Goal: Check status: Check status

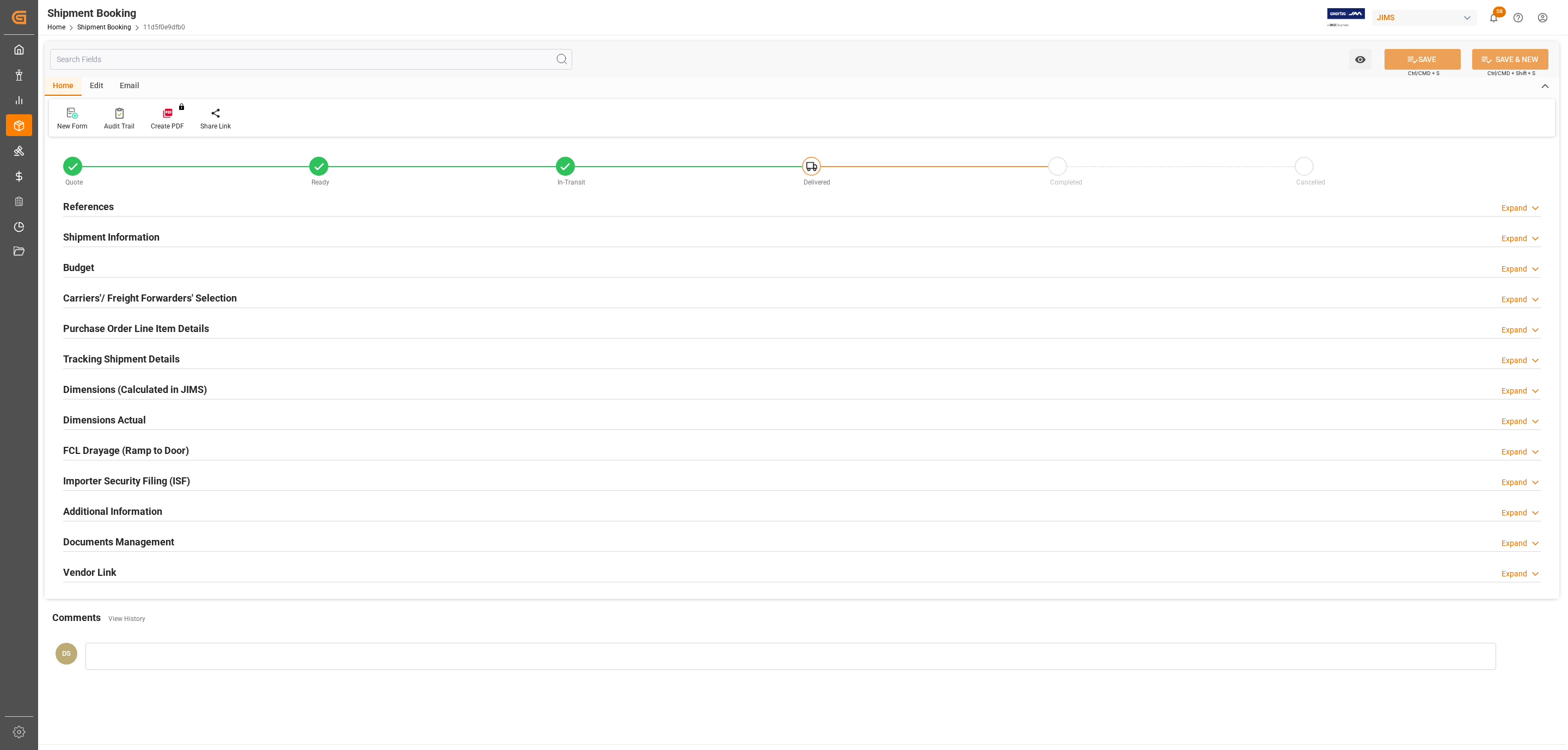
type input "77-10443-IT"
type input "77"
type input "IT"
type input "Canada"
type input "In-Transit"
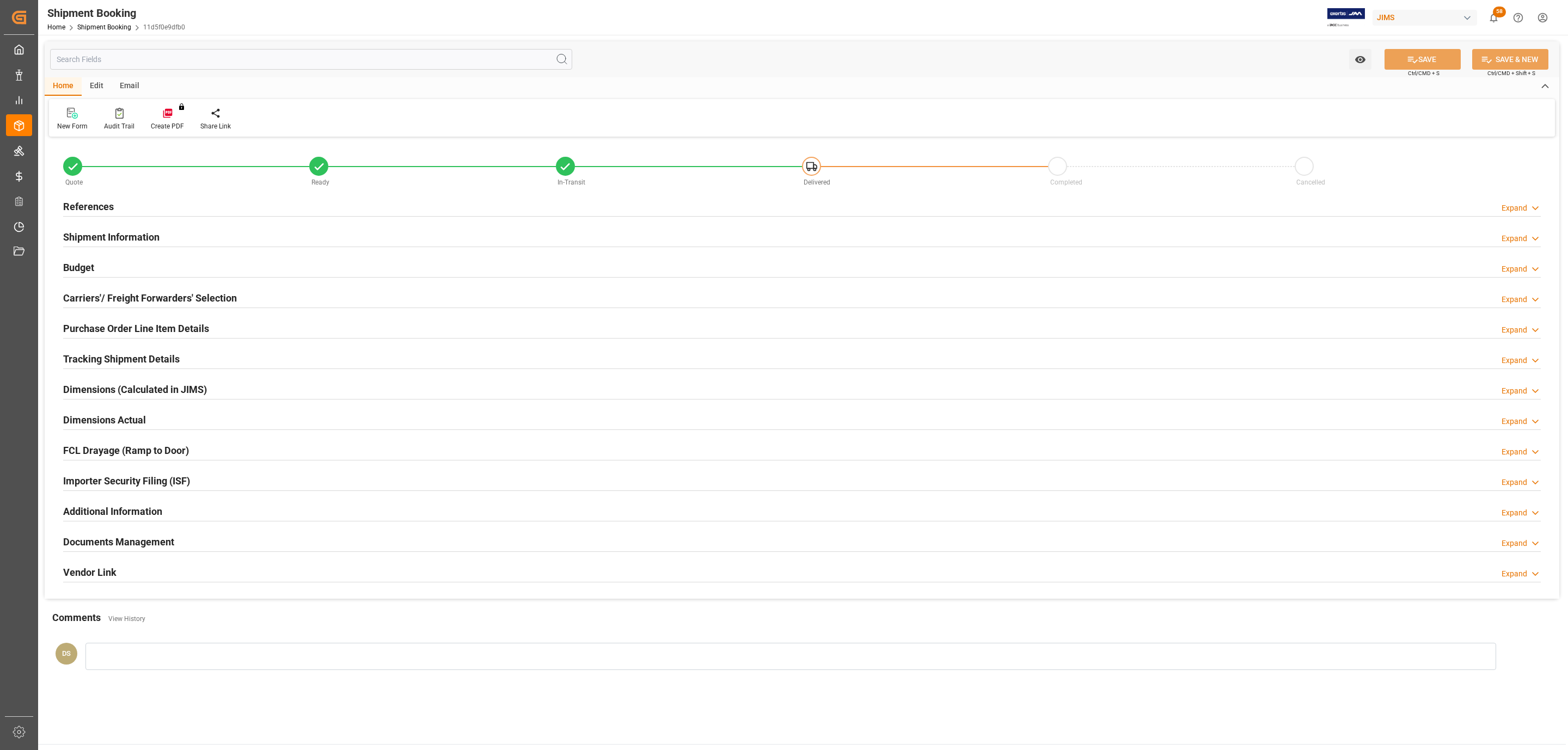
type input "LTL"
type input "[PERSON_NAME]"
type textarea "DB Technologies"
type input "299609"
type input "0"
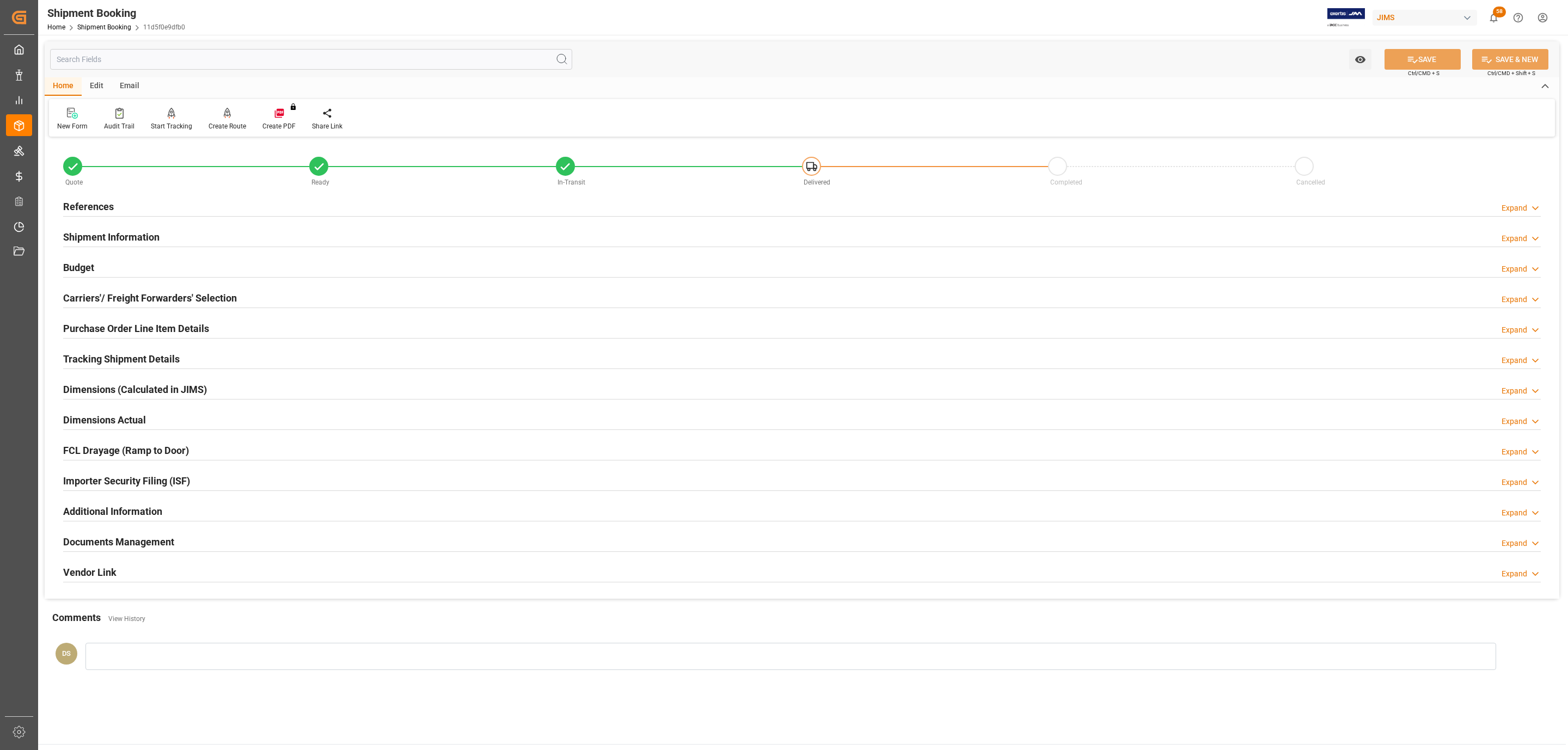
click at [122, 209] on div "References Expand" at bounding box center [802, 206] width 1478 height 21
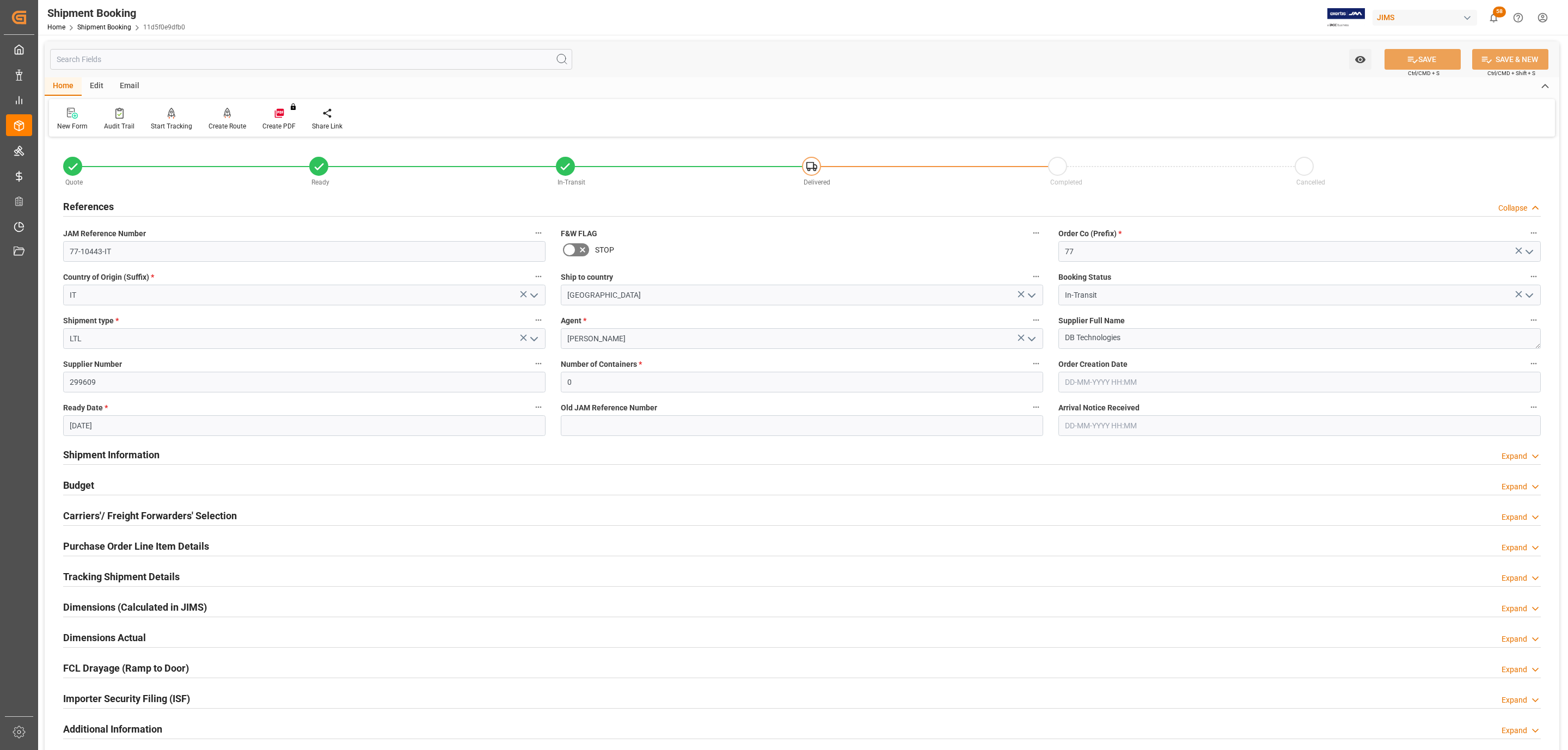
type input "[DATE]"
click at [138, 519] on h2 "Carriers'/ Freight Forwarders' Selection" at bounding box center [150, 516] width 174 height 15
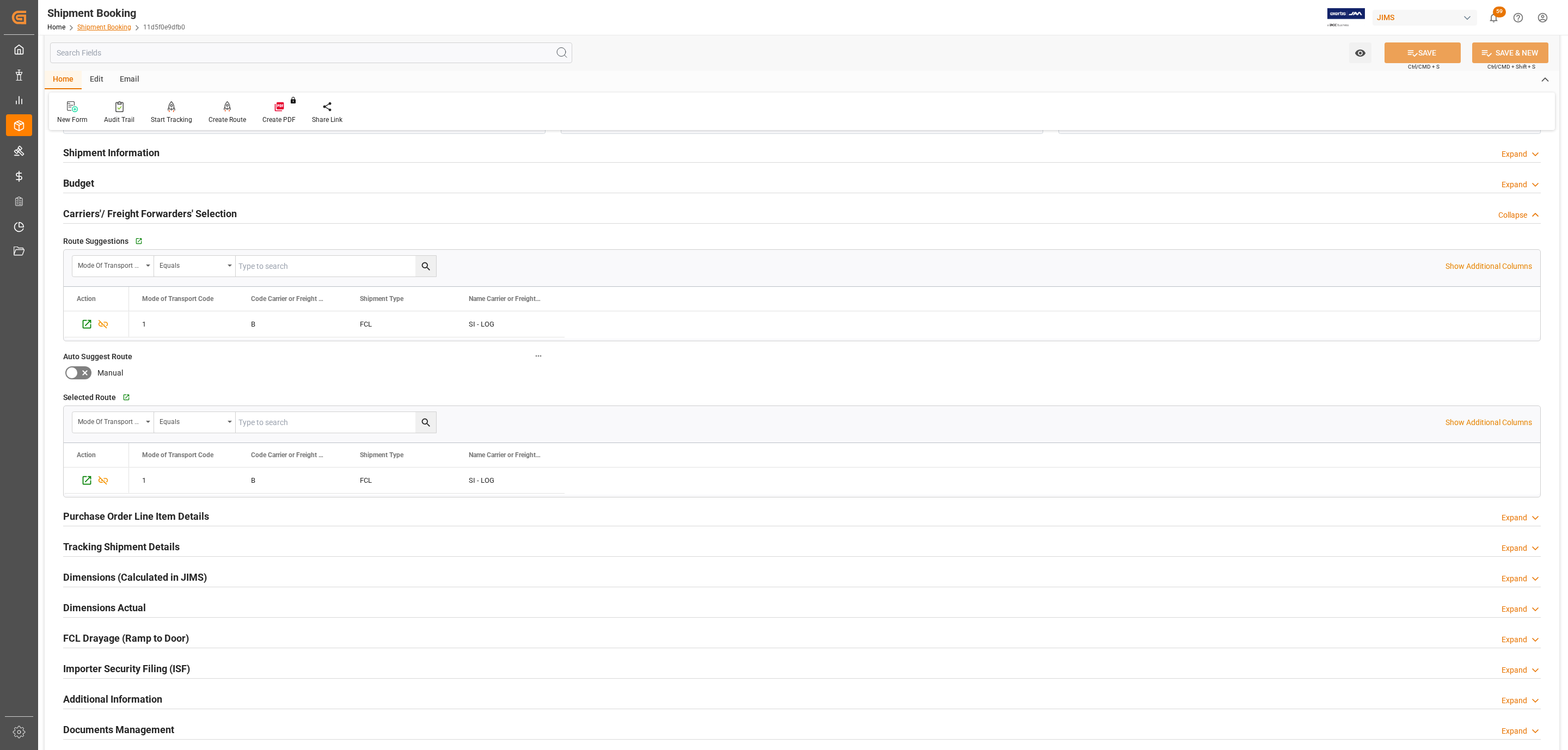
scroll to position [327, 0]
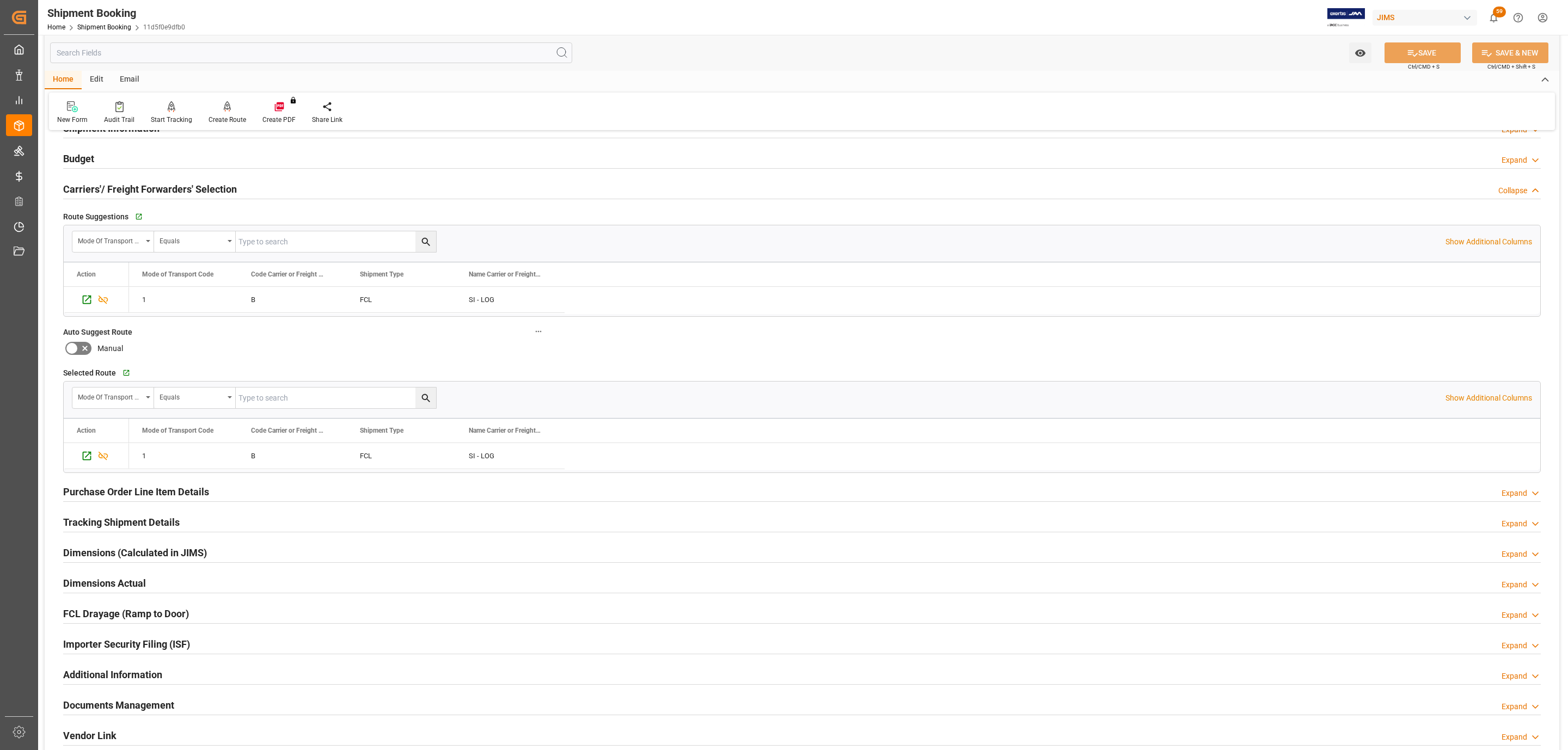
click at [118, 520] on h2 "Tracking Shipment Details" at bounding box center [121, 522] width 116 height 15
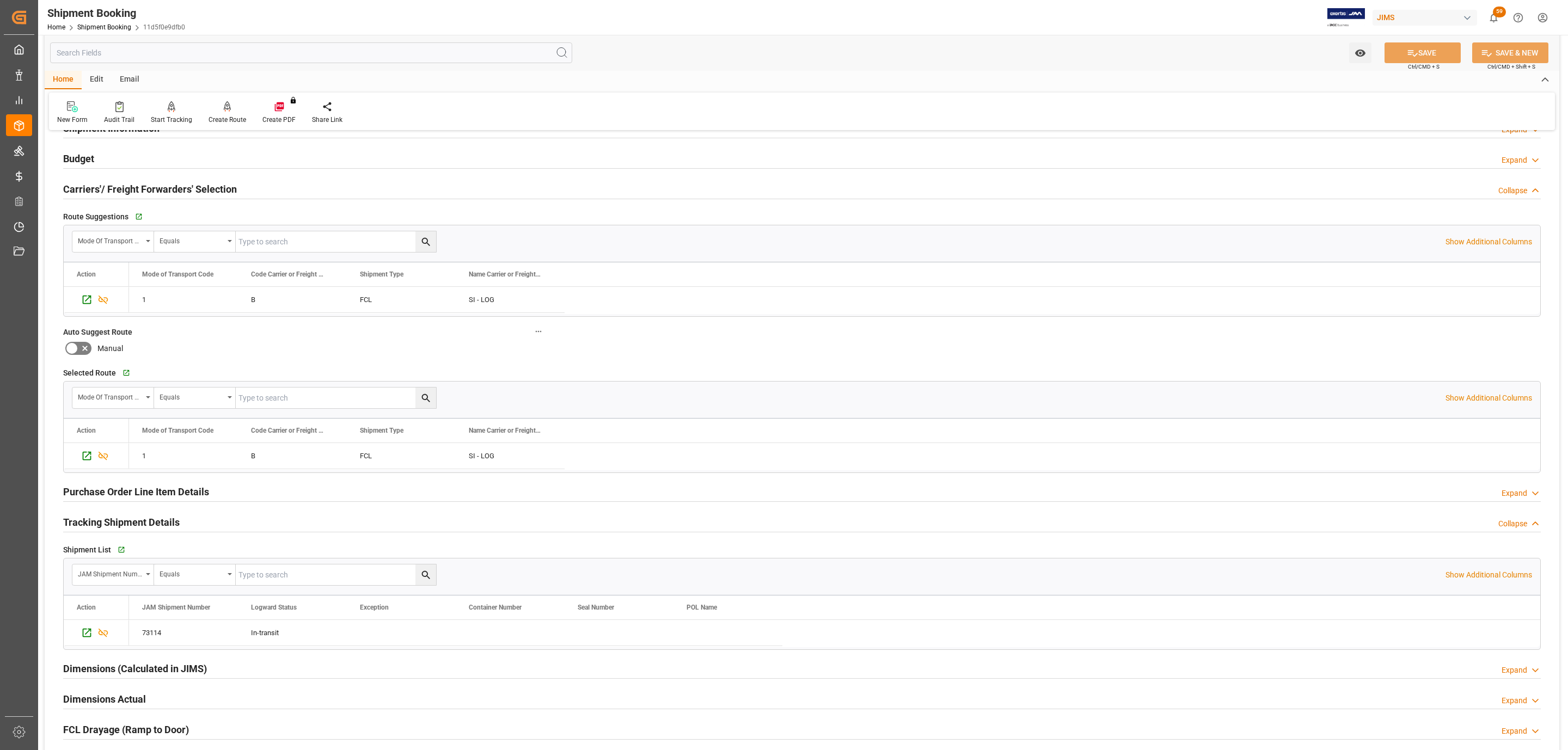
scroll to position [0, 0]
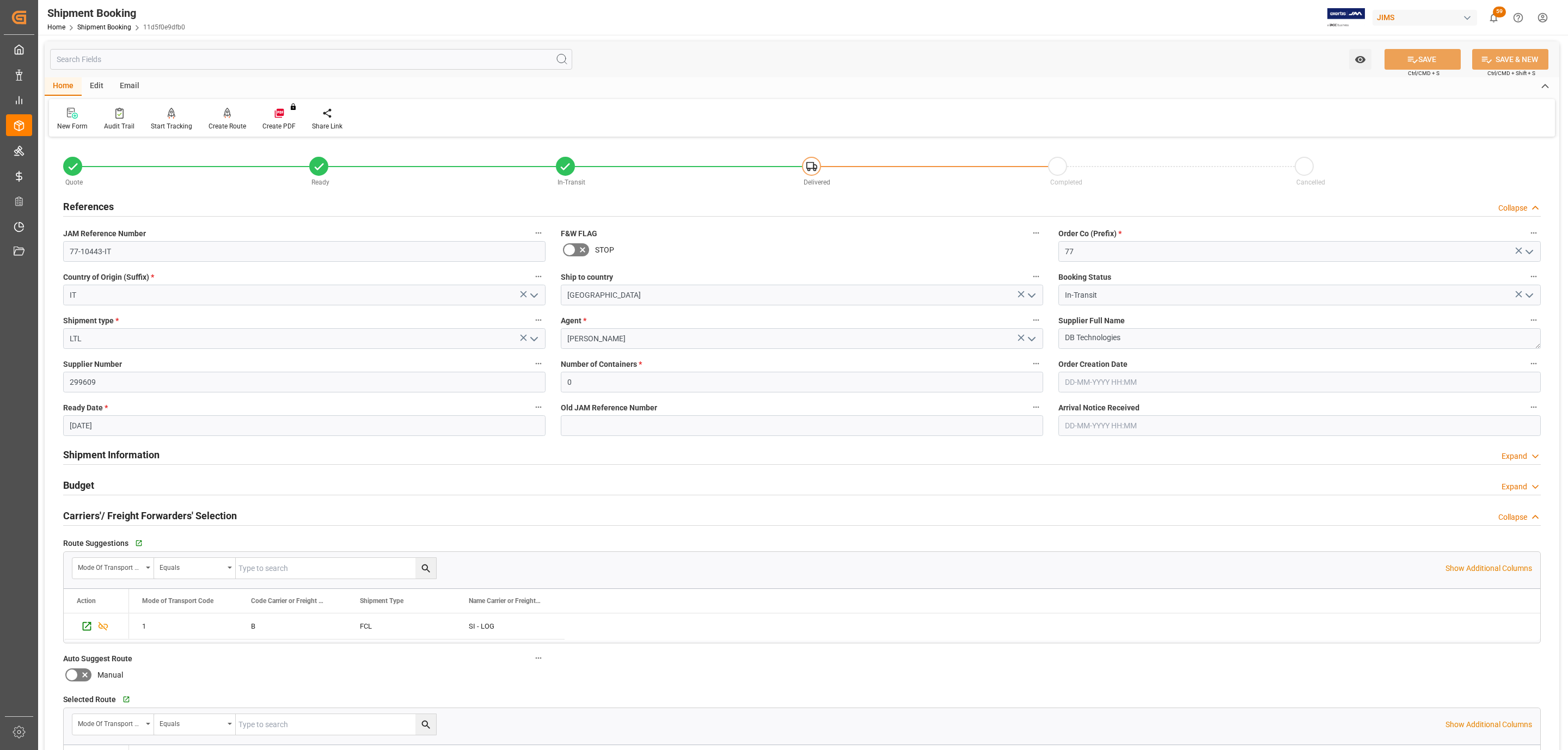
click at [138, 456] on h2 "Shipment Information" at bounding box center [111, 455] width 97 height 15
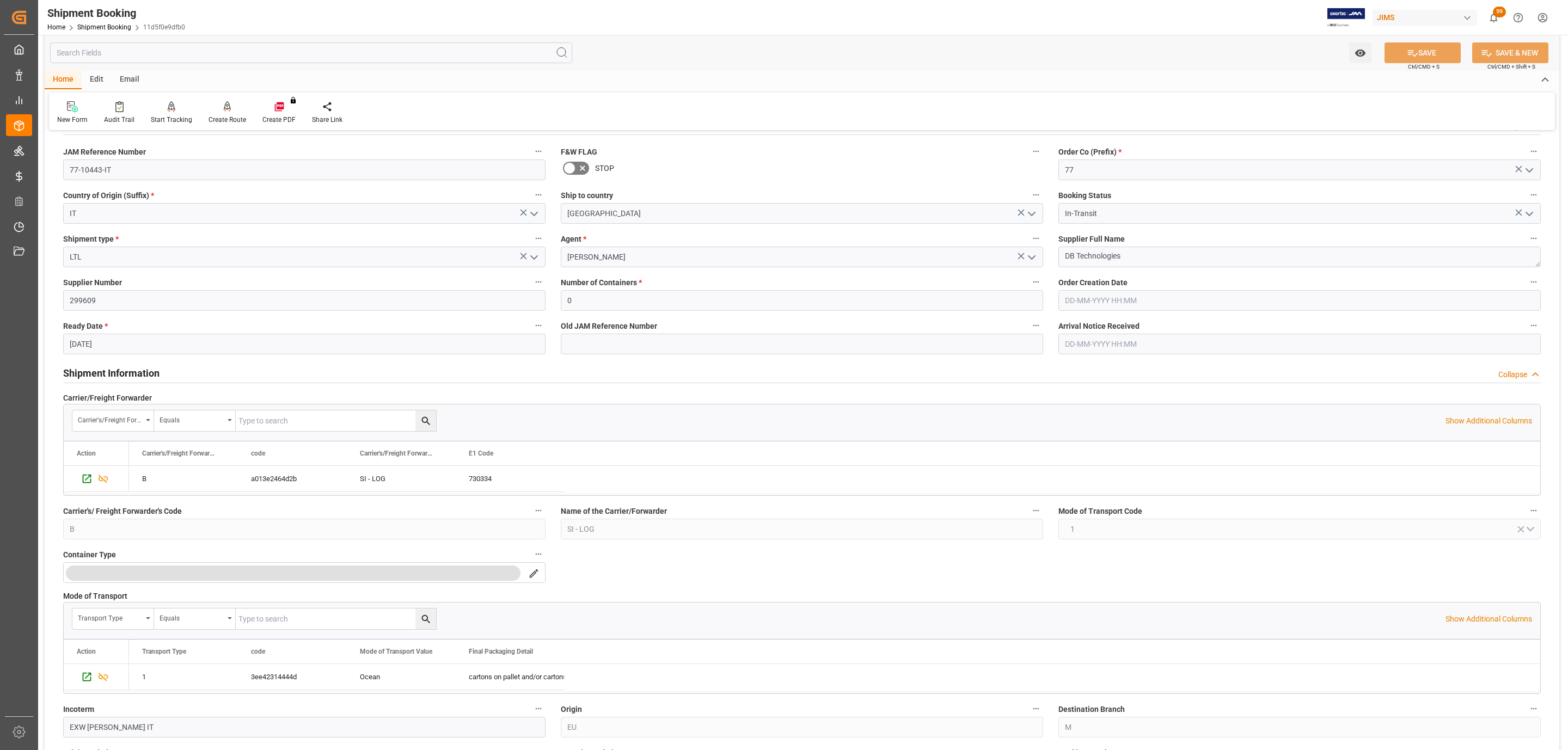
scroll to position [245, 0]
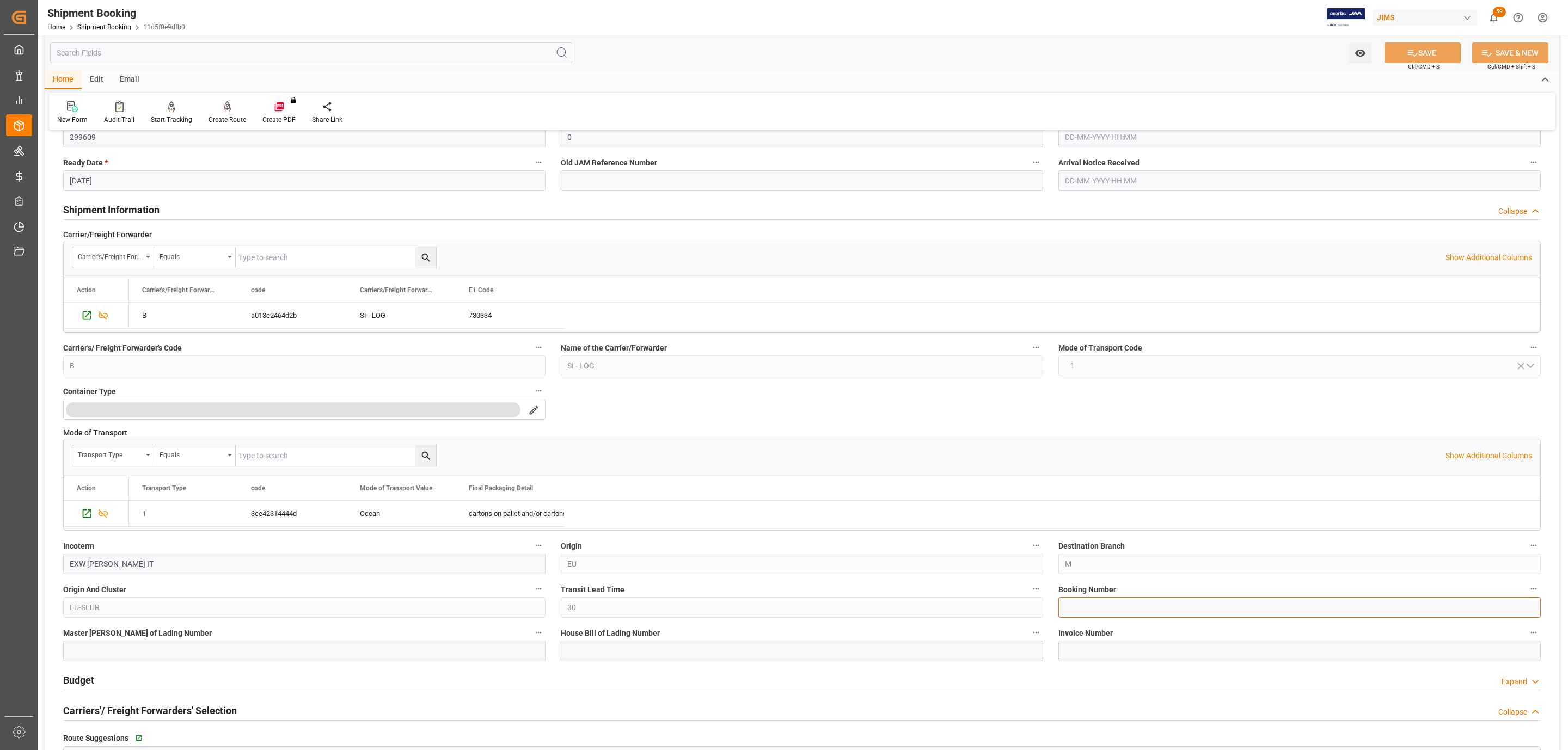
click at [1072, 610] on input at bounding box center [1300, 608] width 483 height 21
paste input "80370882"
type input "80370882"
click at [1411, 40] on div "Watch Option SAVE Ctrl/CMD + S SAVE & NEW Ctrl/CMD + Shift + S" at bounding box center [802, 52] width 1515 height 36
click at [1408, 54] on icon at bounding box center [1413, 53] width 10 height 7
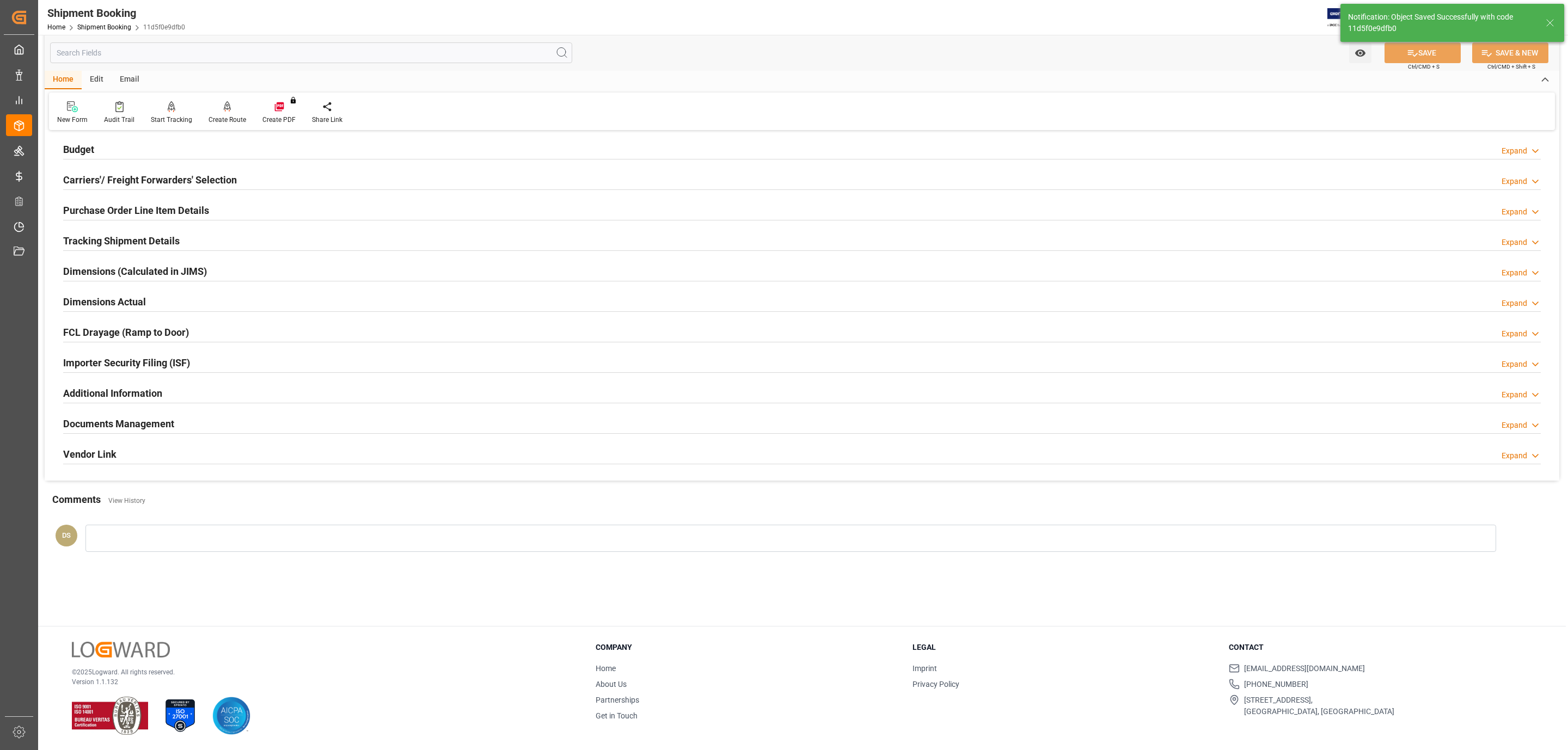
scroll to position [28, 0]
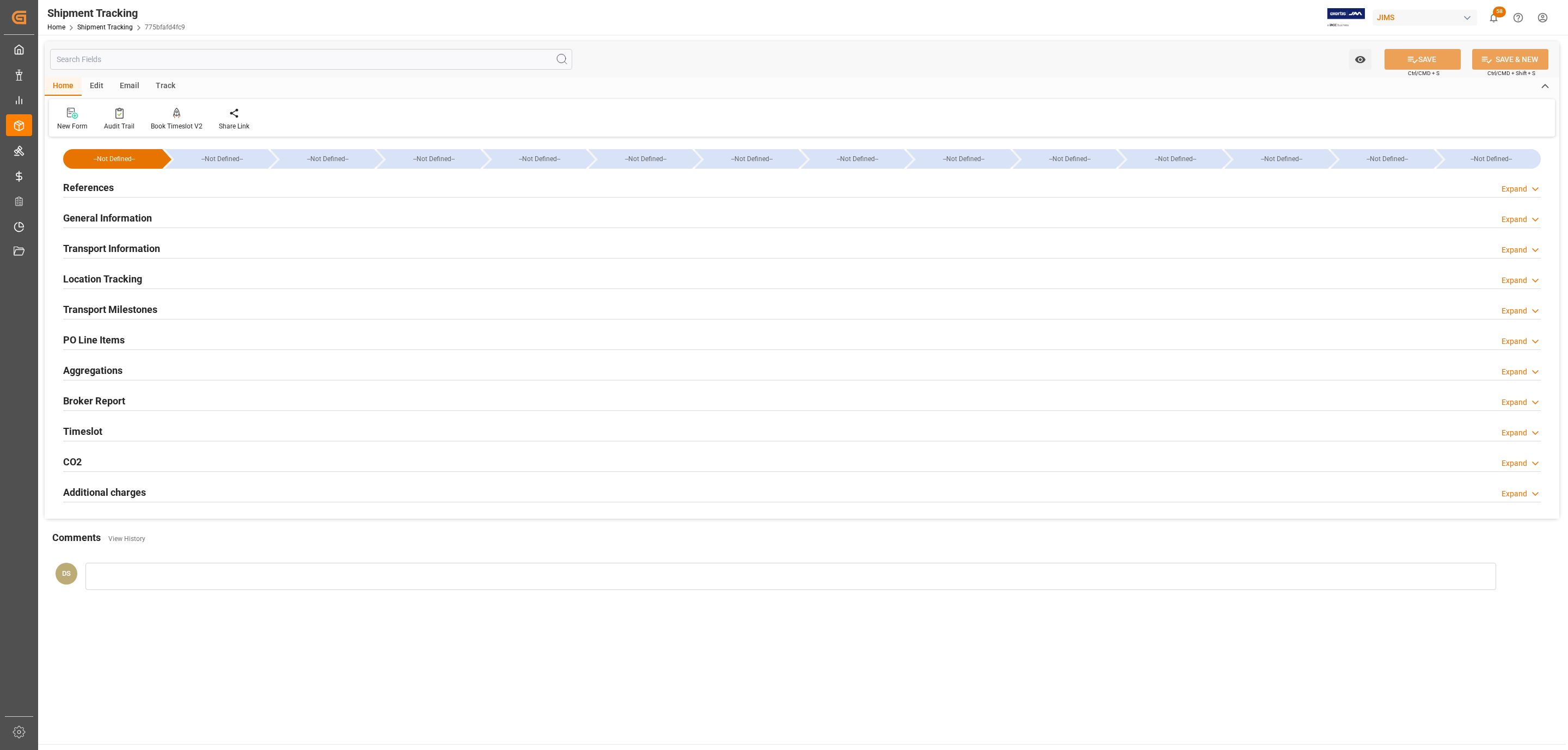
click at [124, 184] on div "References Expand" at bounding box center [802, 187] width 1478 height 21
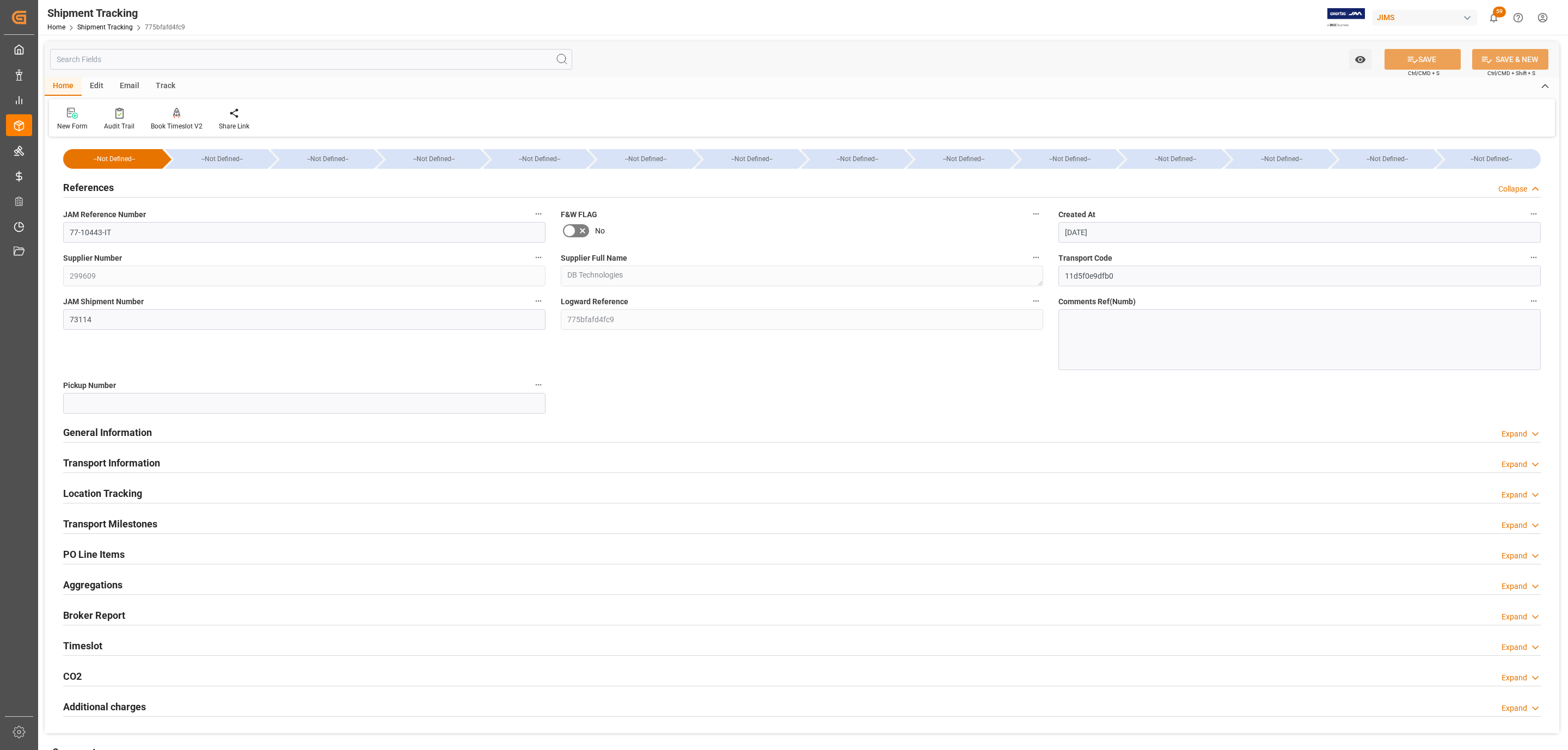
click at [104, 520] on h2 "Transport Milestones" at bounding box center [110, 524] width 94 height 15
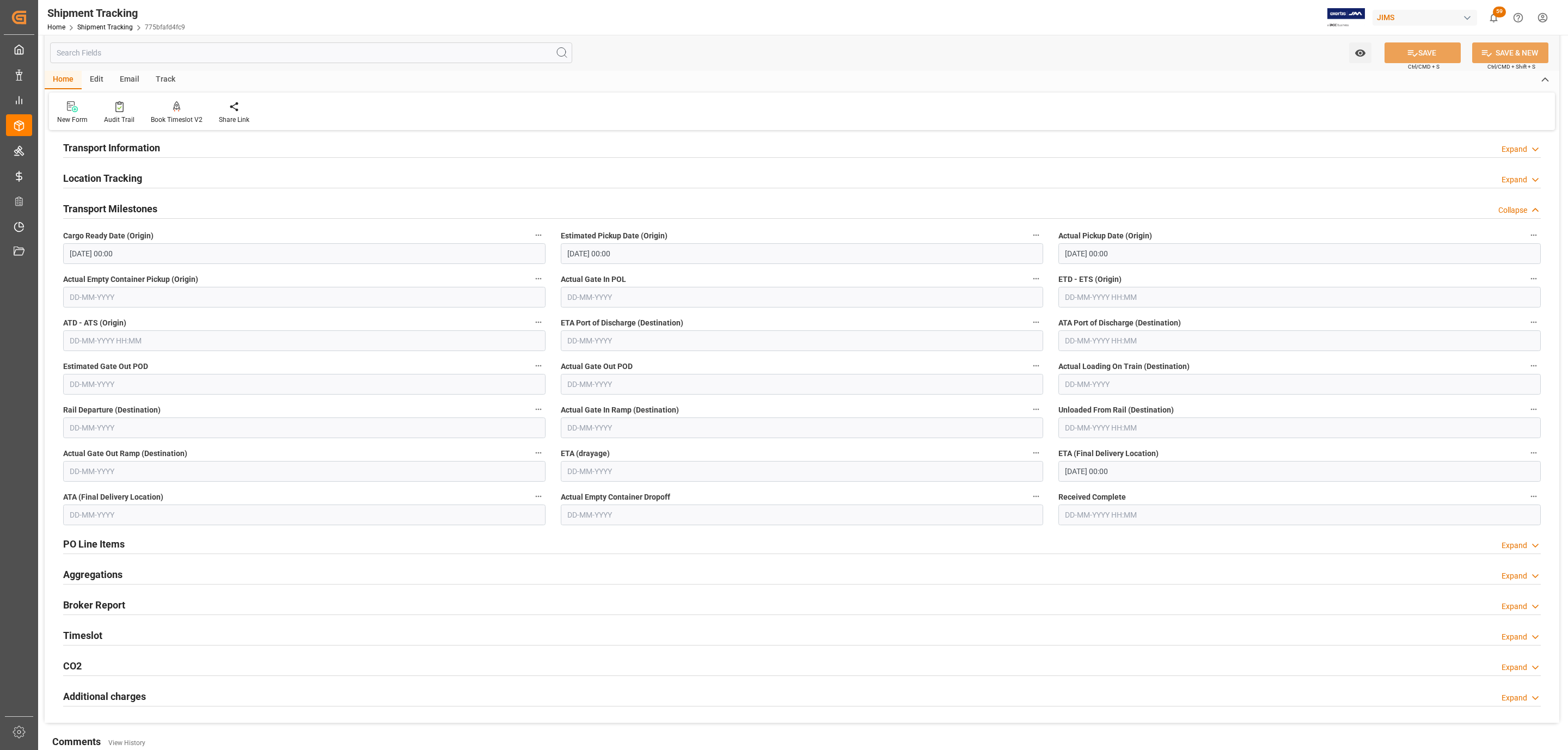
scroll to position [327, 0]
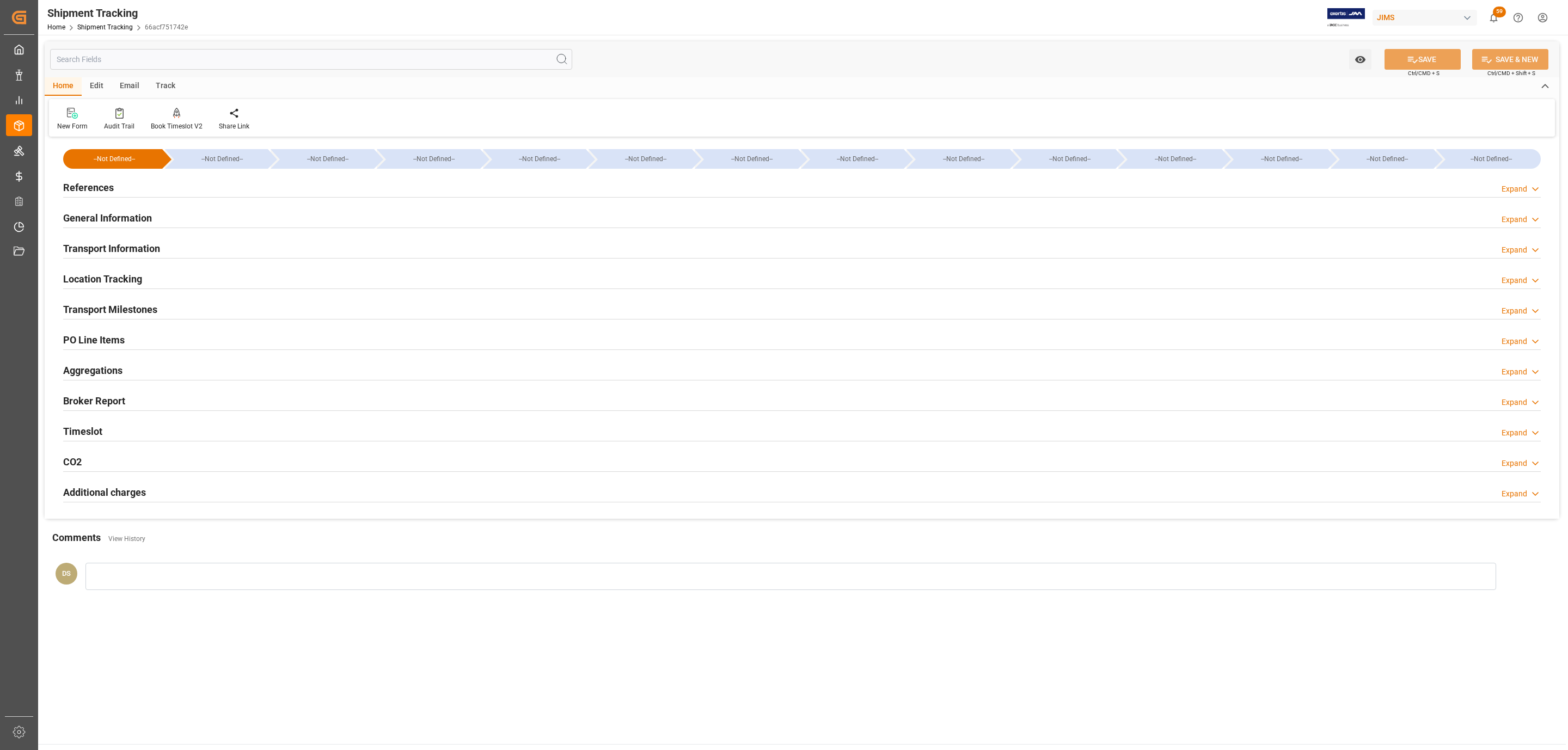
click at [95, 173] on div "References Expand" at bounding box center [802, 187] width 1493 height 31
click at [94, 178] on div "References" at bounding box center [88, 187] width 51 height 21
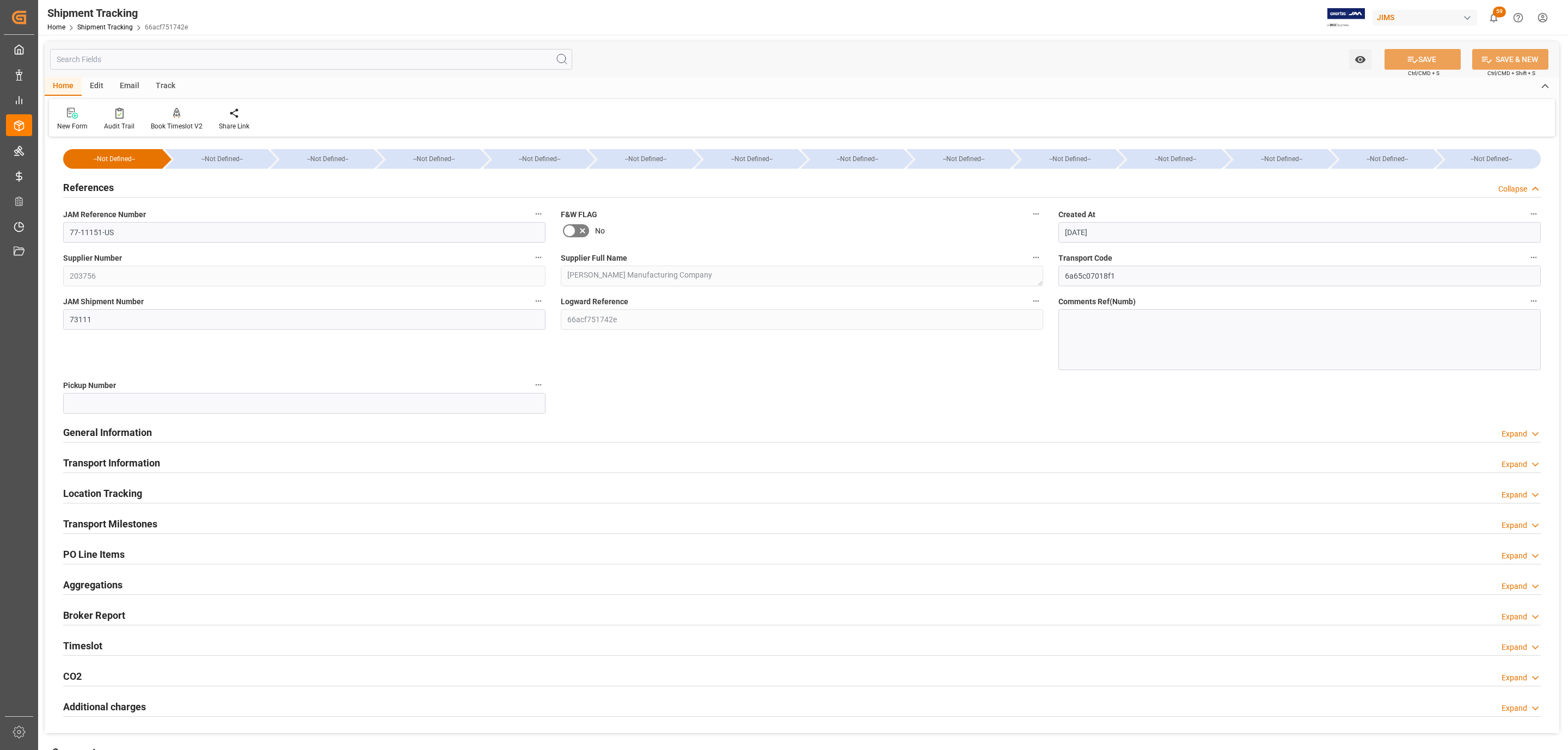
click at [94, 178] on div "References" at bounding box center [88, 187] width 51 height 21
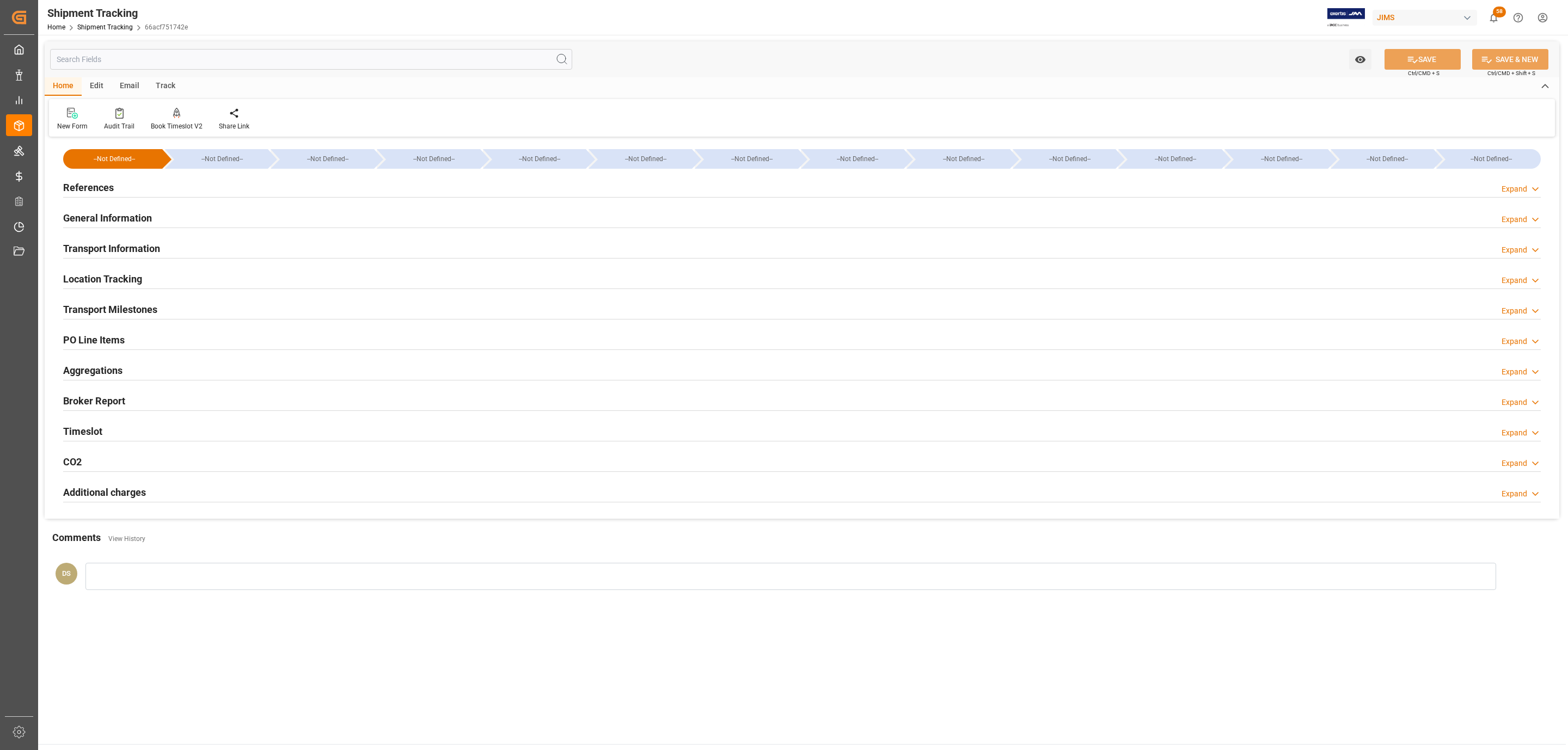
click at [98, 339] on h2 "PO Line Items" at bounding box center [94, 340] width 61 height 15
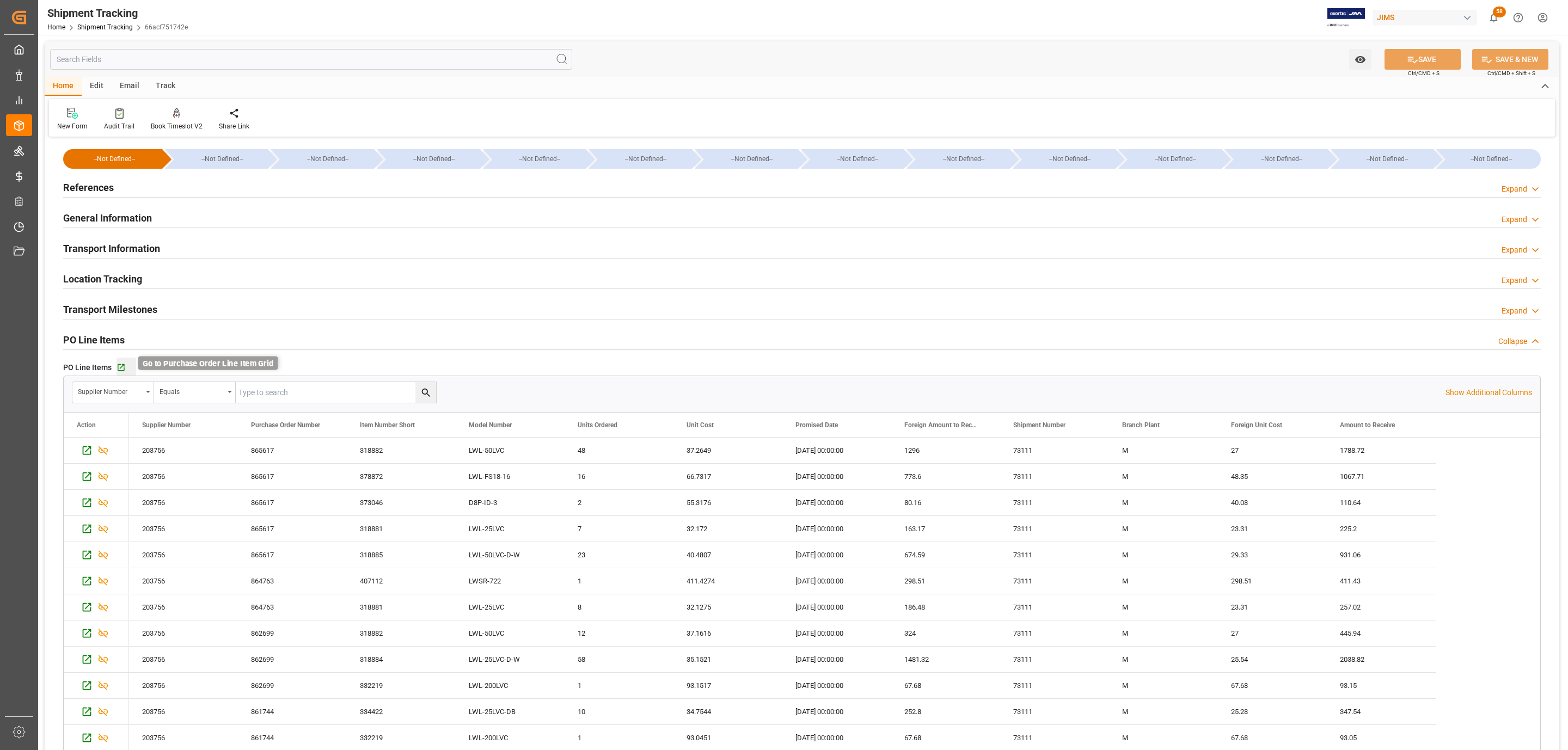
click at [122, 371] on icon "button" at bounding box center [121, 368] width 9 height 9
click at [164, 195] on div "References Expand" at bounding box center [802, 187] width 1478 height 21
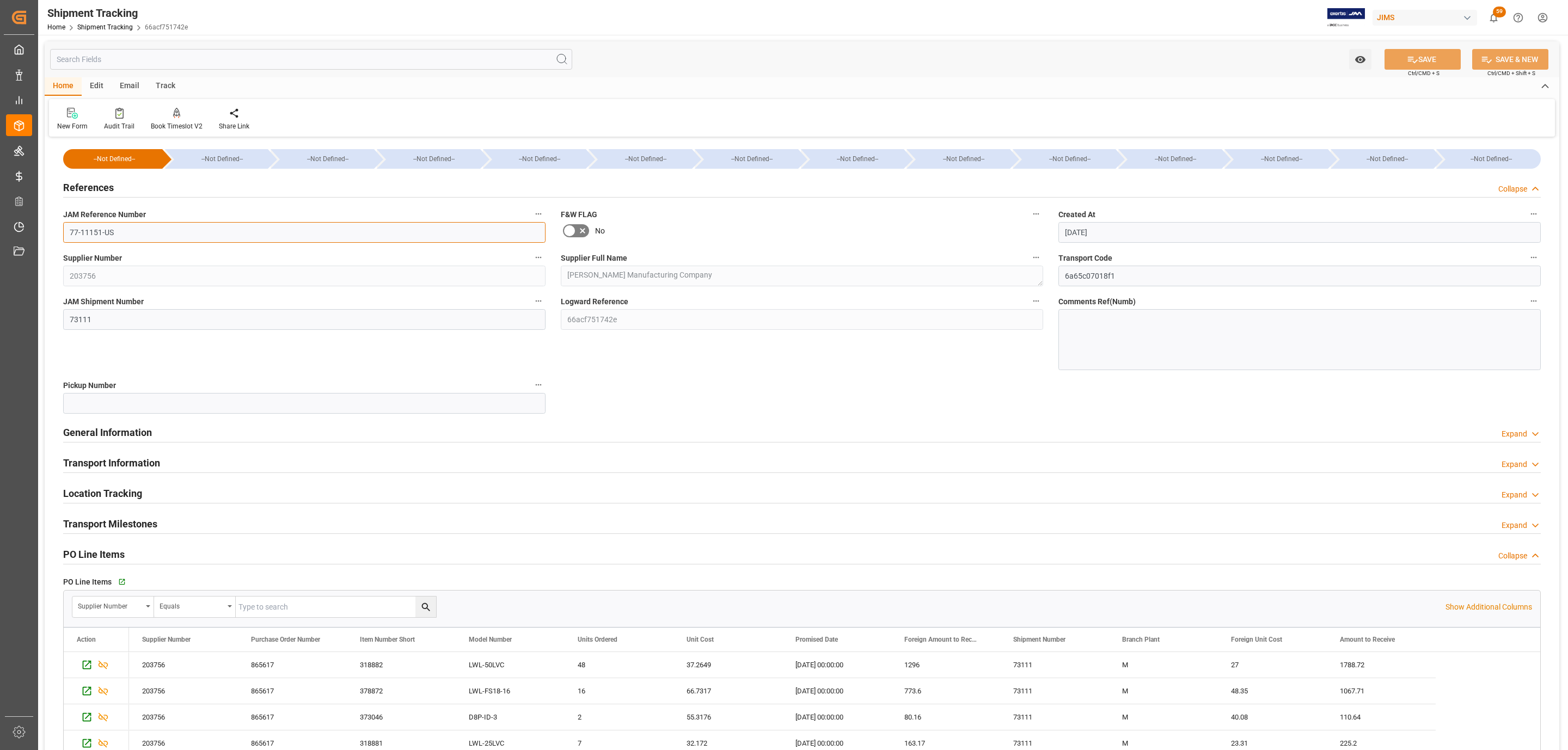
click at [122, 228] on input "77-11151-US" at bounding box center [304, 232] width 483 height 21
click at [148, 520] on h2 "Transport Milestones" at bounding box center [110, 524] width 94 height 15
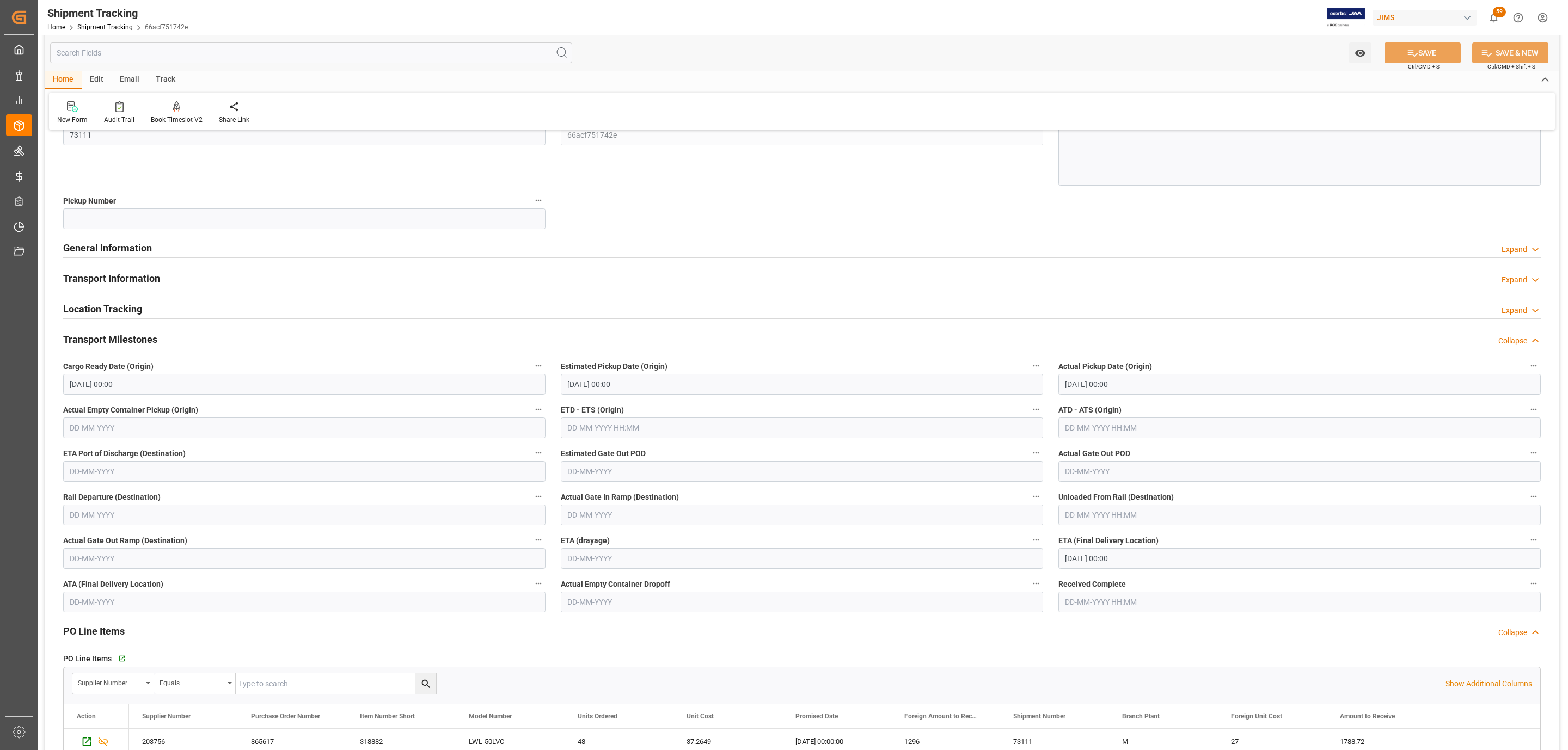
scroll to position [245, 0]
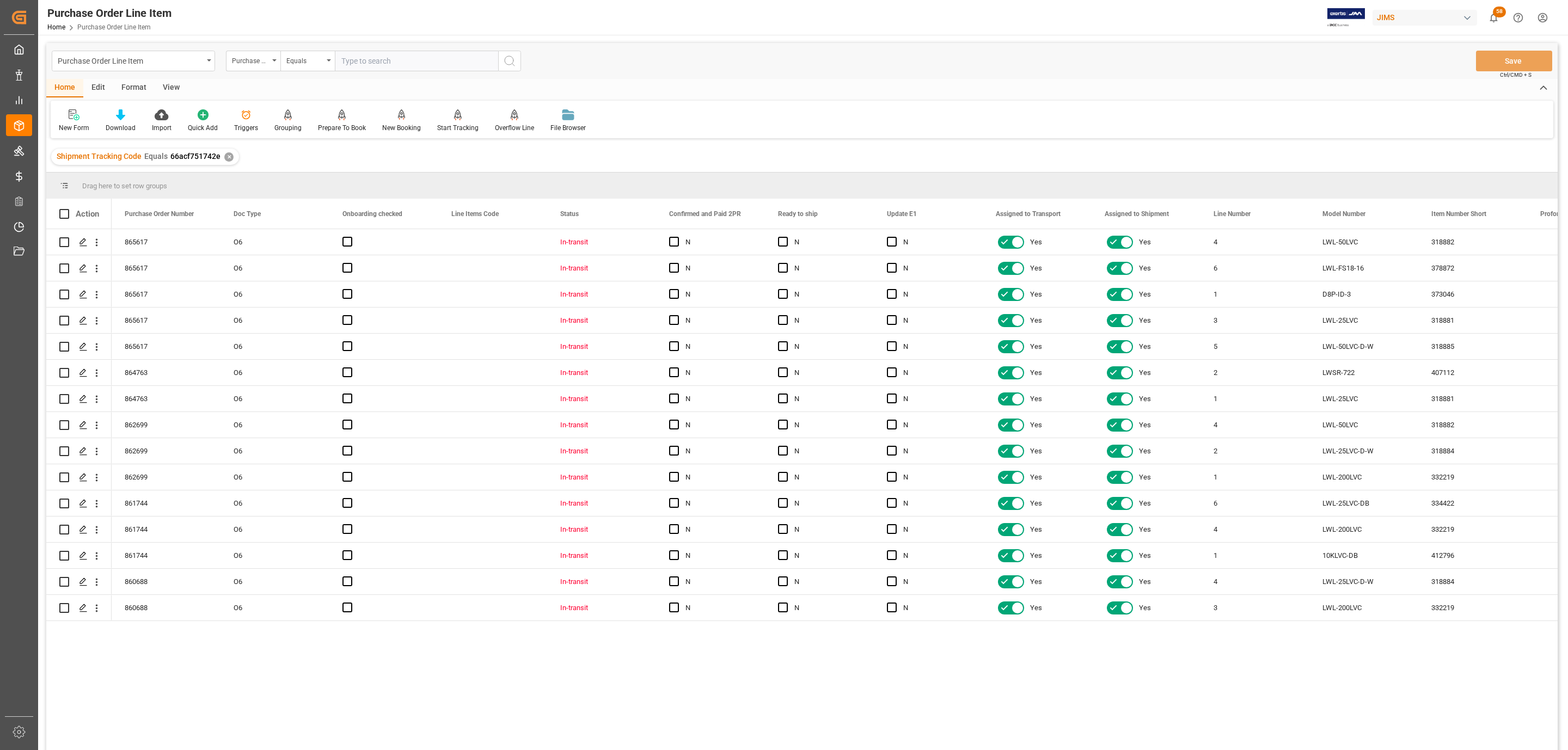
click at [178, 82] on div "View" at bounding box center [171, 88] width 33 height 19
click at [115, 126] on div "Standard Templates" at bounding box center [124, 127] width 55 height 10
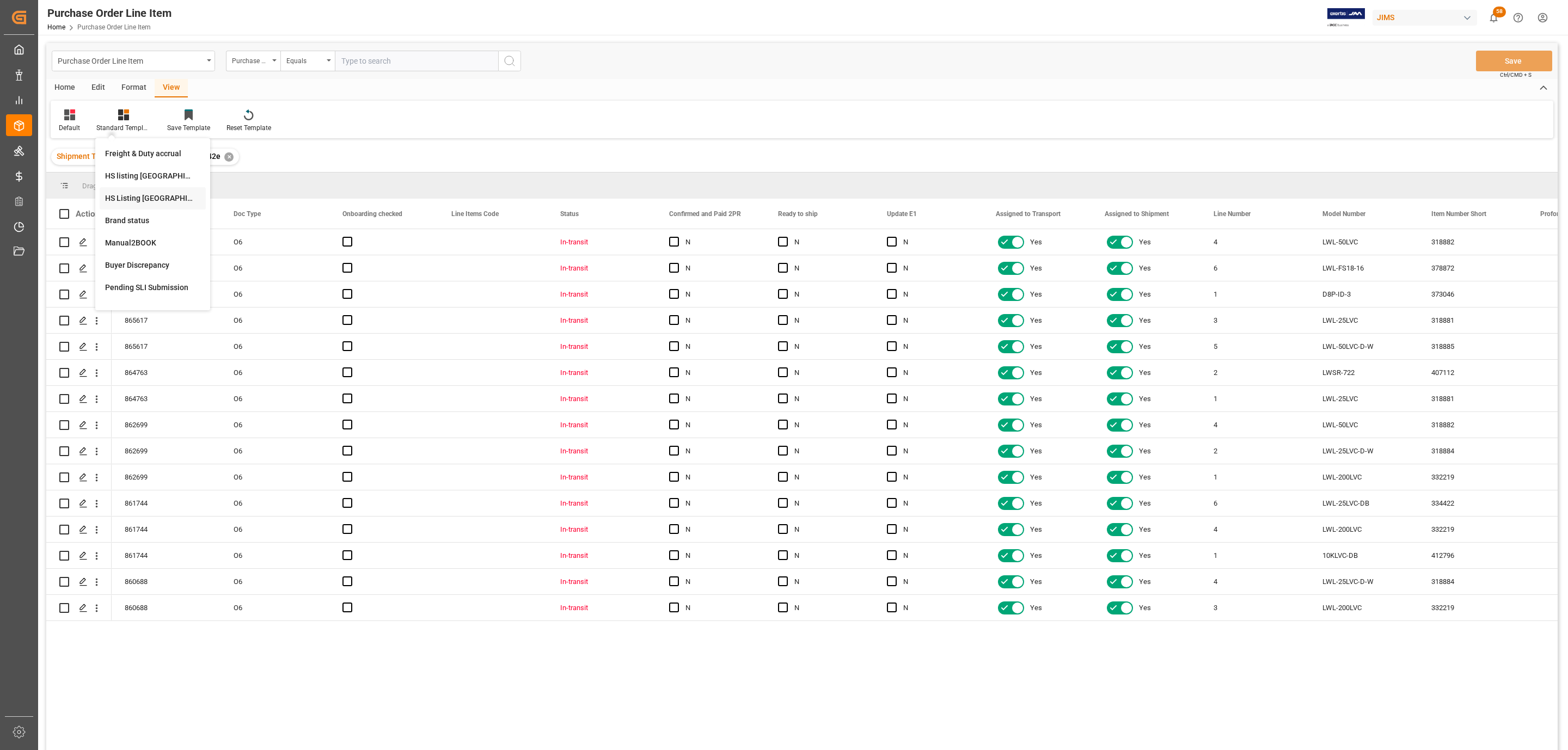
click at [160, 200] on div "HS Listing CANADA" at bounding box center [152, 198] width 95 height 11
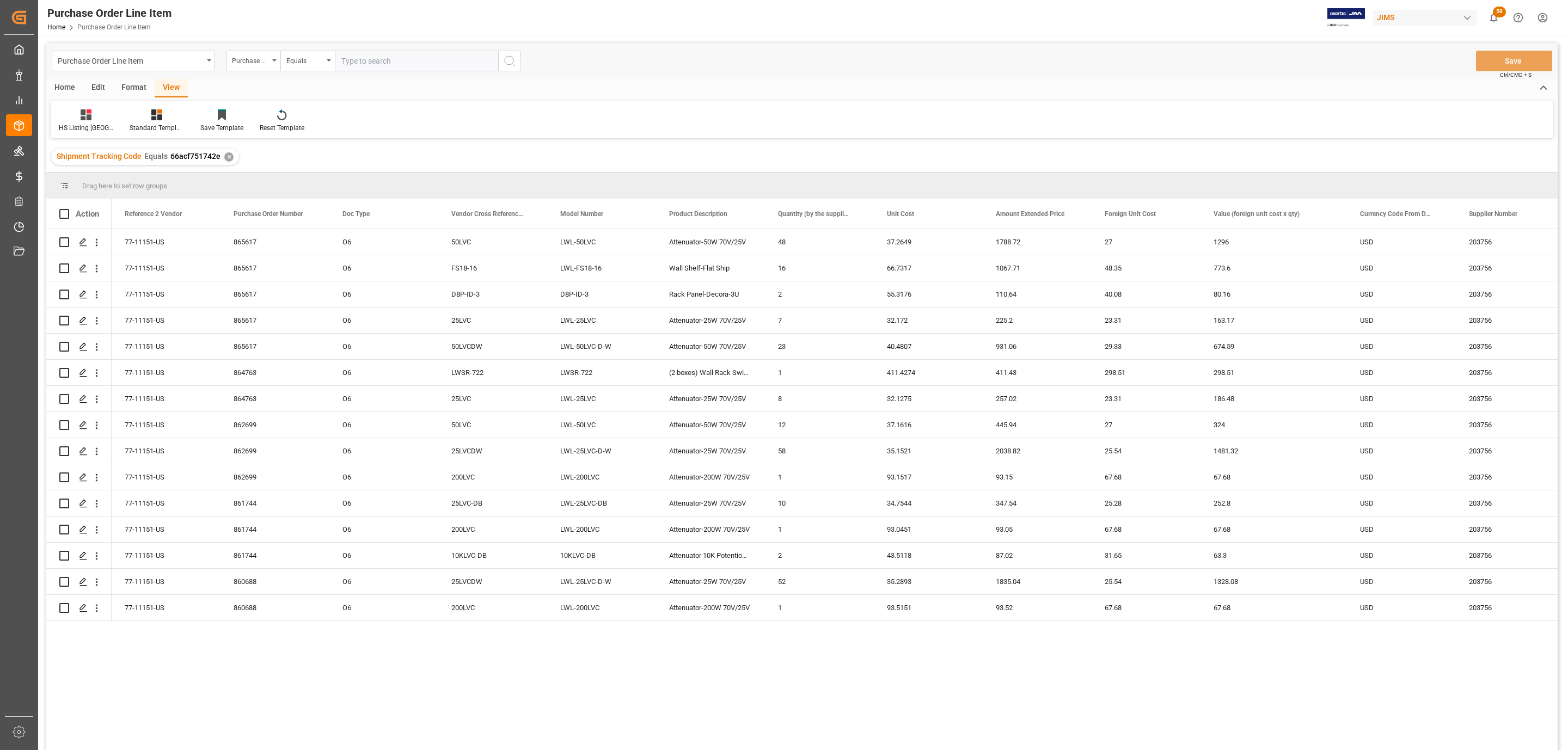
click at [61, 212] on span at bounding box center [64, 214] width 10 height 10
click at [67, 209] on input "checkbox" at bounding box center [67, 209] width 0 height 0
checkbox input "true"
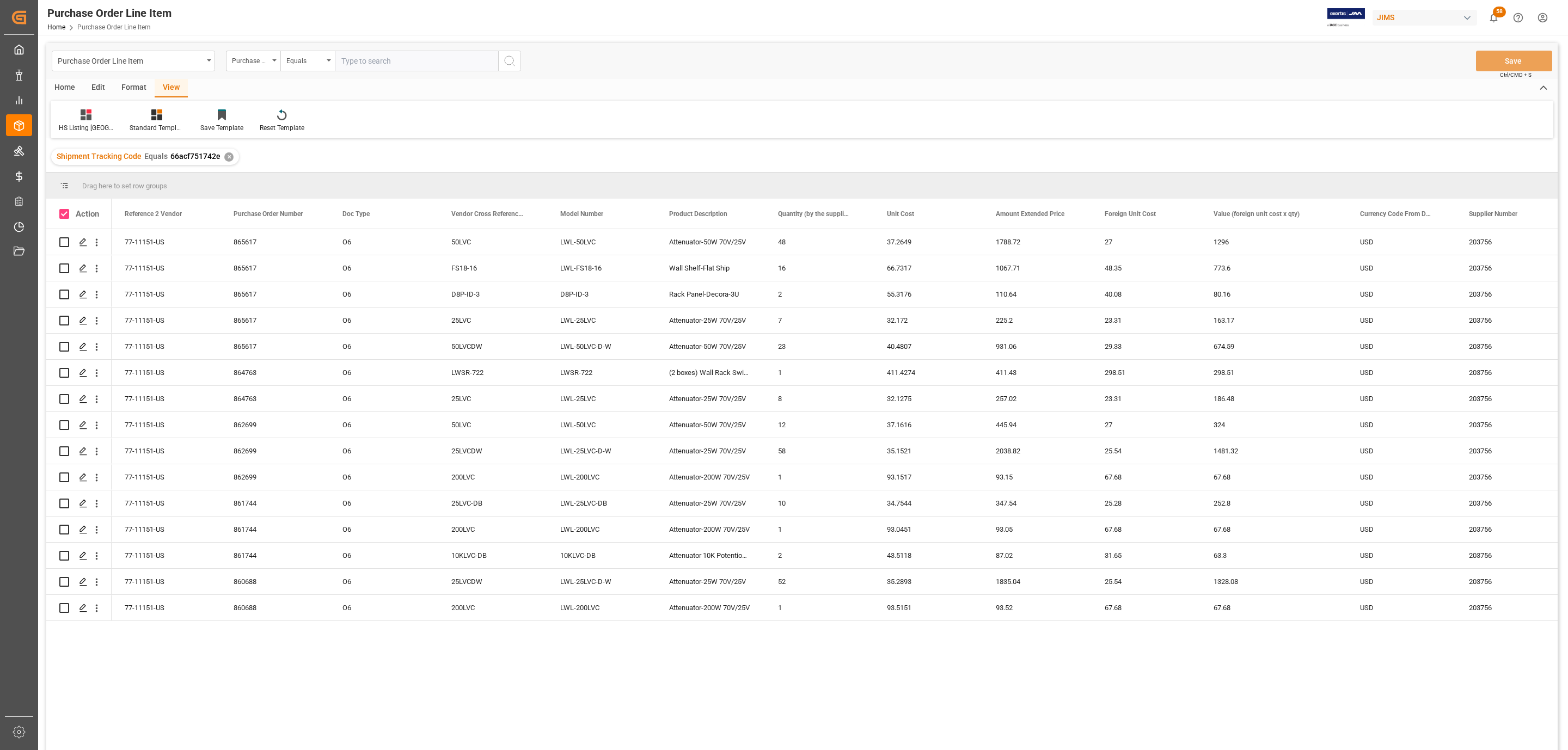
checkbox input "true"
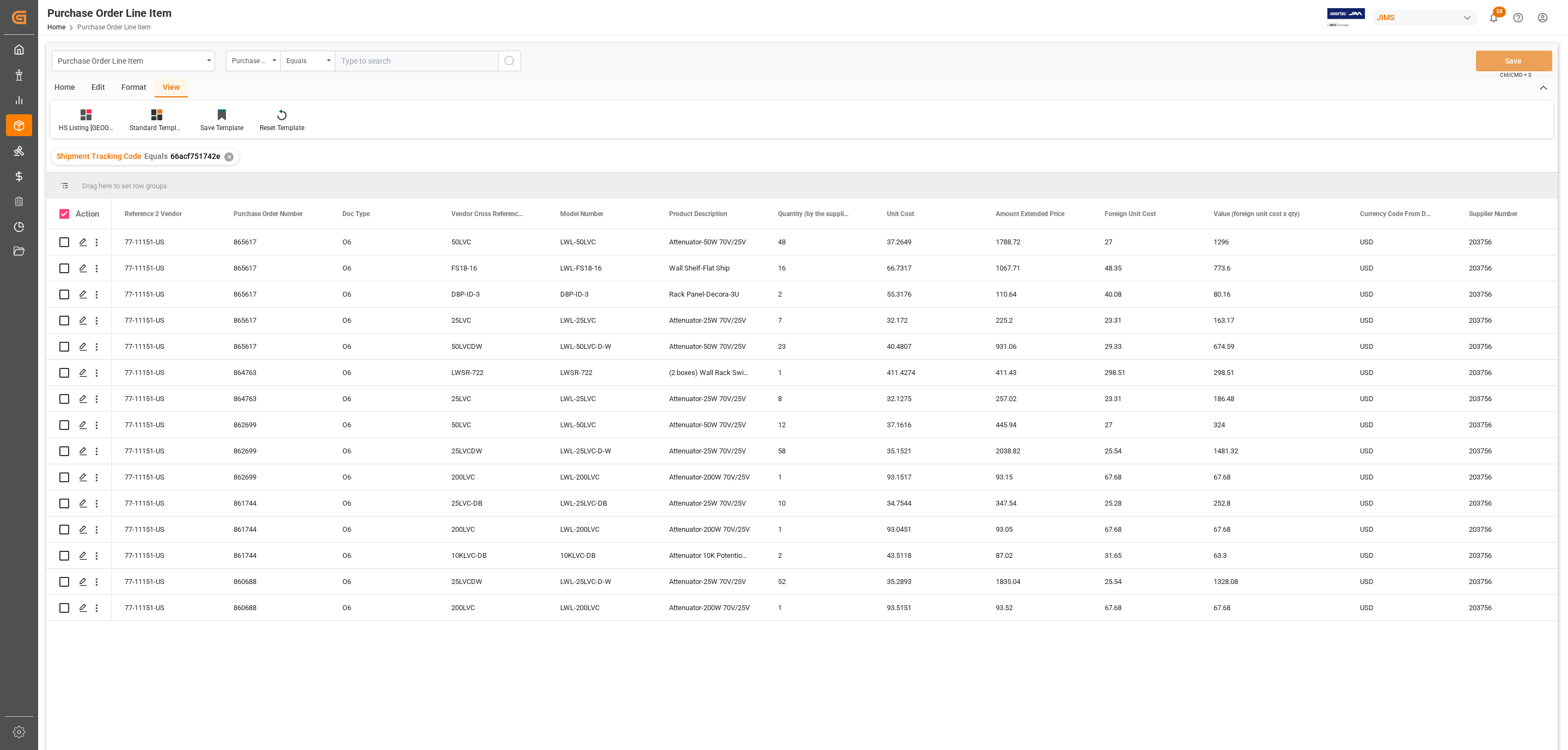
checkbox input "true"
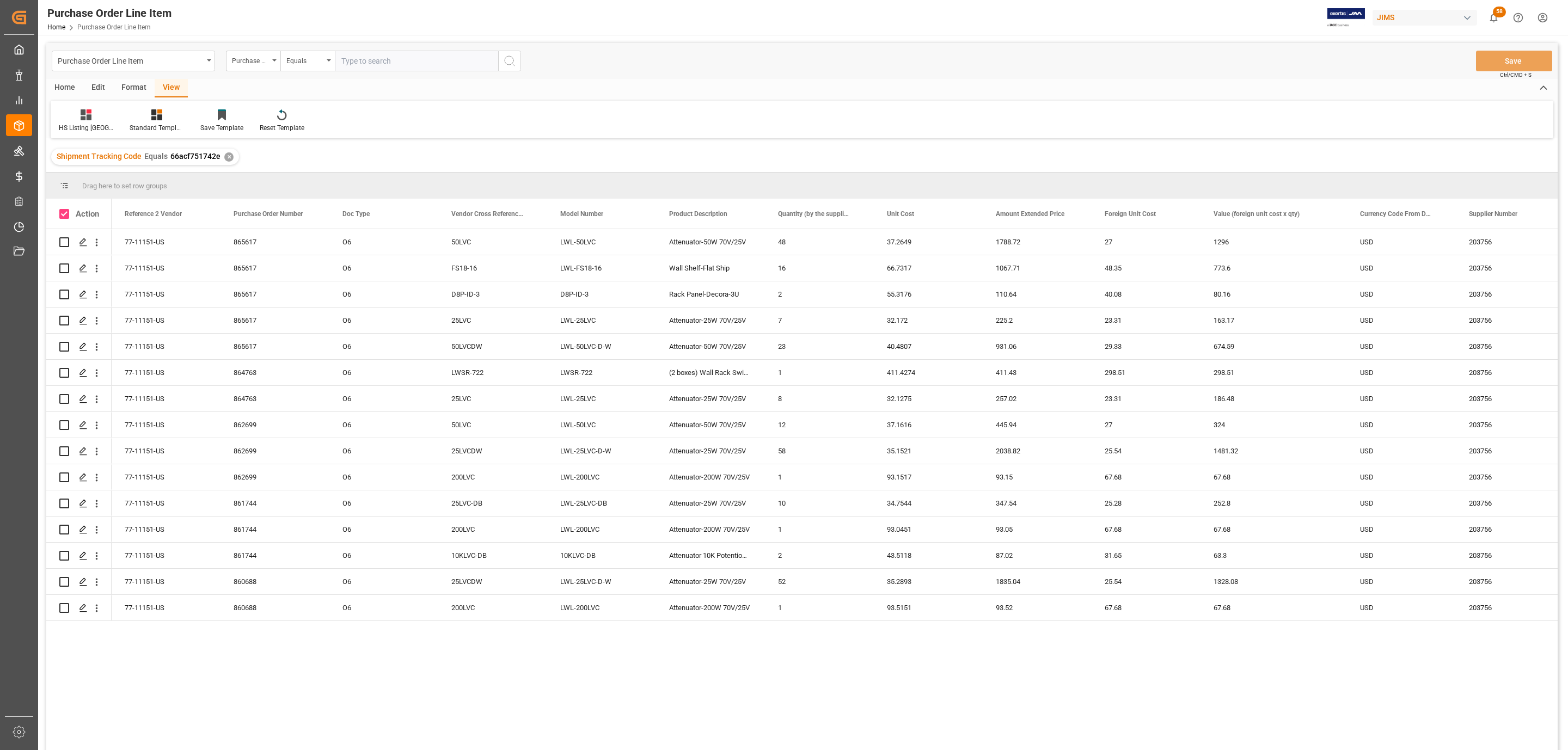
checkbox input "true"
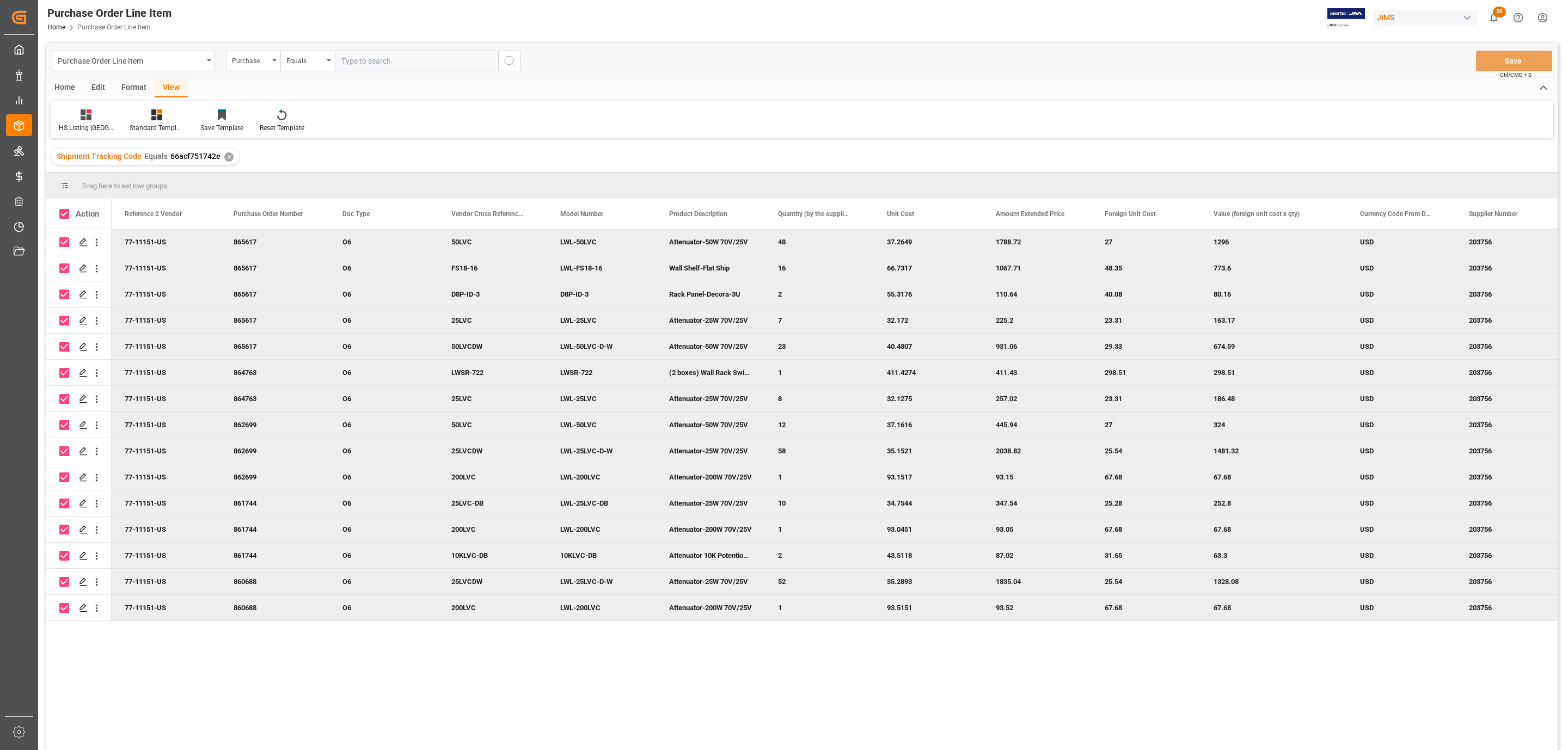
click at [61, 80] on div "Home" at bounding box center [64, 88] width 37 height 19
click at [127, 116] on div at bounding box center [121, 114] width 30 height 11
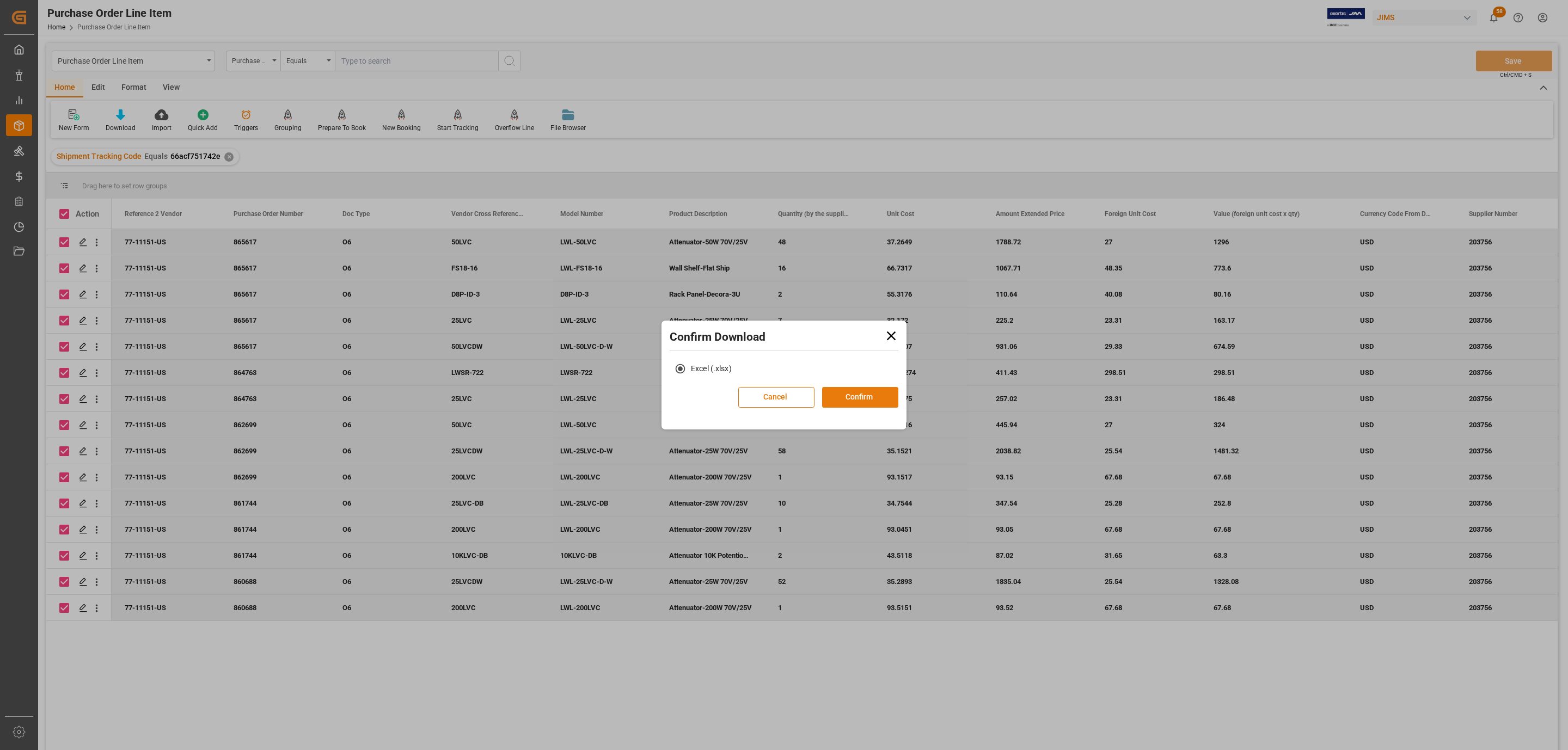
click at [872, 393] on button "Confirm" at bounding box center [860, 398] width 76 height 21
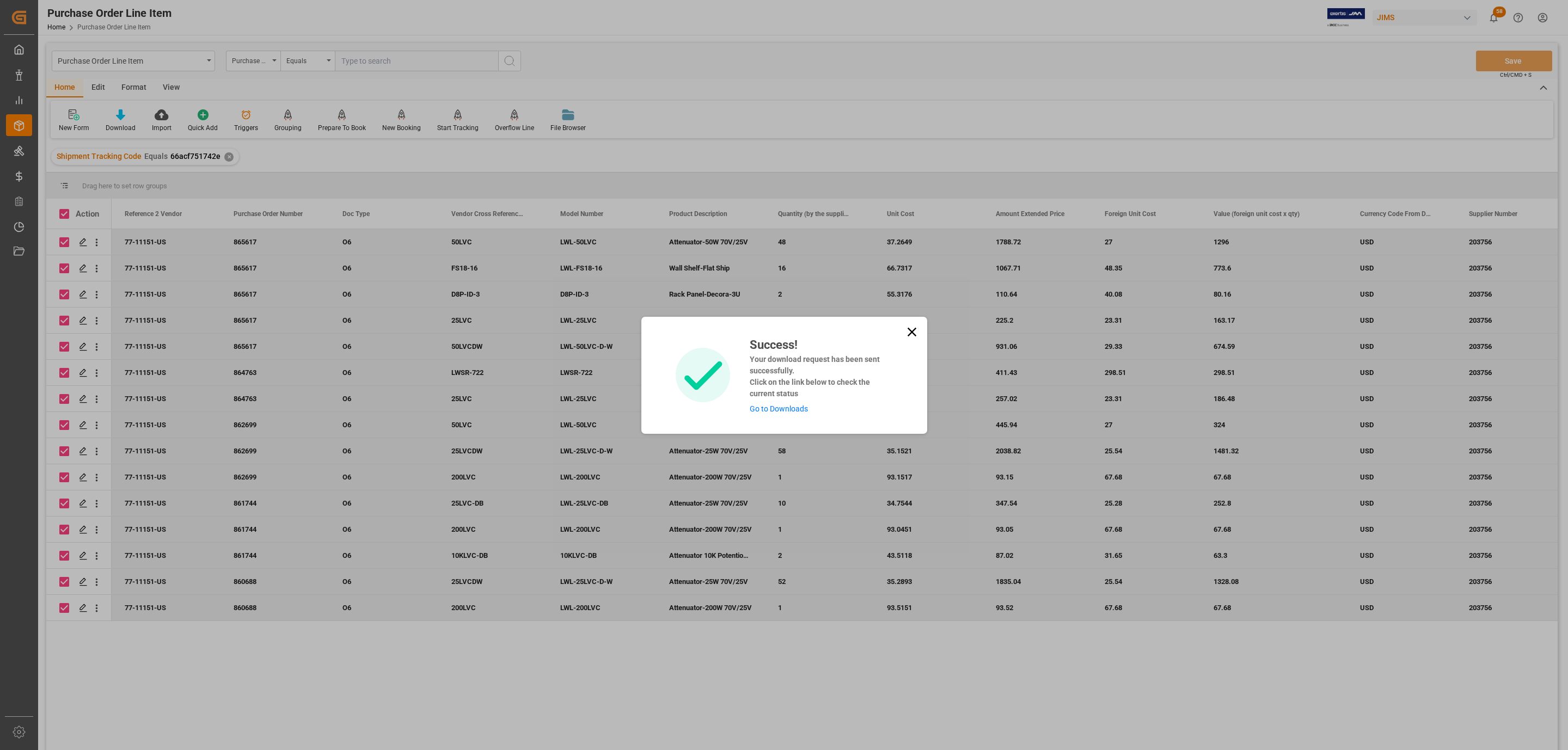
click at [783, 410] on link "Go to Downloads" at bounding box center [779, 409] width 58 height 9
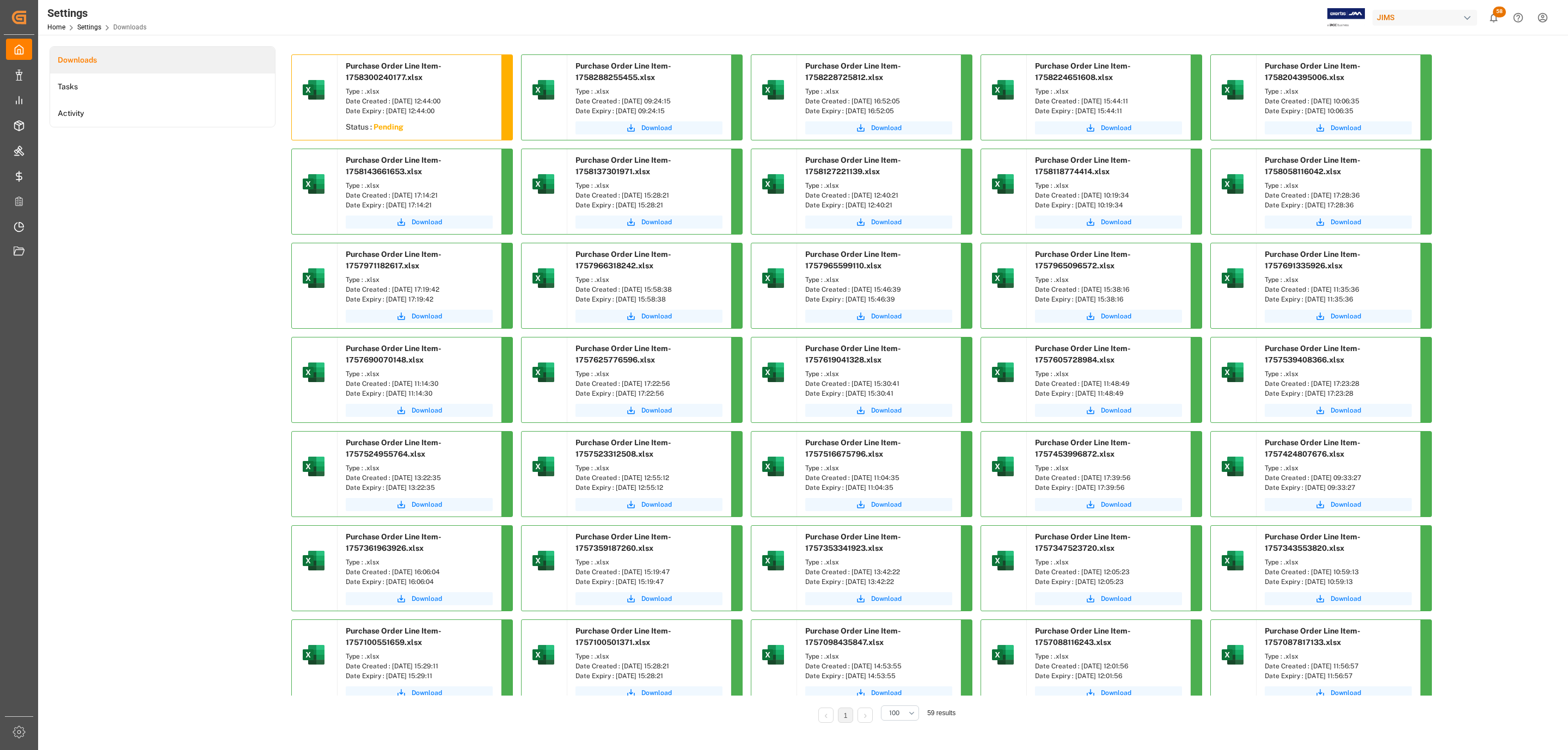
click at [244, 273] on div "Downloads Tasks Activity" at bounding box center [163, 392] width 226 height 692
click at [439, 127] on span "Download" at bounding box center [426, 127] width 31 height 10
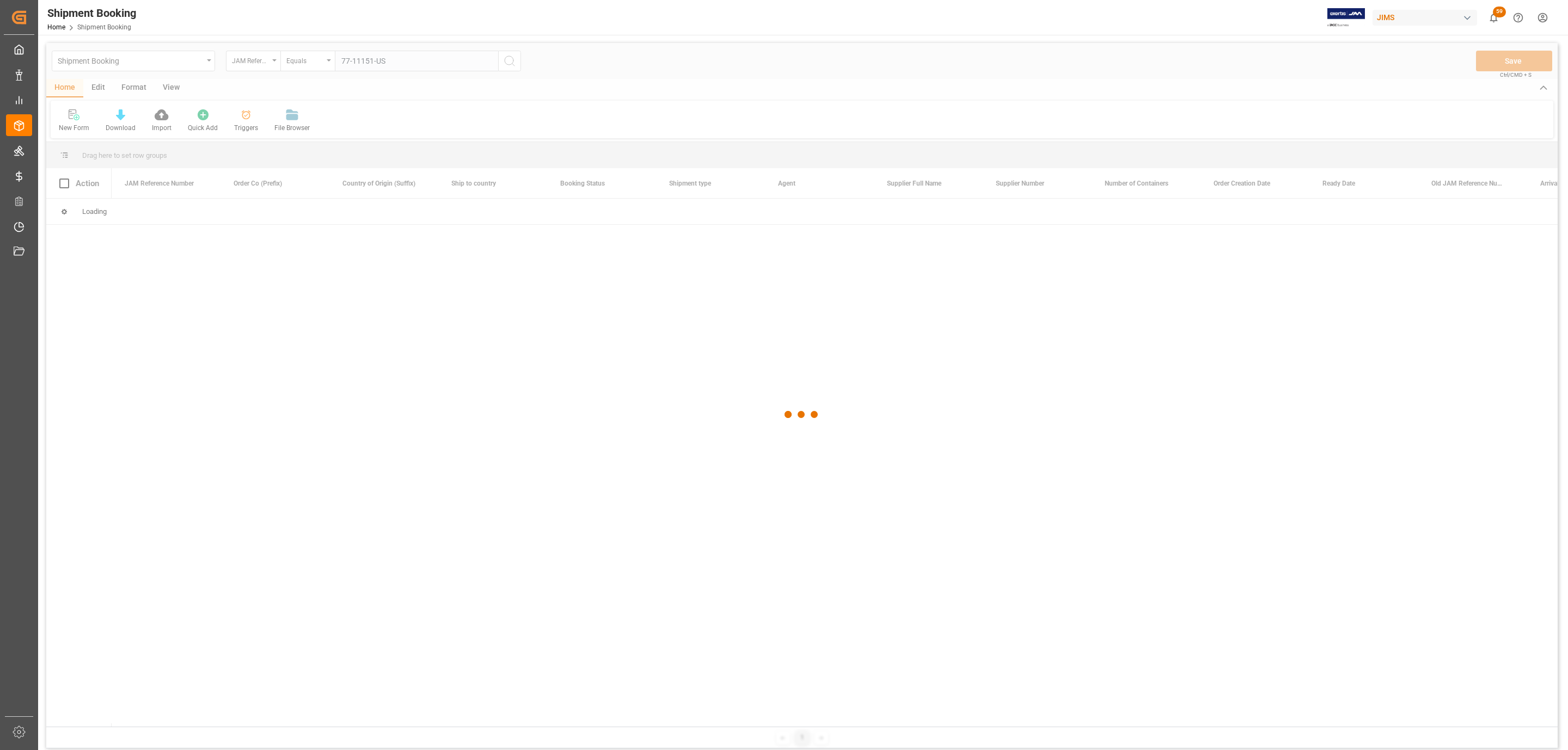
type input "77-11151-US"
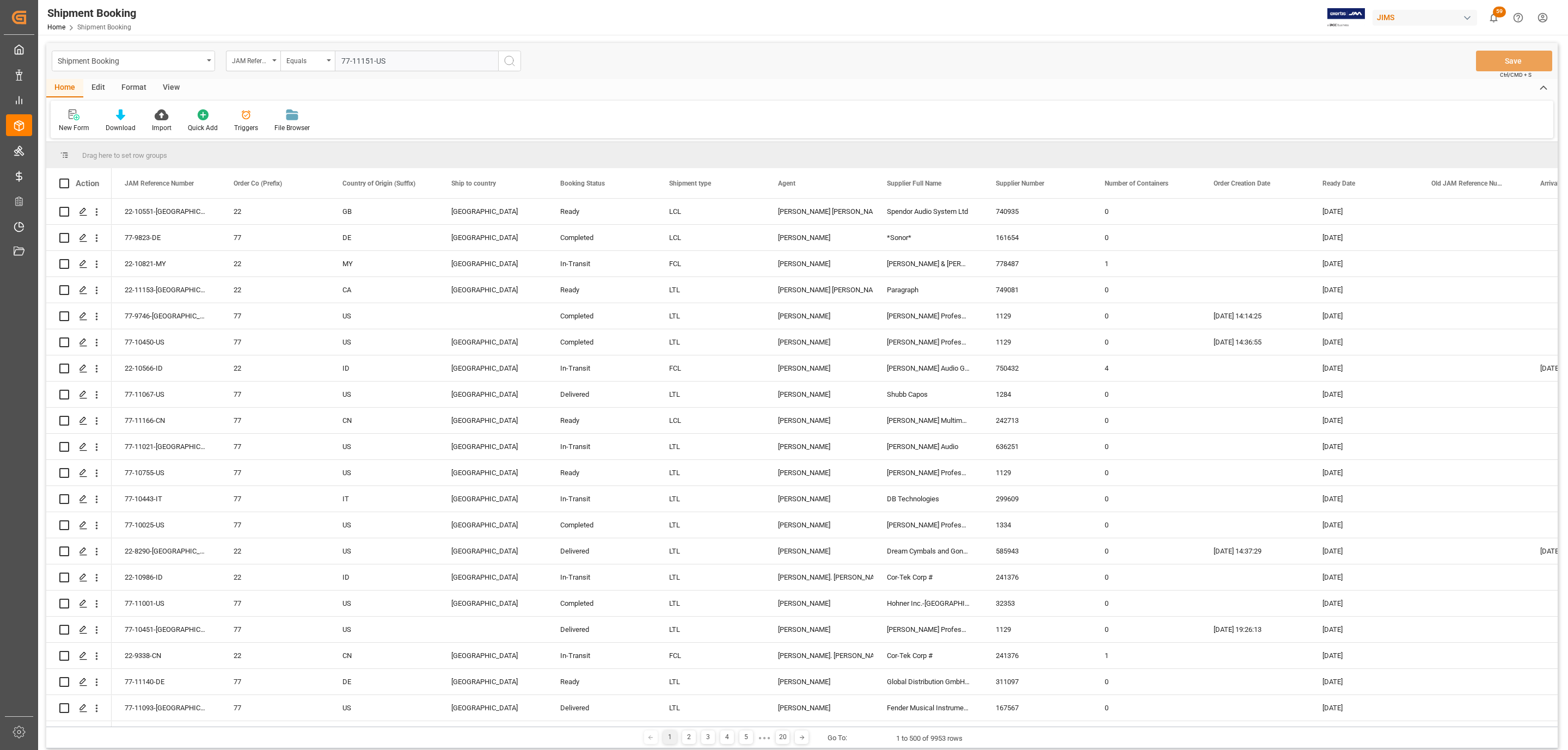
click at [507, 61] on icon "search button" at bounding box center [509, 61] width 13 height 13
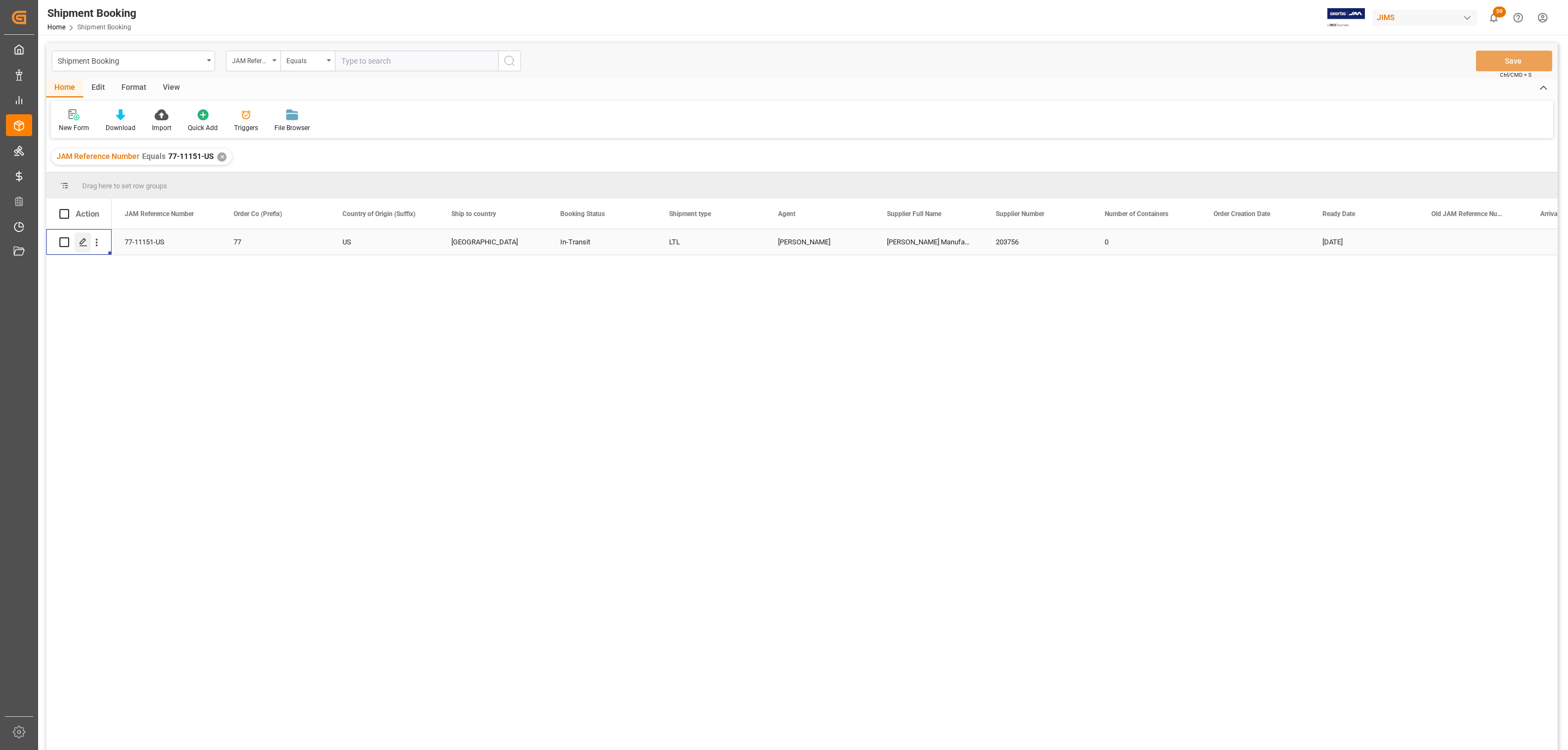
click at [79, 242] on icon "Press SPACE to select this row." at bounding box center [83, 242] width 9 height 9
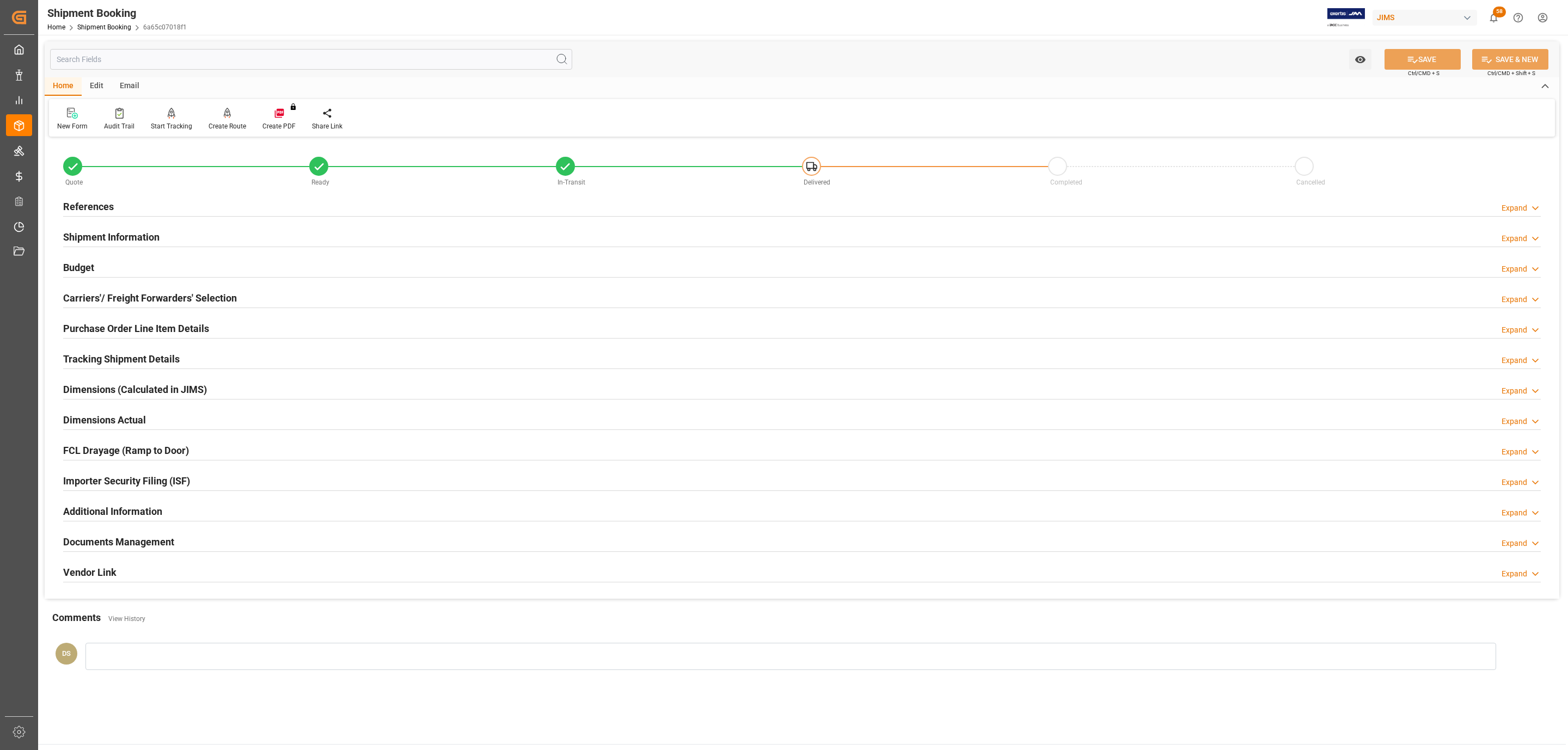
click at [98, 297] on h2 "Carriers'/ Freight Forwarders' Selection" at bounding box center [150, 298] width 174 height 15
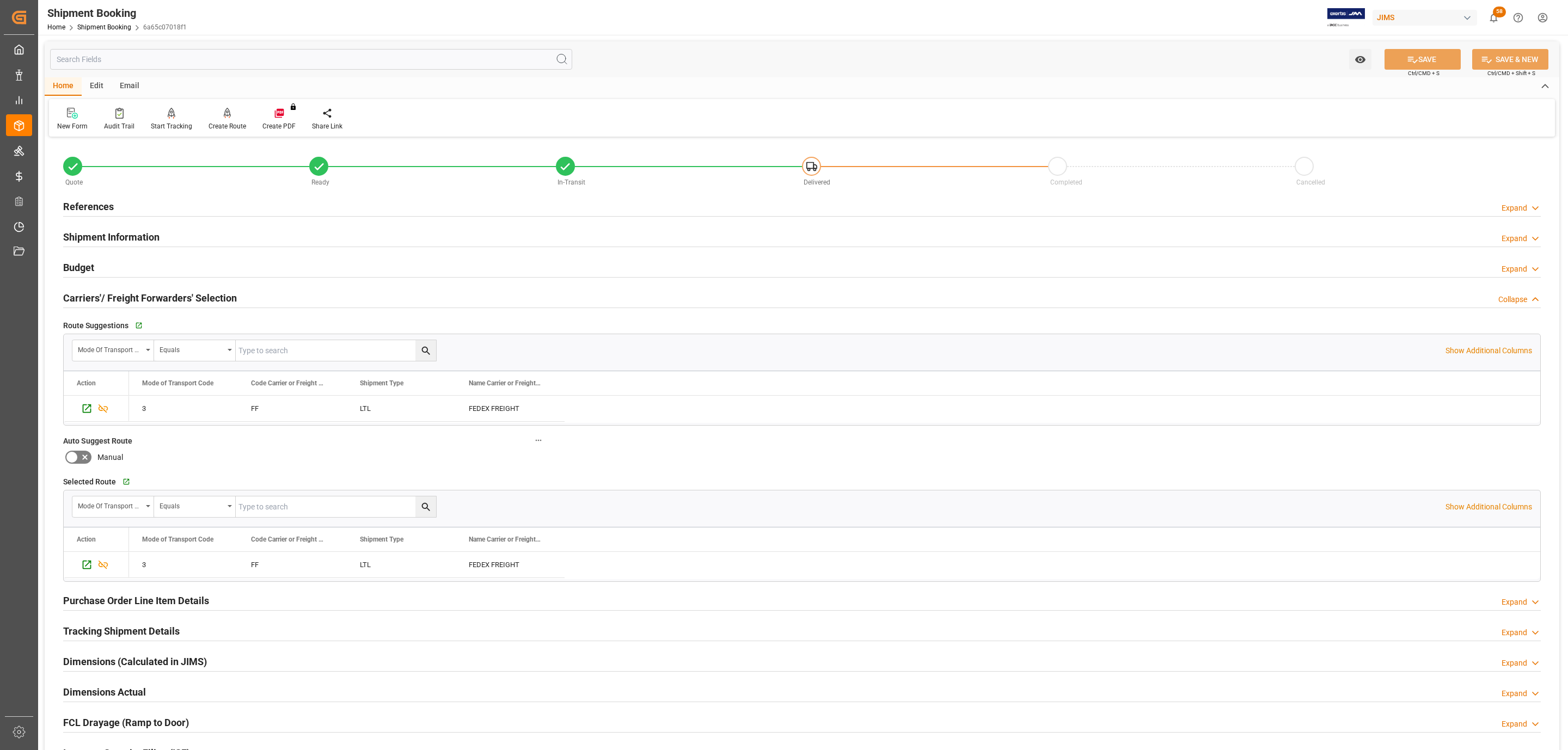
click at [98, 297] on h2 "Carriers'/ Freight Forwarders' Selection" at bounding box center [150, 298] width 174 height 15
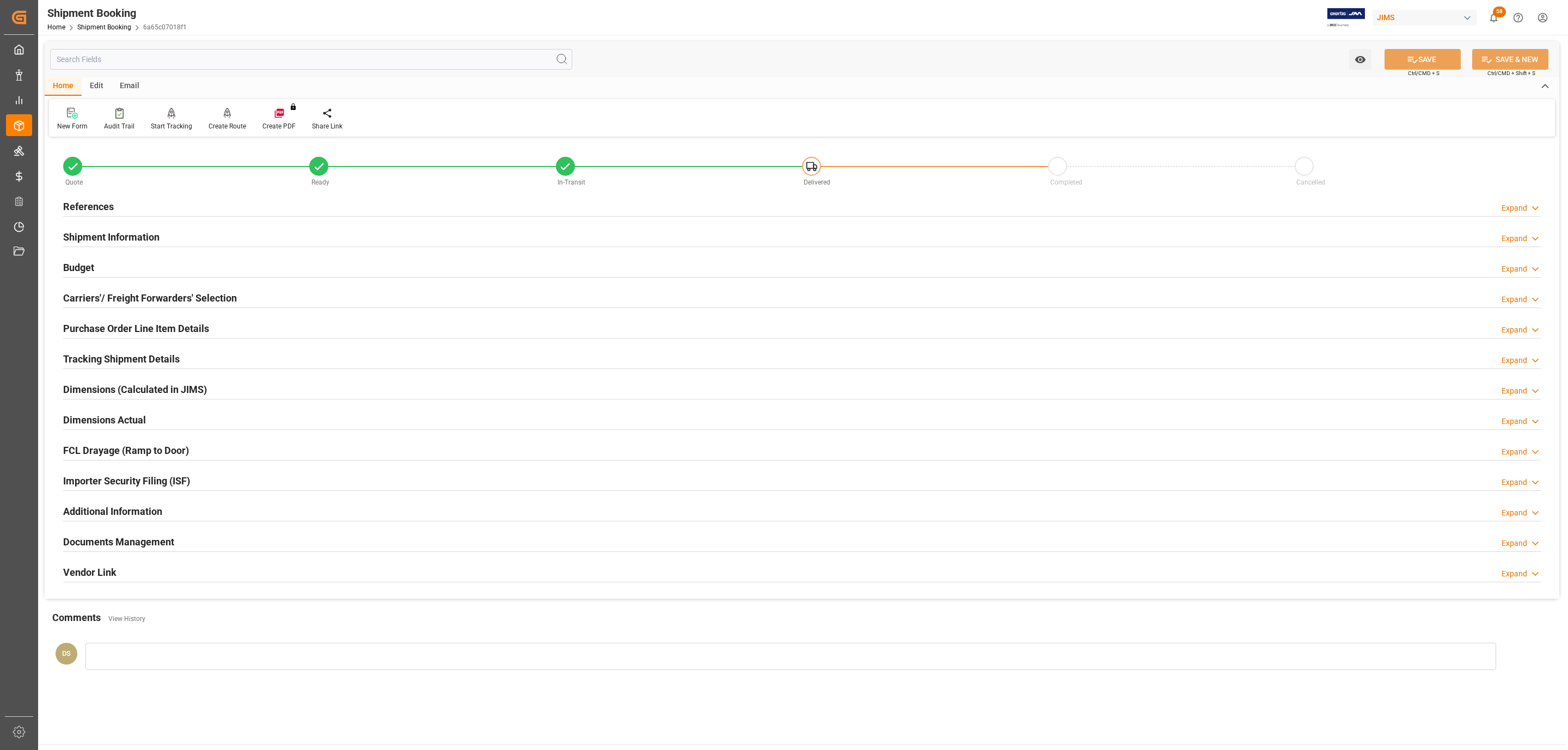
click at [97, 539] on h2 "Documents Management" at bounding box center [118, 542] width 111 height 15
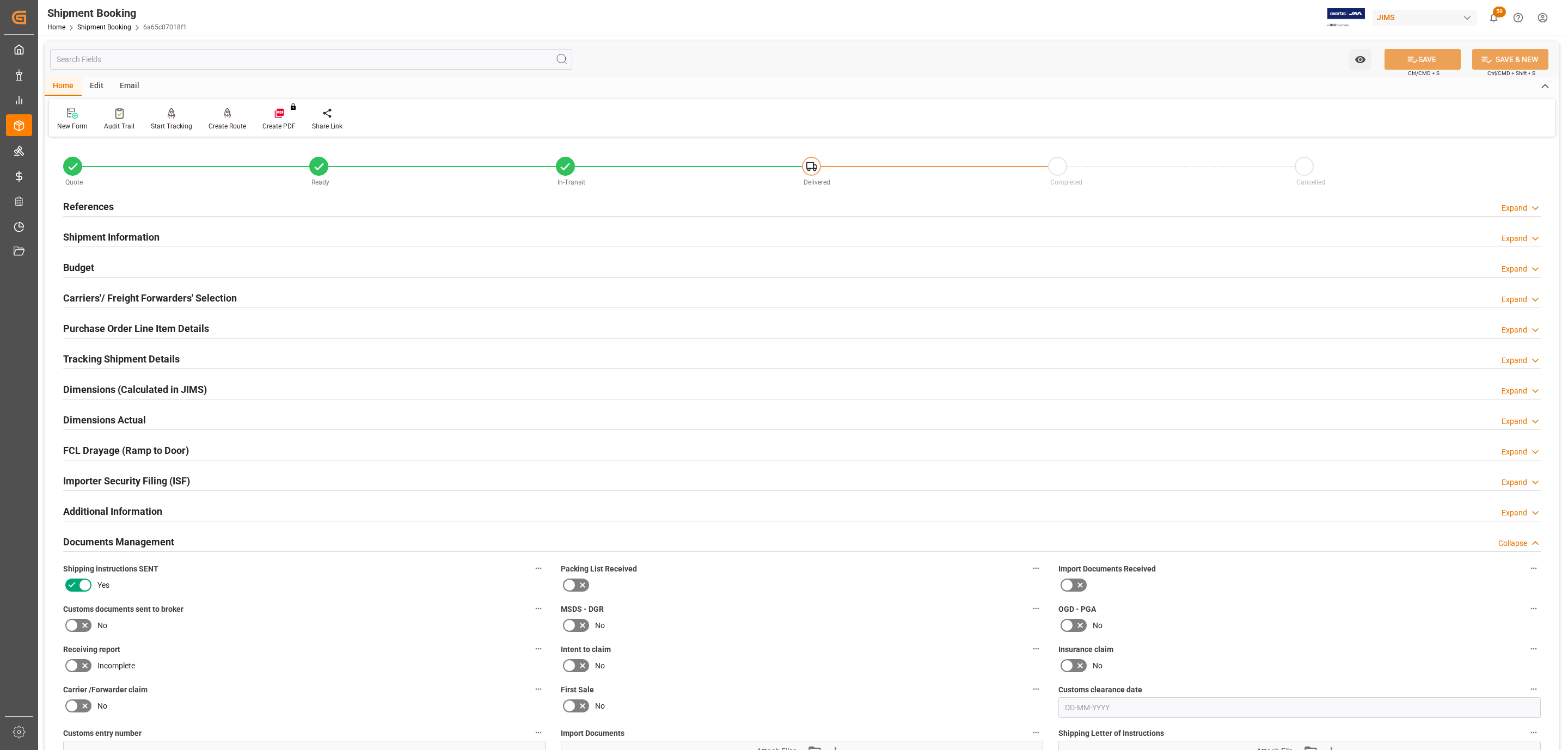
click at [79, 634] on label at bounding box center [78, 625] width 31 height 17
click at [0, 0] on input "checkbox" at bounding box center [0, 0] width 0 height 0
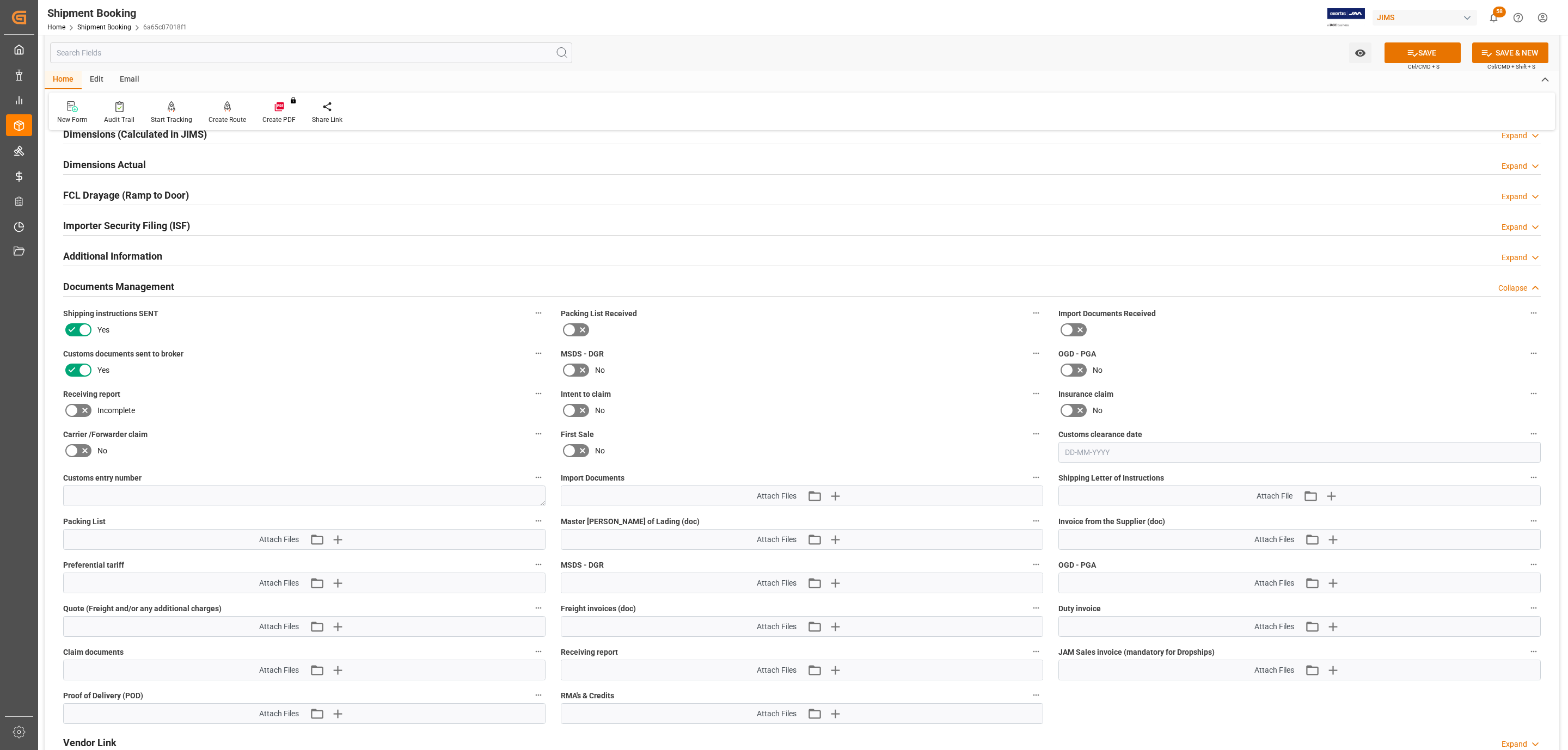
scroll to position [327, 0]
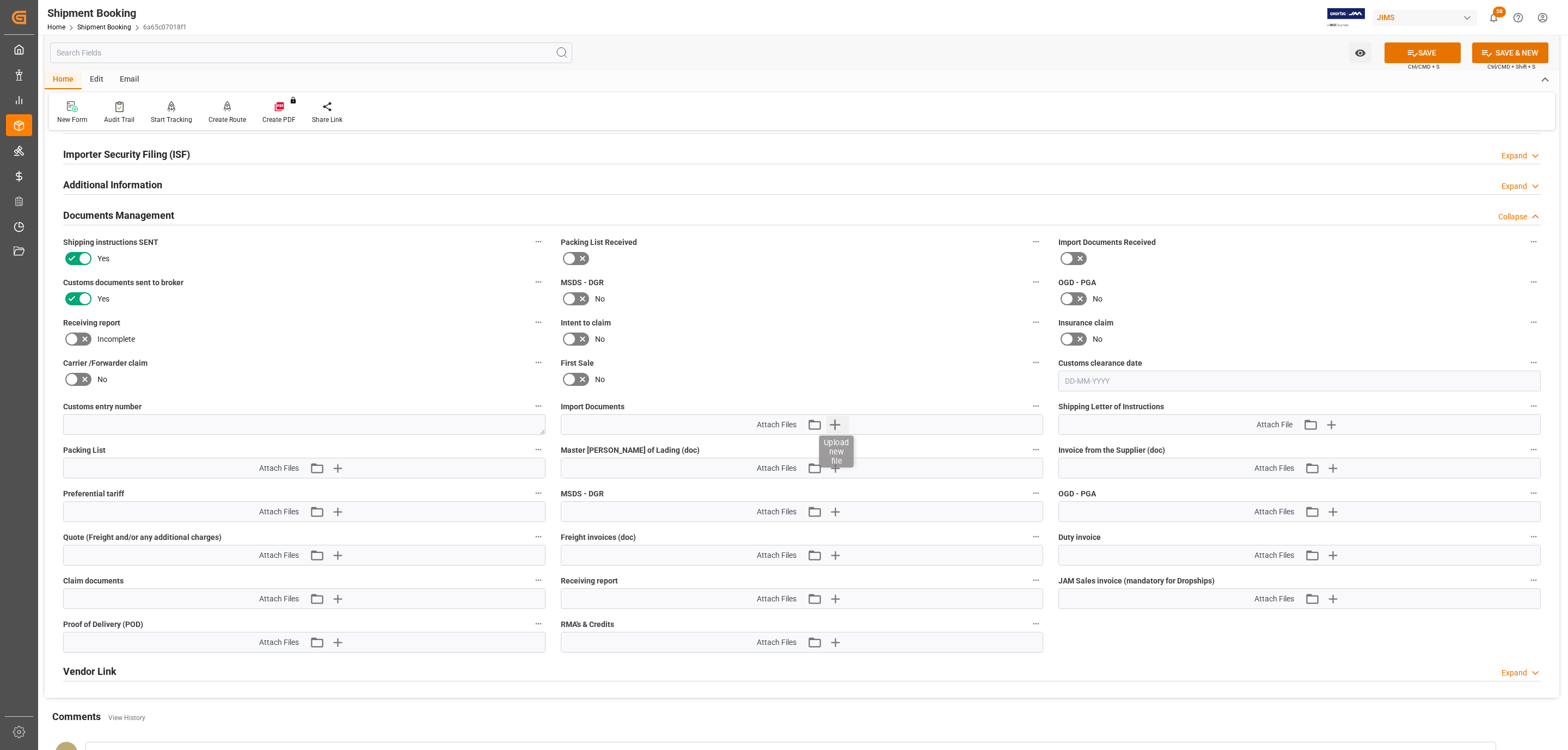
click at [833, 425] on icon "button" at bounding box center [835, 424] width 17 height 17
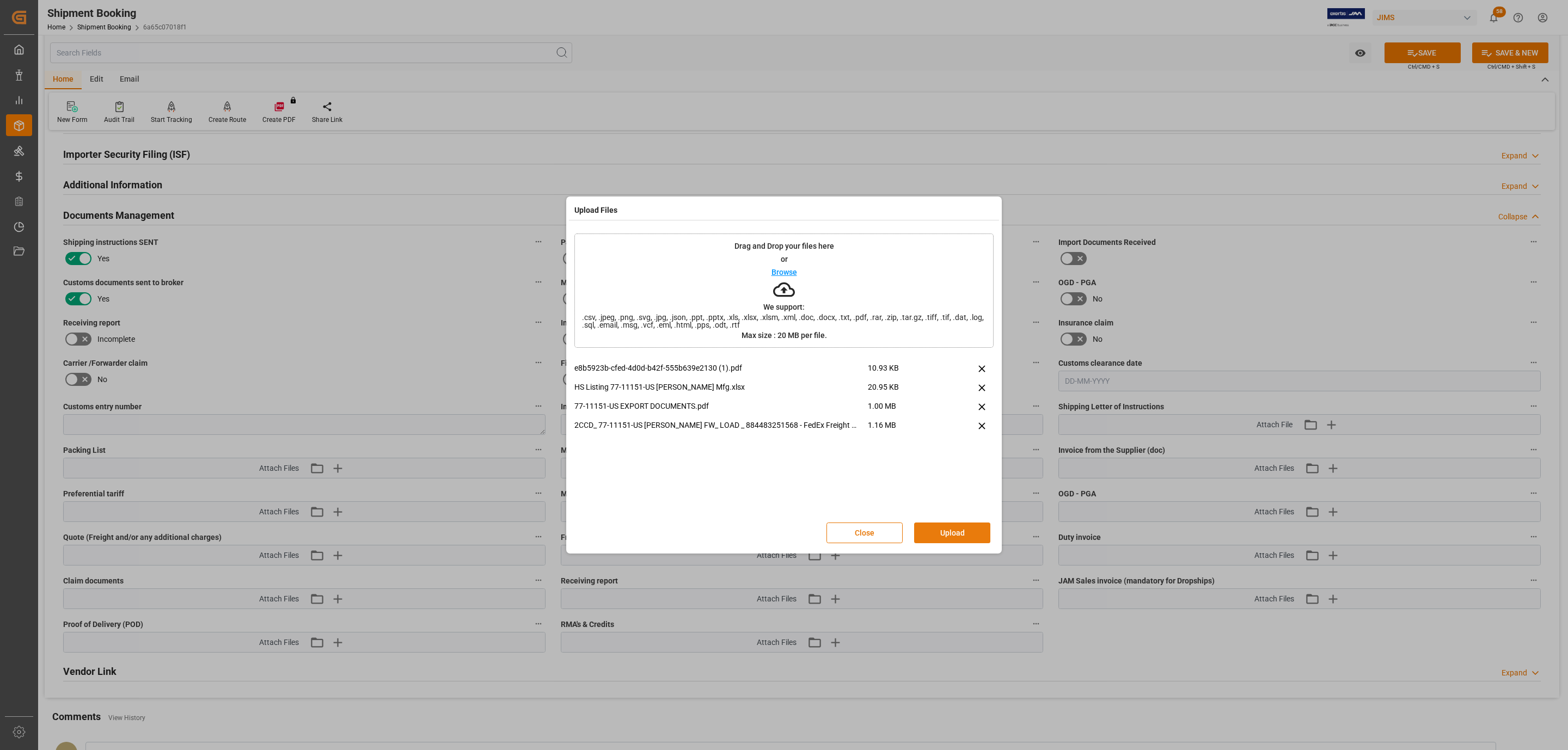
click at [968, 543] on div "Close Upload" at bounding box center [914, 533] width 175 height 21
click at [959, 533] on button "Upload" at bounding box center [953, 533] width 76 height 21
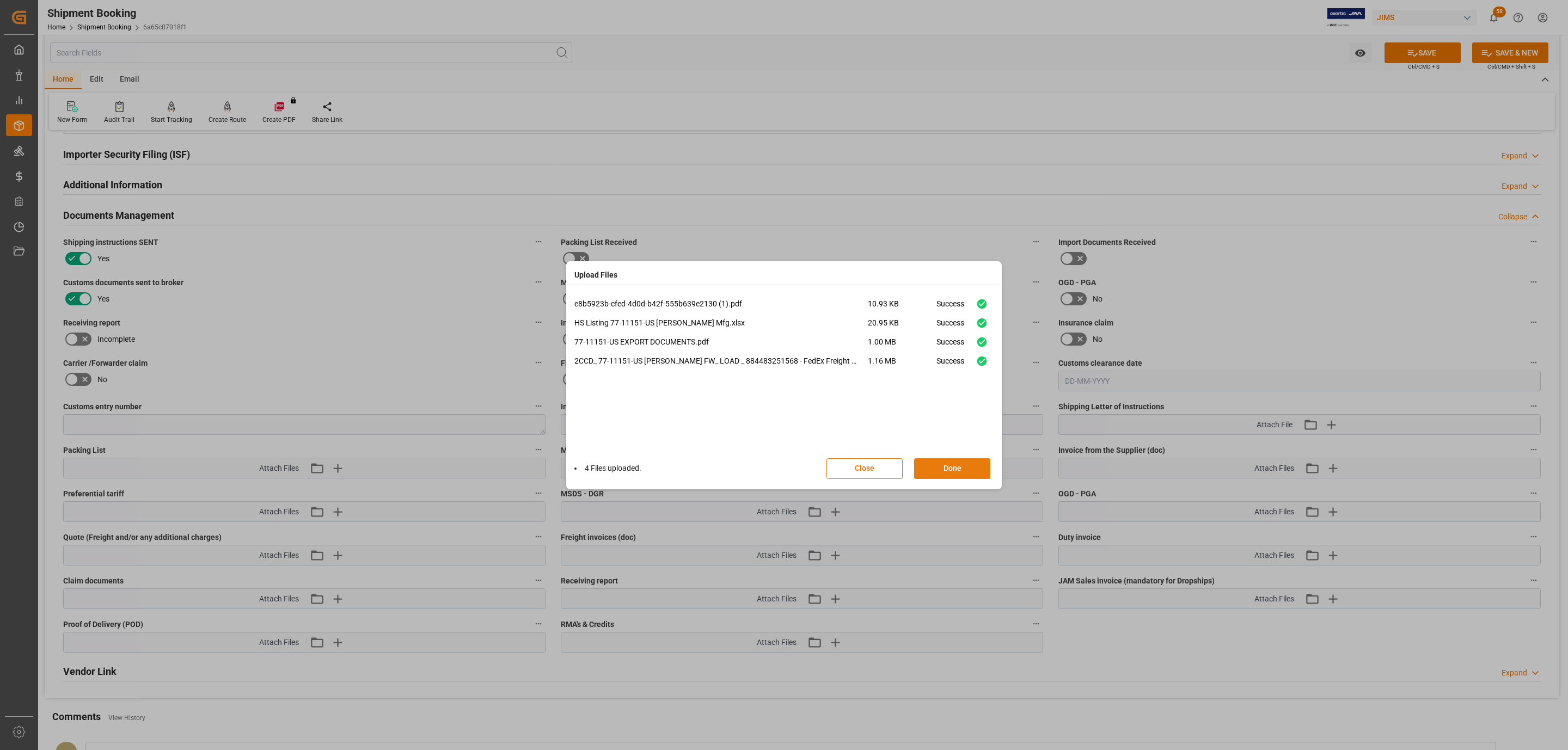
click at [944, 469] on button "Done" at bounding box center [953, 469] width 76 height 21
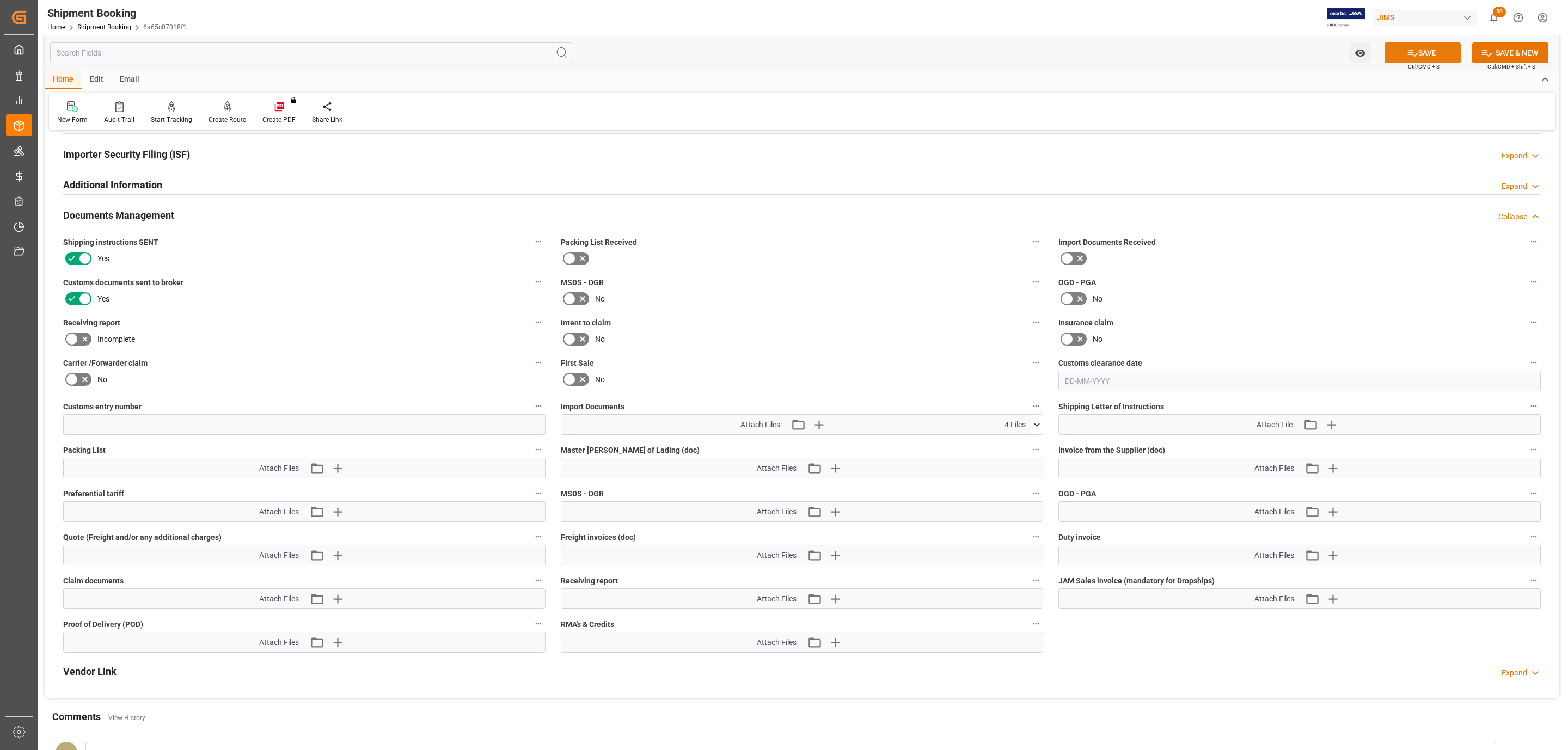
click at [1425, 44] on button "SAVE" at bounding box center [1423, 53] width 76 height 21
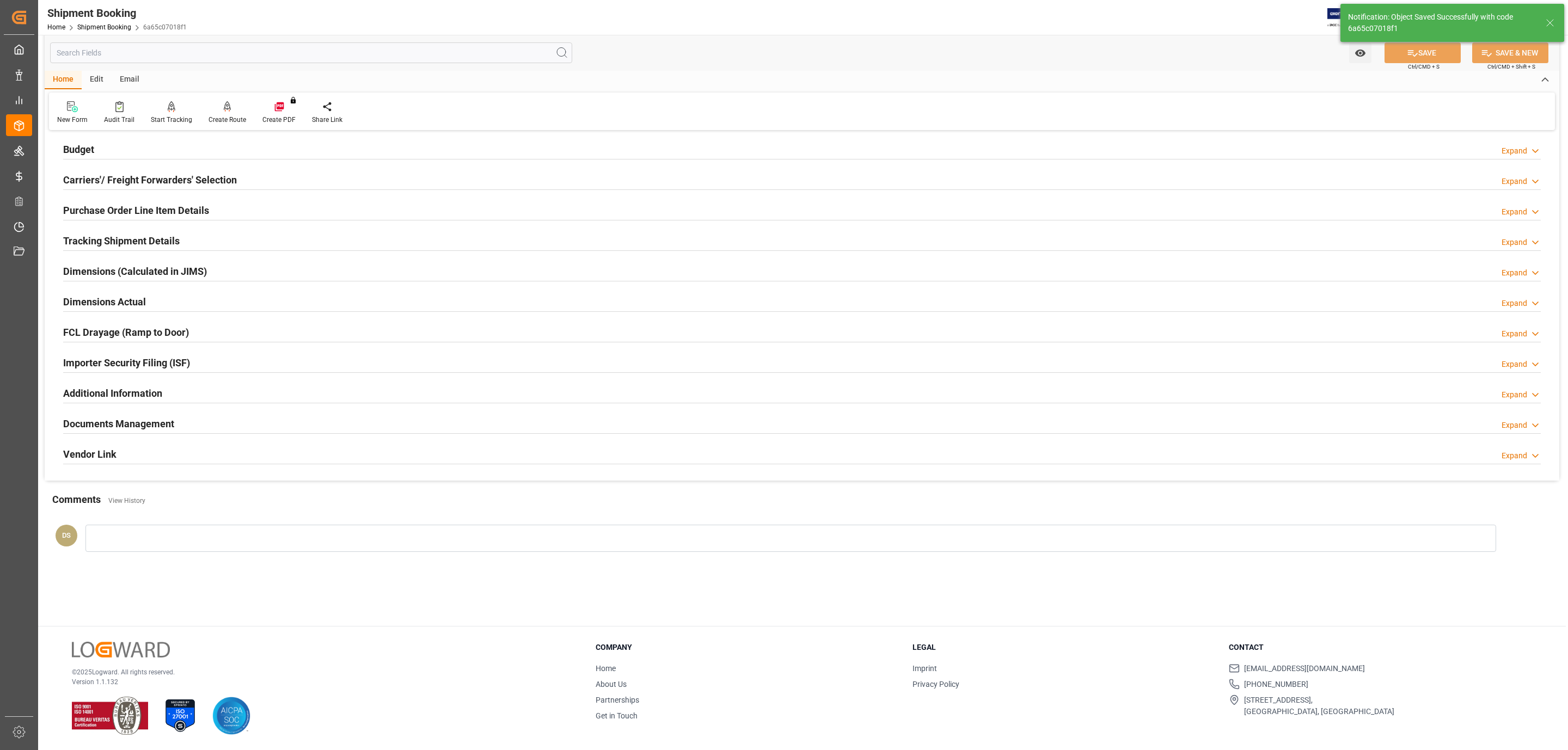
scroll to position [118, 0]
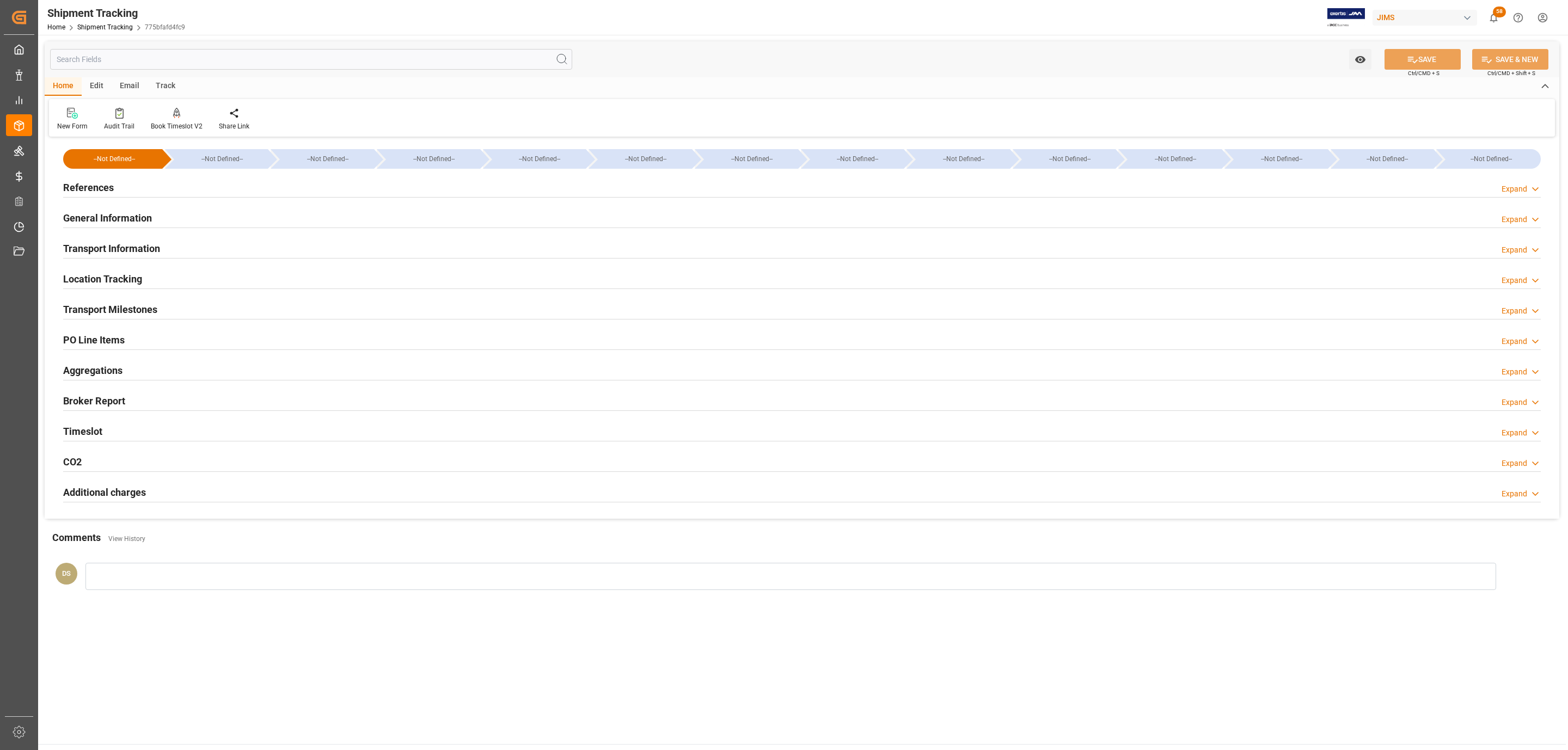
click at [162, 185] on div "References Expand" at bounding box center [802, 187] width 1478 height 21
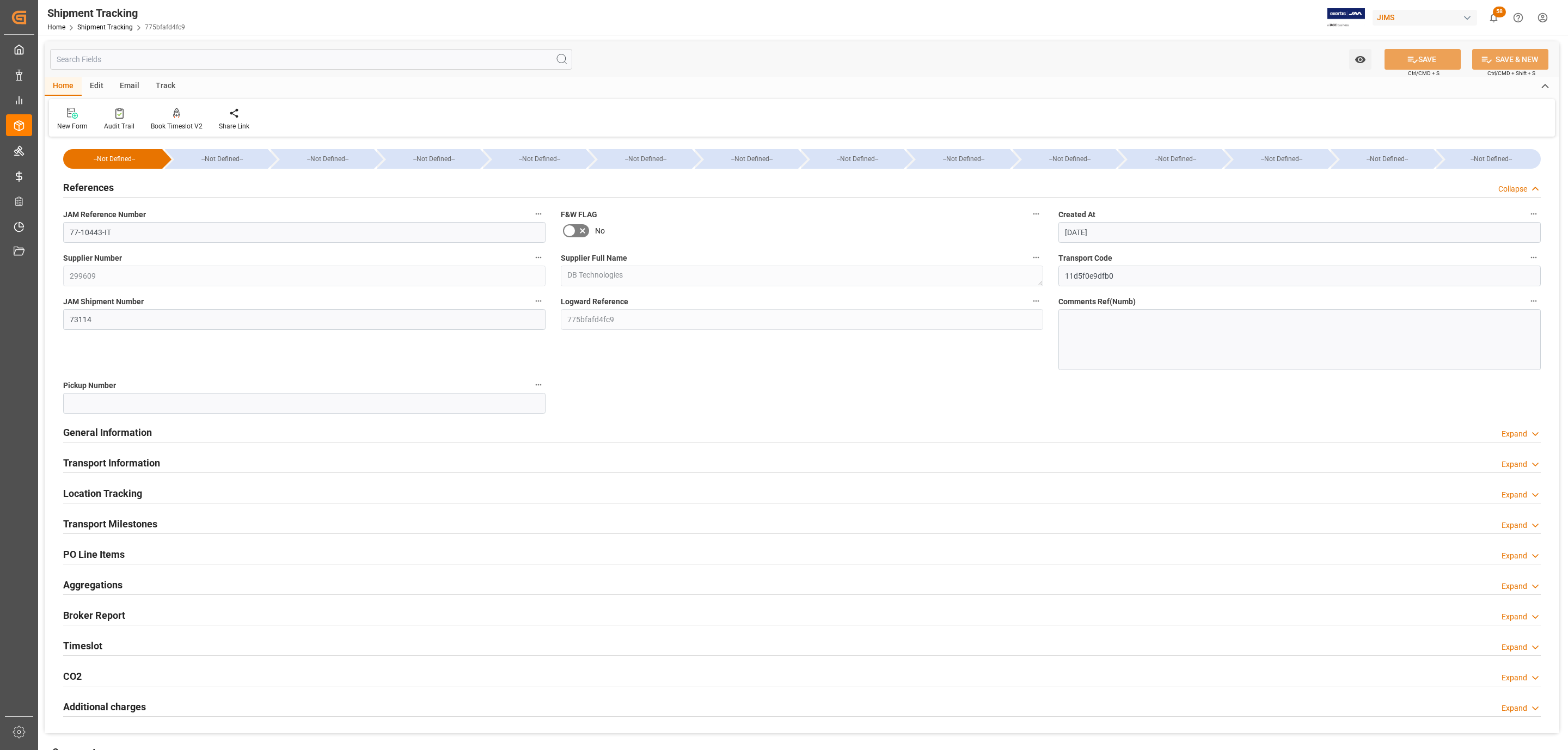
click at [75, 192] on h2 "References" at bounding box center [88, 187] width 51 height 15
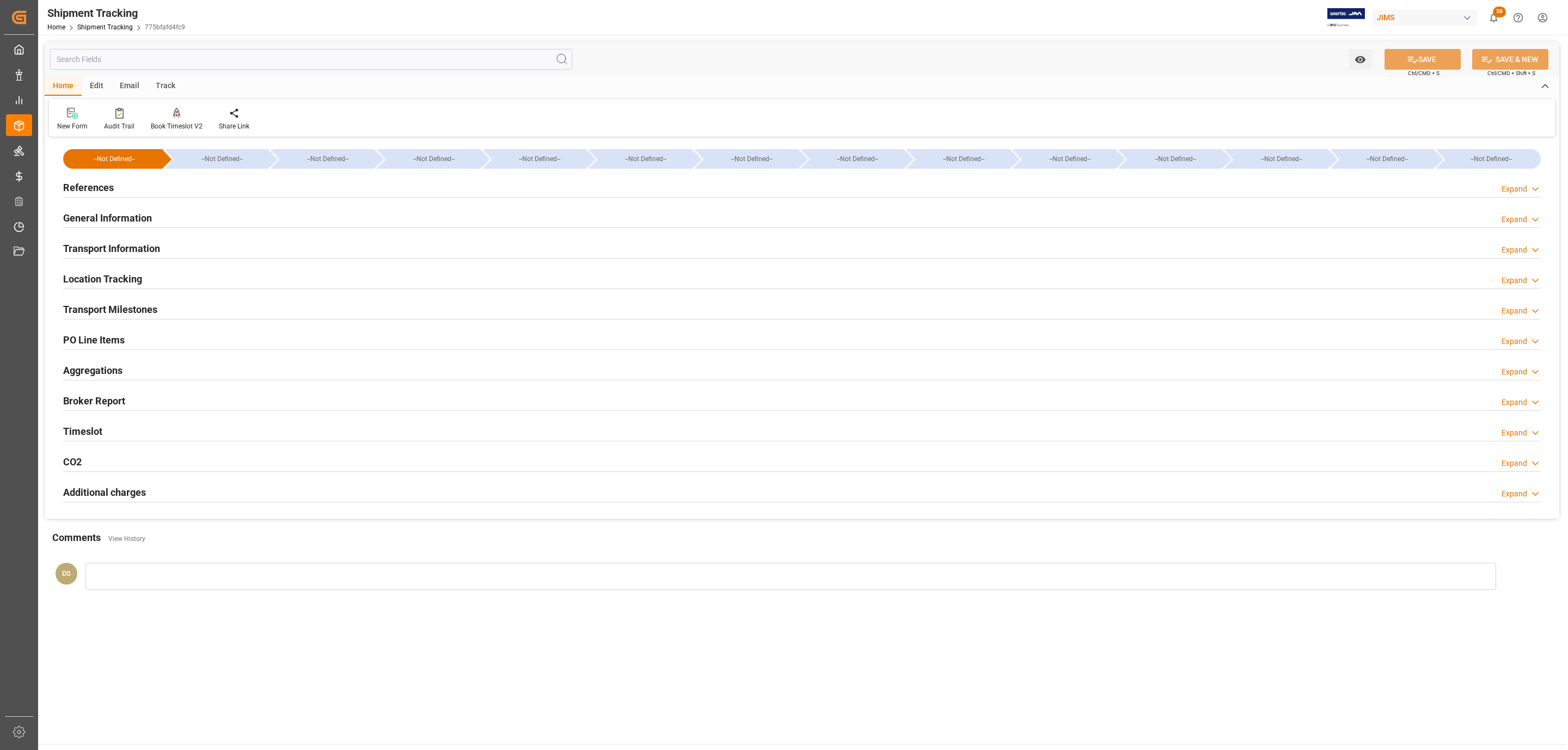
click at [80, 311] on h2 "Transport Milestones" at bounding box center [110, 309] width 94 height 15
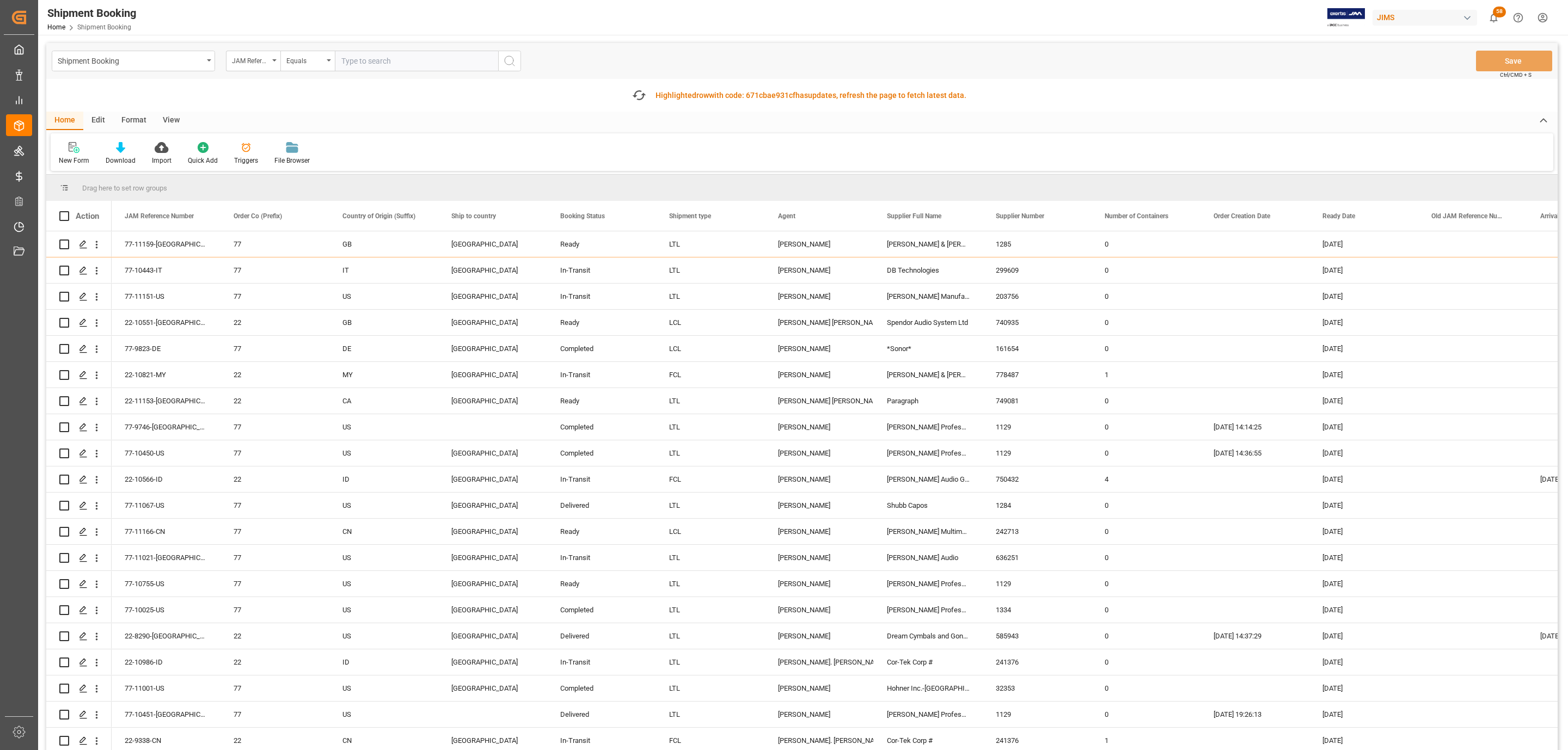
paste input "77-10815-IT"
click at [413, 58] on input "77-10815-IT" at bounding box center [417, 61] width 163 height 21
paste input "77-10815-IT"
type input "77-10815-IT77-10815-IT"
click at [513, 63] on icon "search button" at bounding box center [509, 61] width 13 height 13
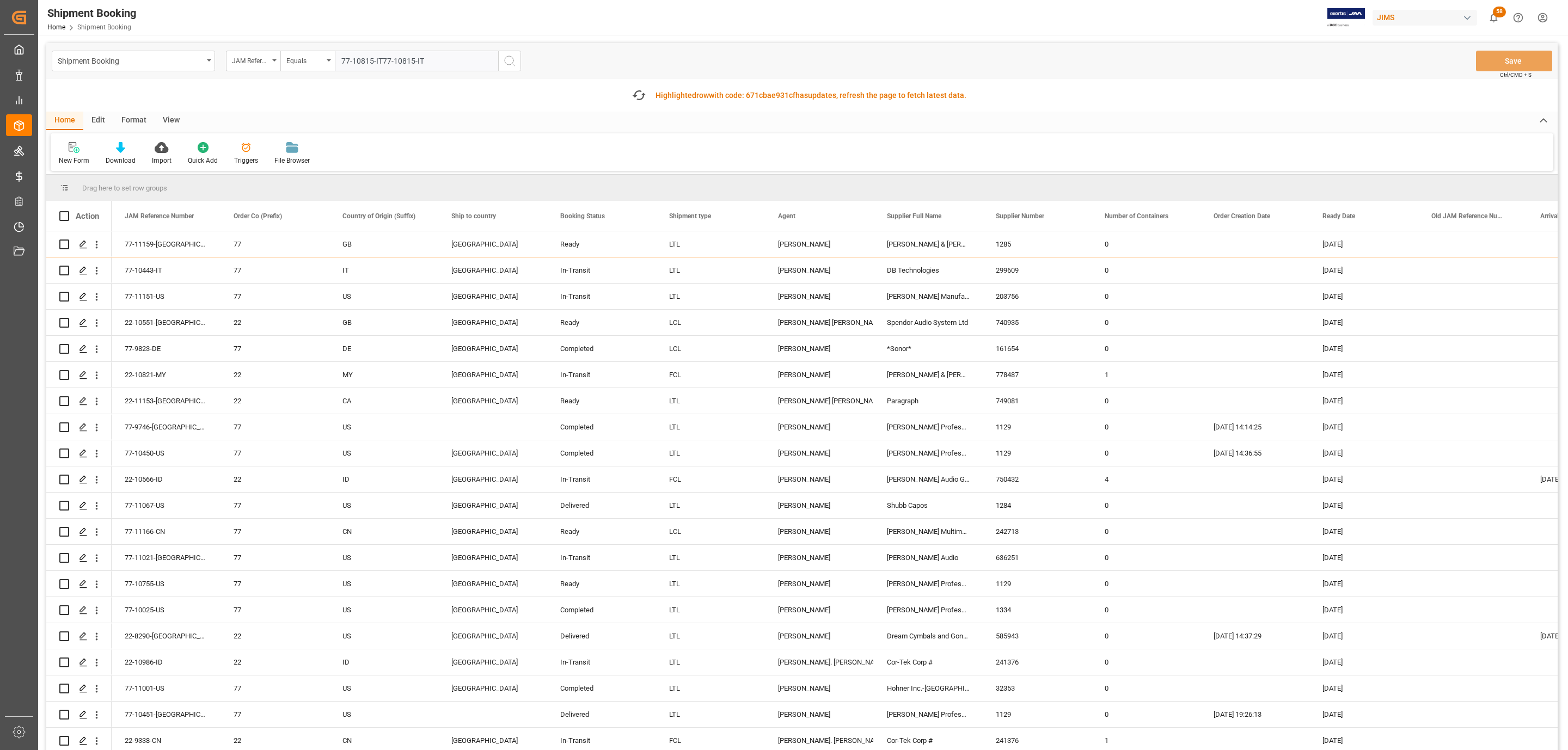
click at [454, 63] on input "77-10815-IT77-10815-IT" at bounding box center [417, 61] width 163 height 21
click at [443, 58] on input "77-10815-IT77-10815-IT" at bounding box center [417, 61] width 163 height 21
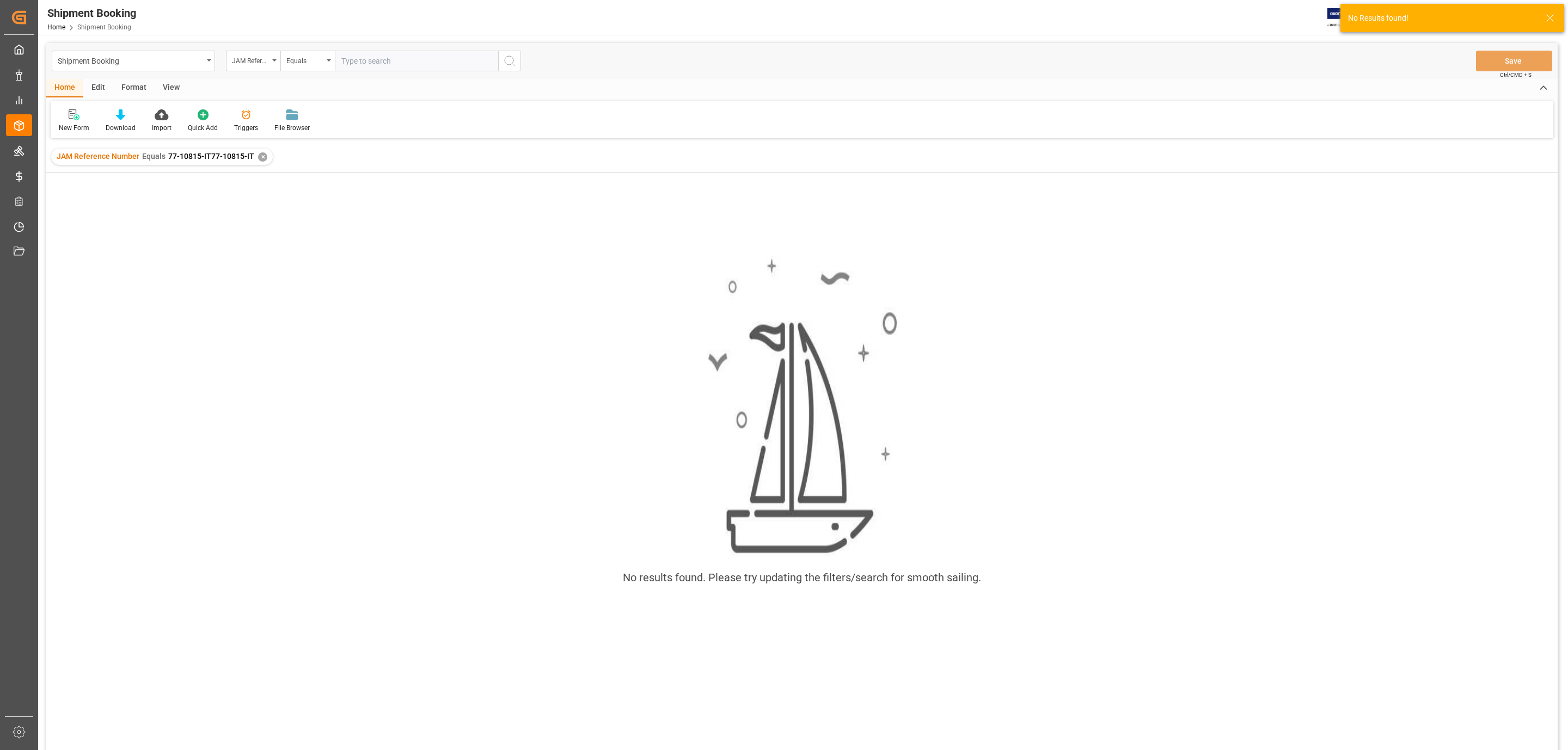
click at [264, 157] on div "✕" at bounding box center [262, 157] width 9 height 9
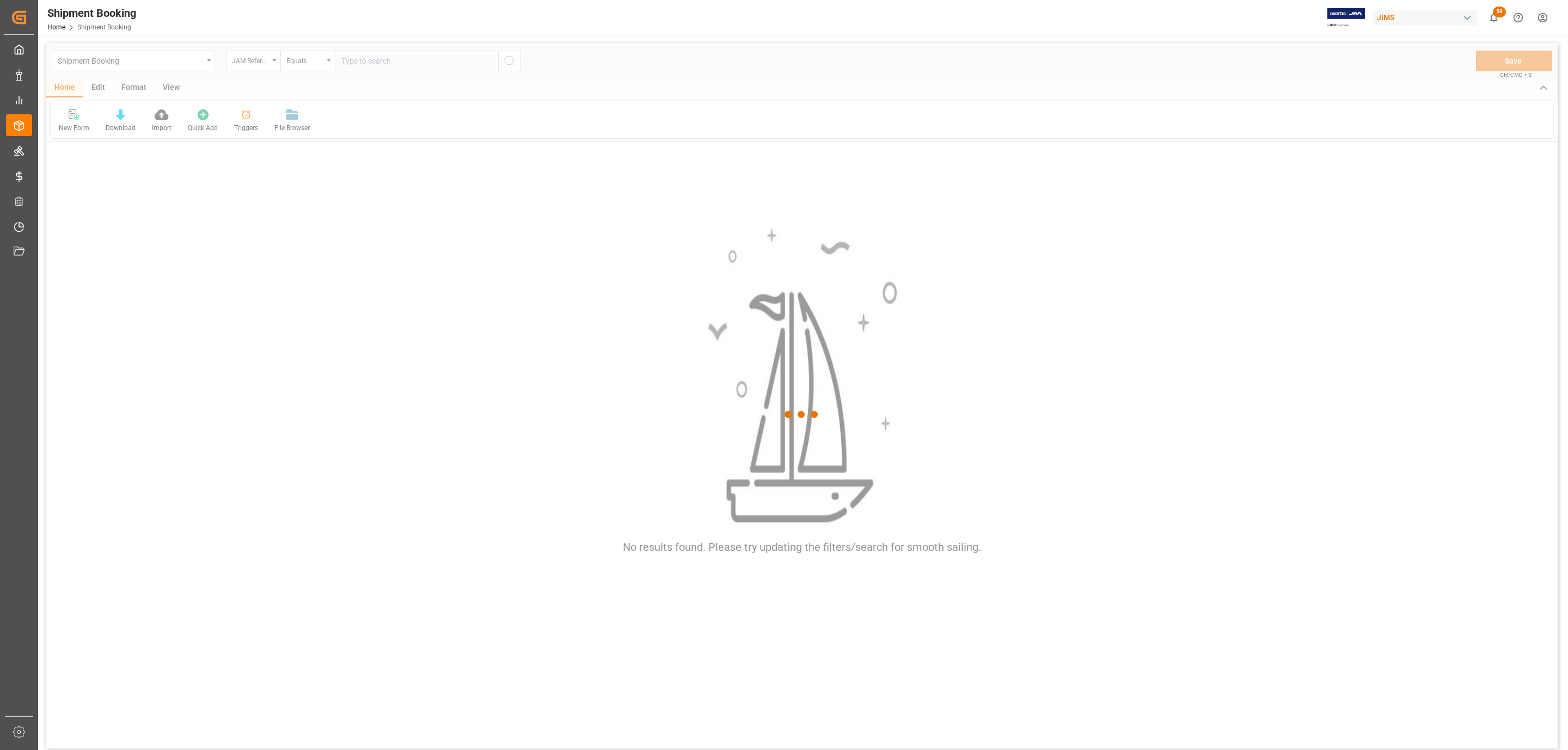
click at [371, 59] on div at bounding box center [802, 414] width 1512 height 743
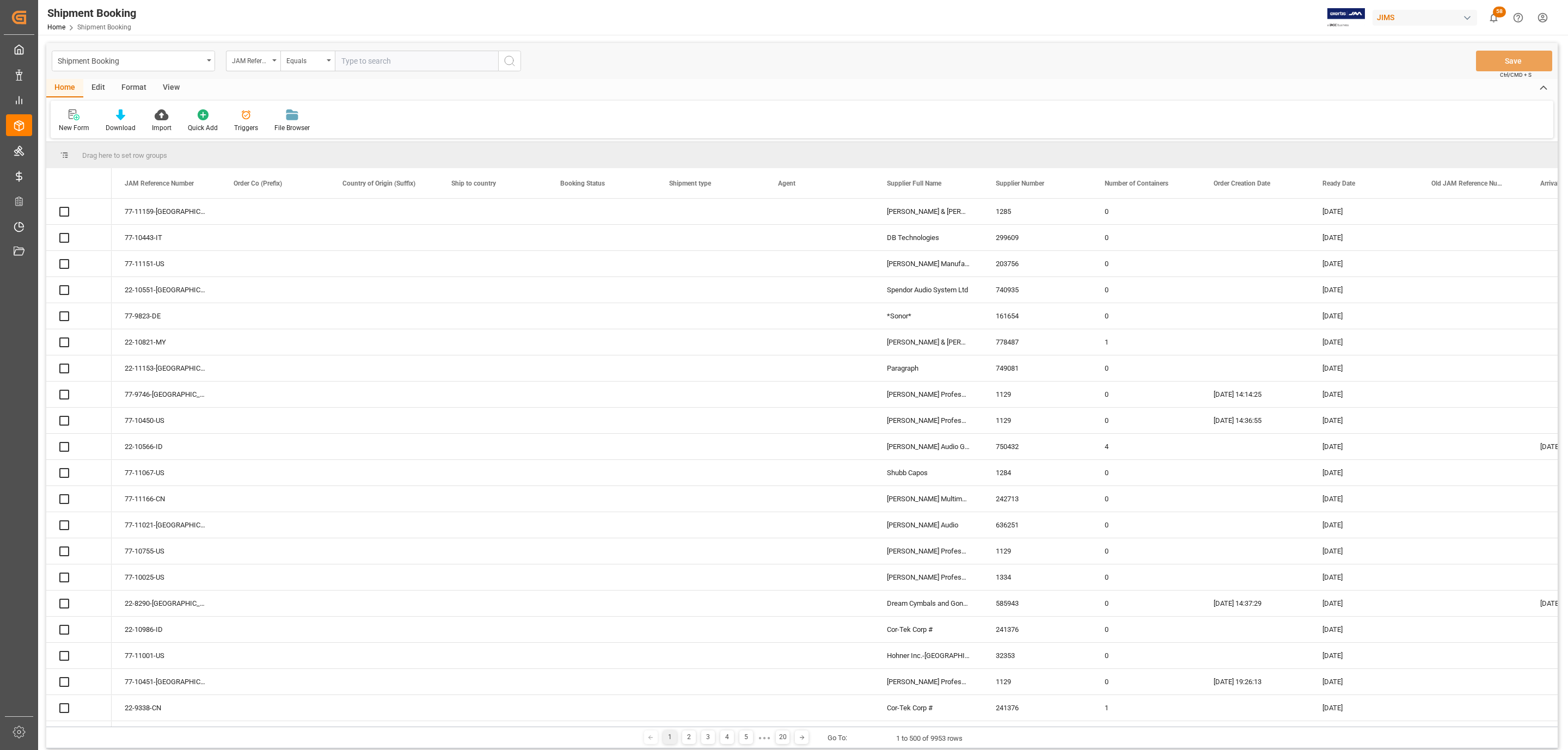
click at [370, 59] on input "text" at bounding box center [417, 61] width 163 height 21
paste input "77-10815-IT"
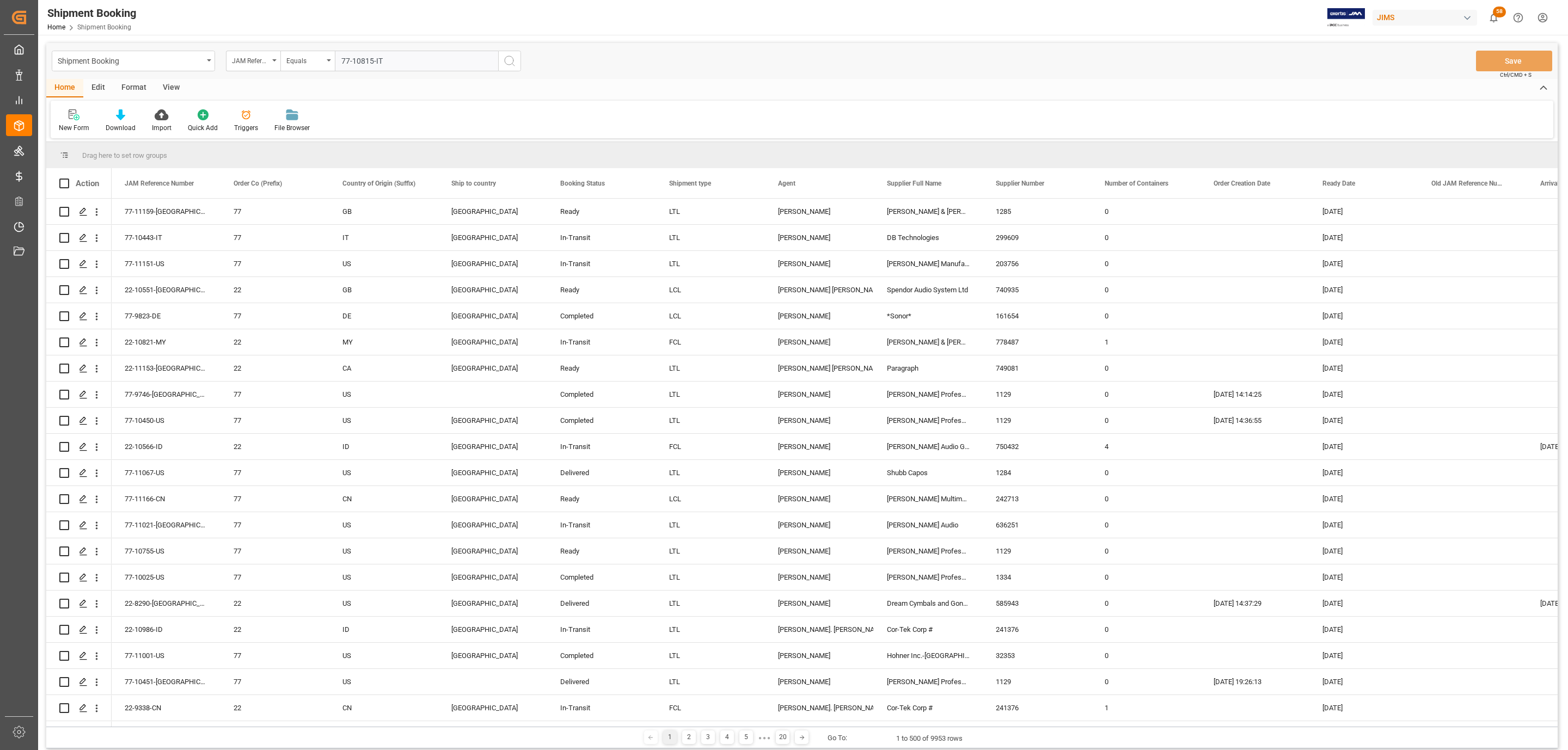
type input "77-10815-IT"
click at [513, 58] on icon "search button" at bounding box center [509, 61] width 13 height 13
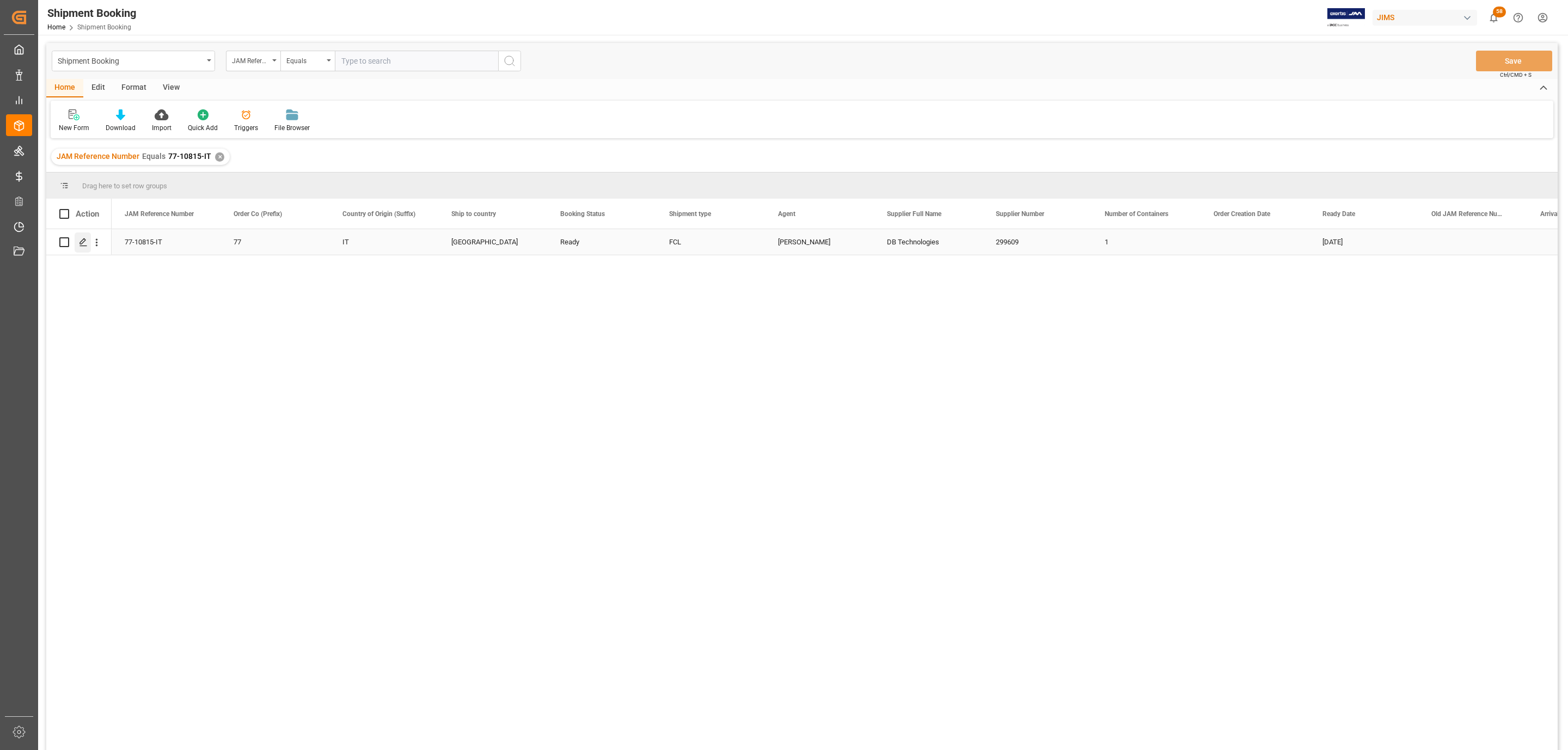
click at [87, 248] on div "Press SPACE to select this row." at bounding box center [83, 242] width 16 height 20
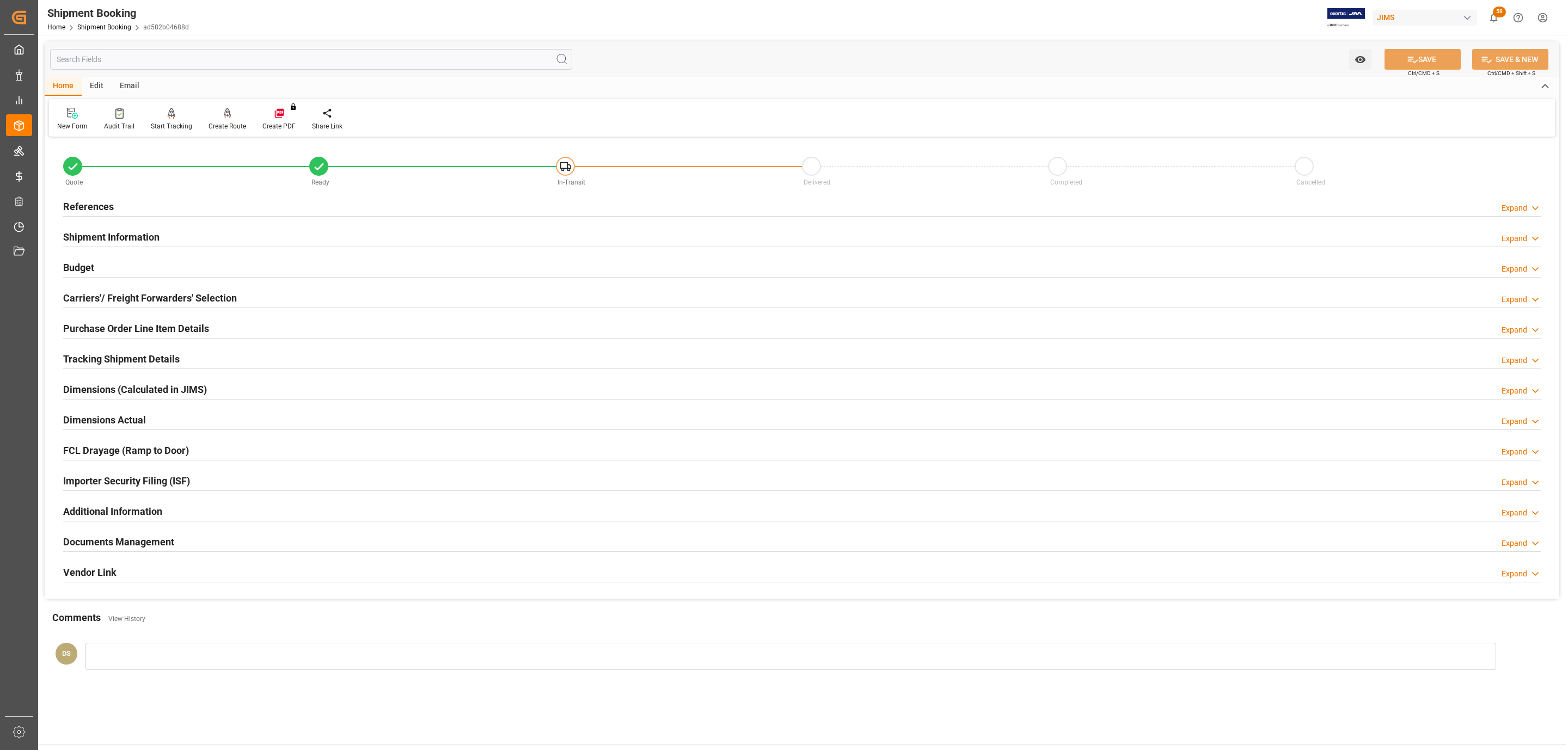
click at [212, 300] on h2 "Carriers'/ Freight Forwarders' Selection" at bounding box center [150, 298] width 174 height 15
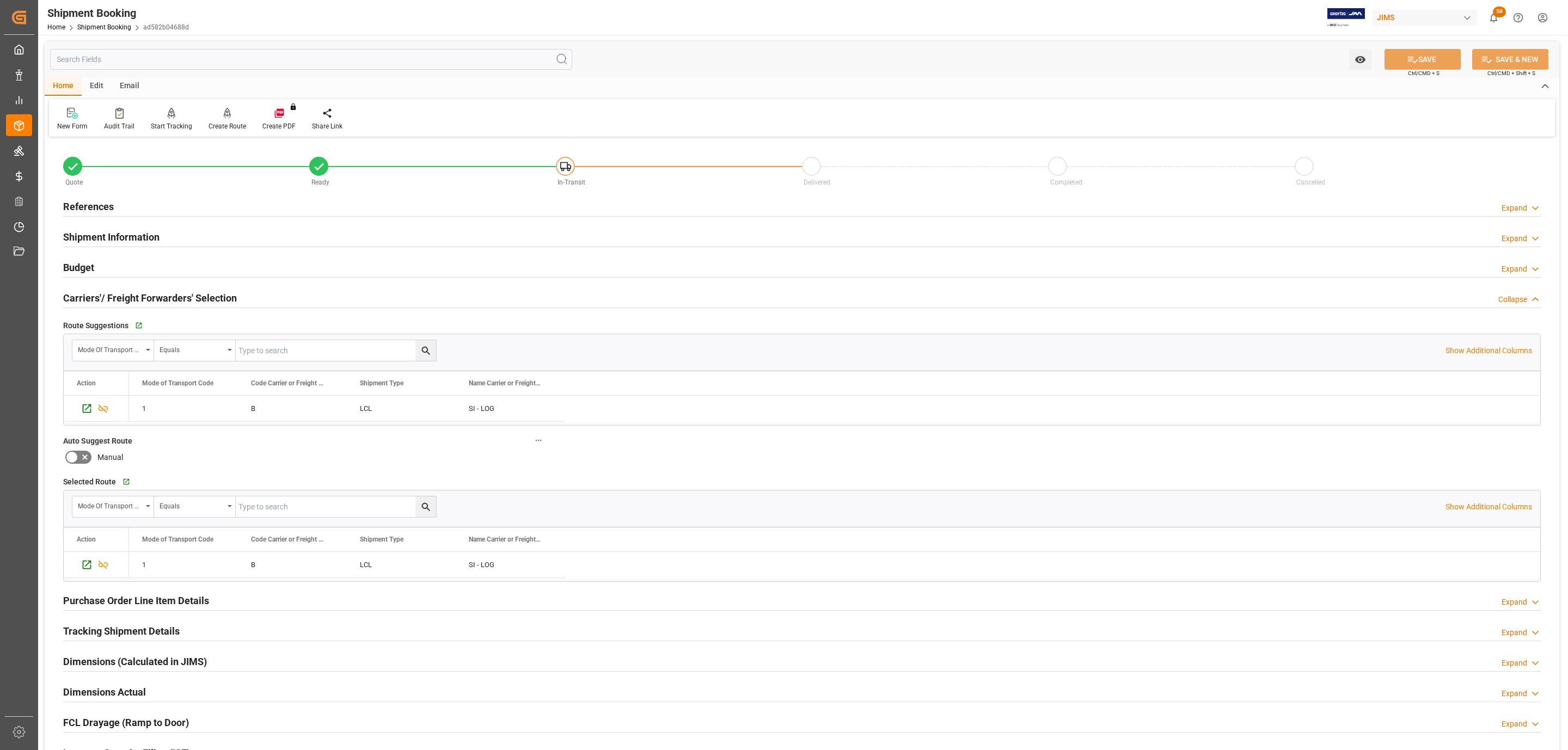
click at [212, 300] on h2 "Carriers'/ Freight Forwarders' Selection" at bounding box center [150, 298] width 174 height 15
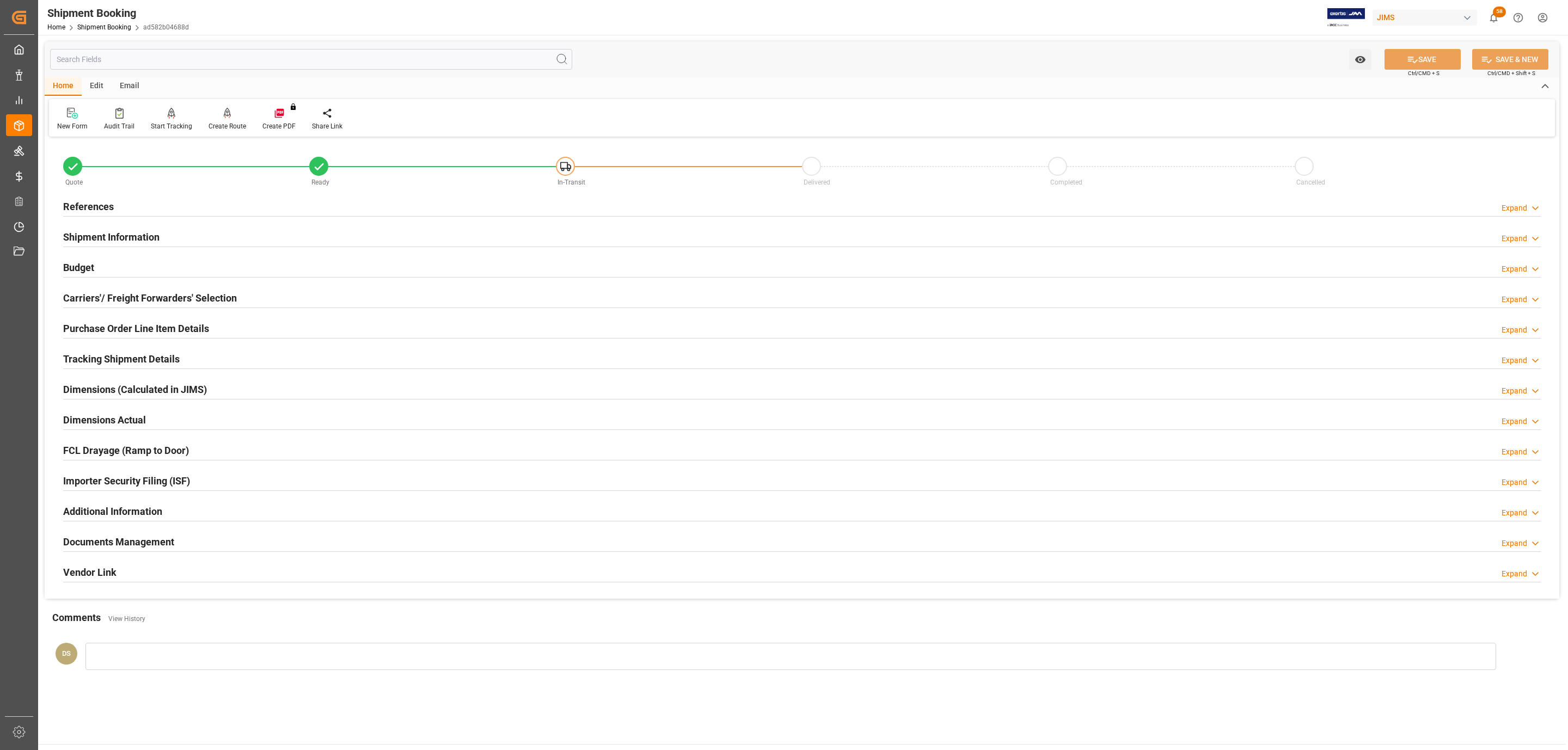
click at [108, 260] on div "Budget Expand" at bounding box center [802, 267] width 1478 height 21
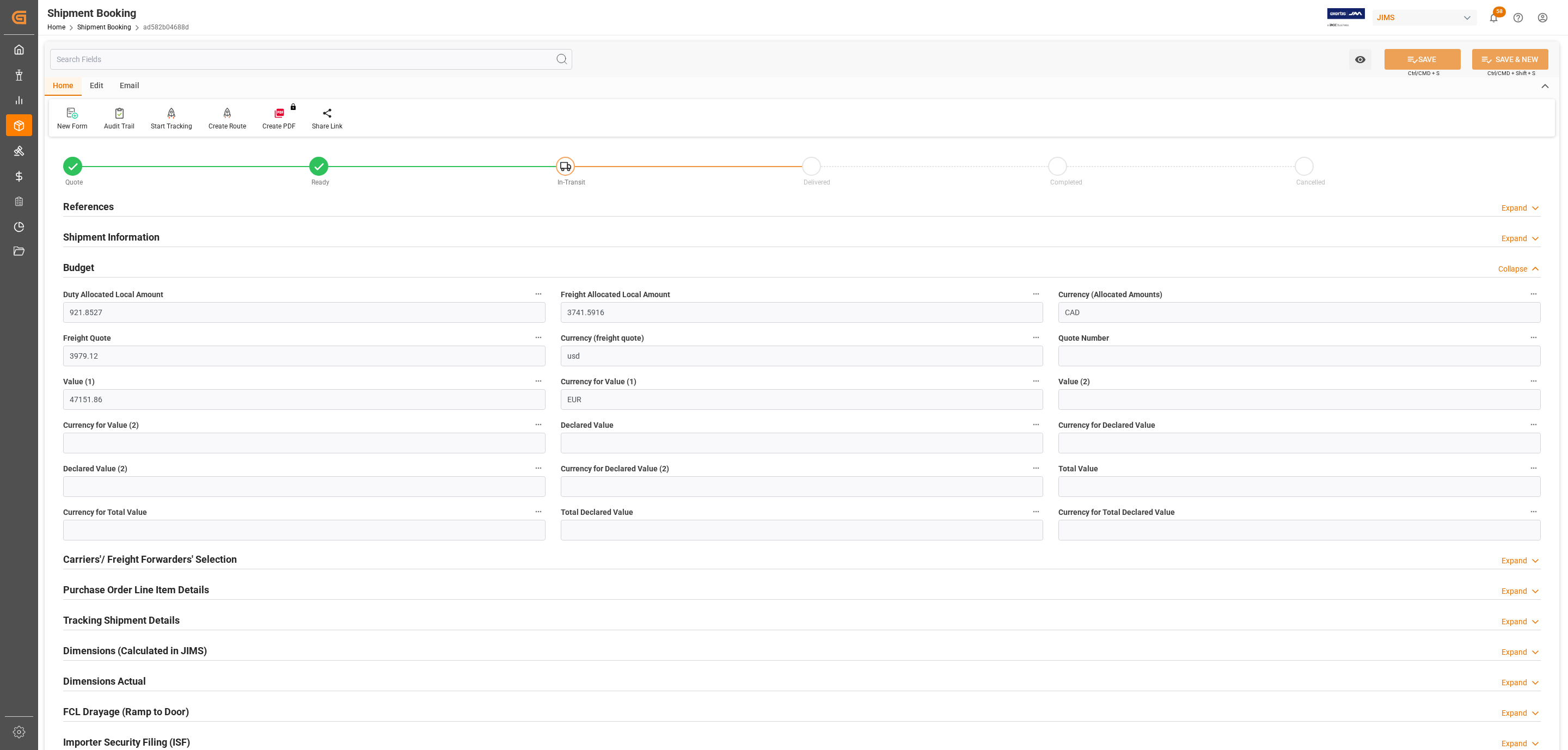
click at [116, 237] on h2 "Shipment Information" at bounding box center [111, 238] width 97 height 15
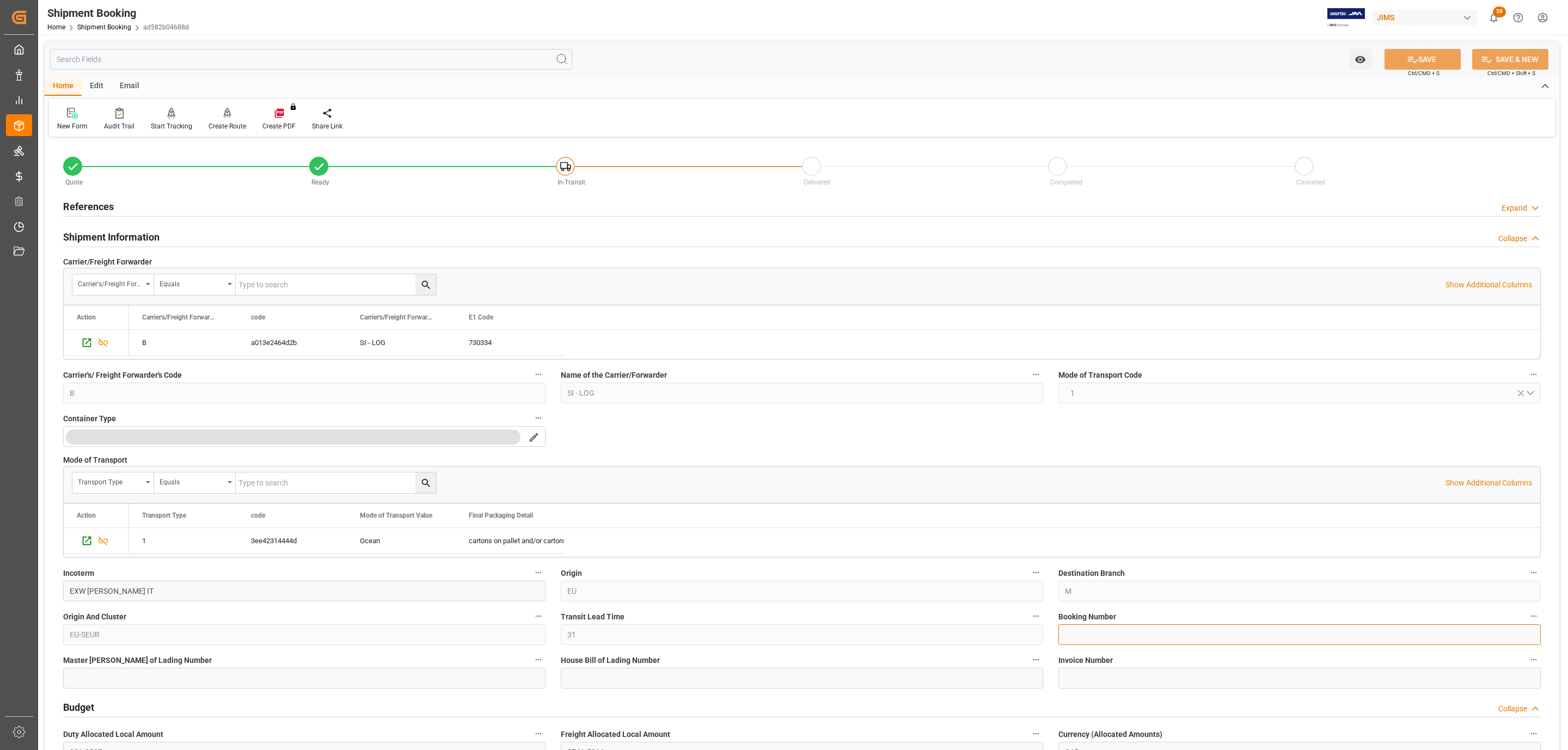
paste input "80367922"
type input "80367922"
click at [1420, 61] on button "SAVE" at bounding box center [1423, 59] width 76 height 21
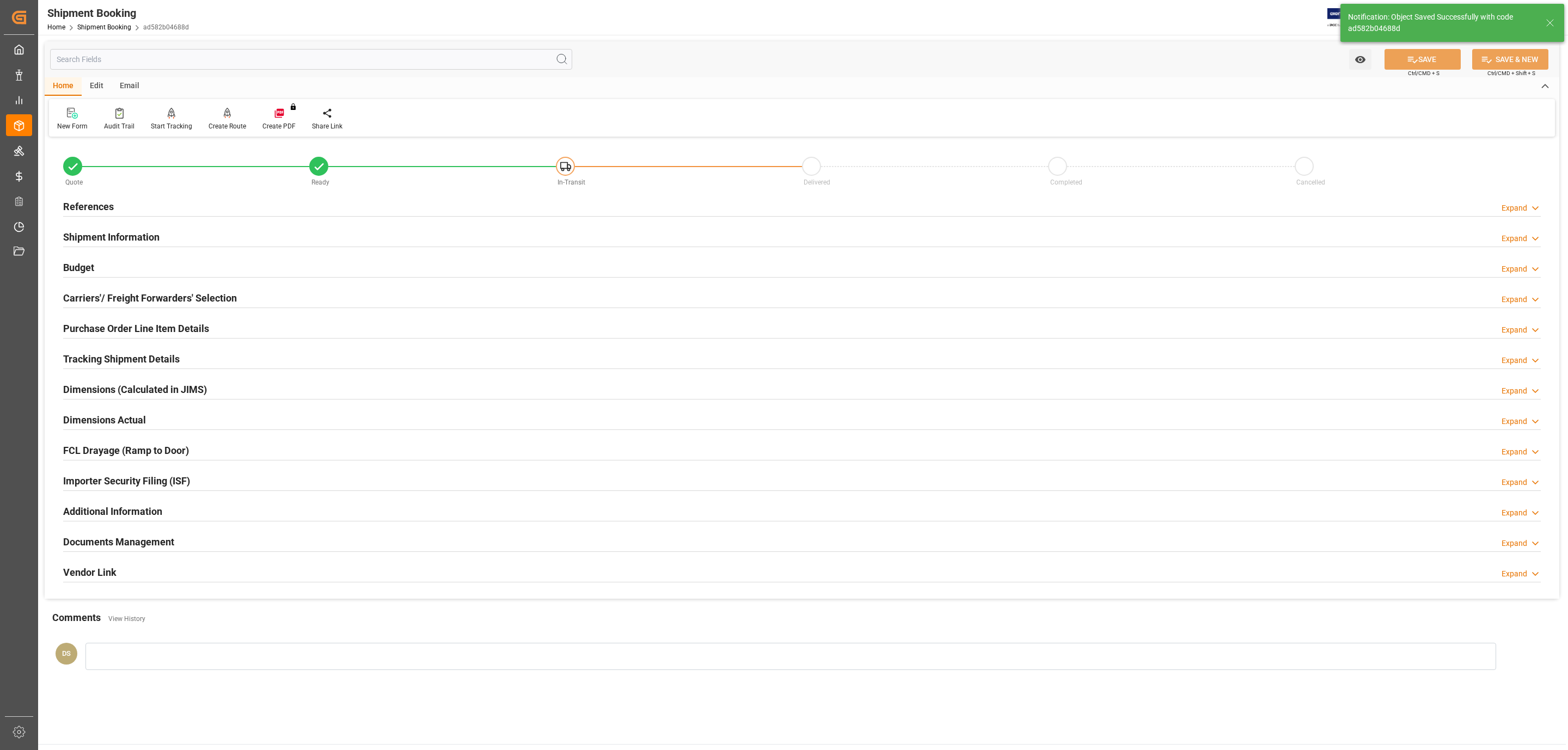
click at [98, 203] on h2 "References" at bounding box center [88, 207] width 51 height 15
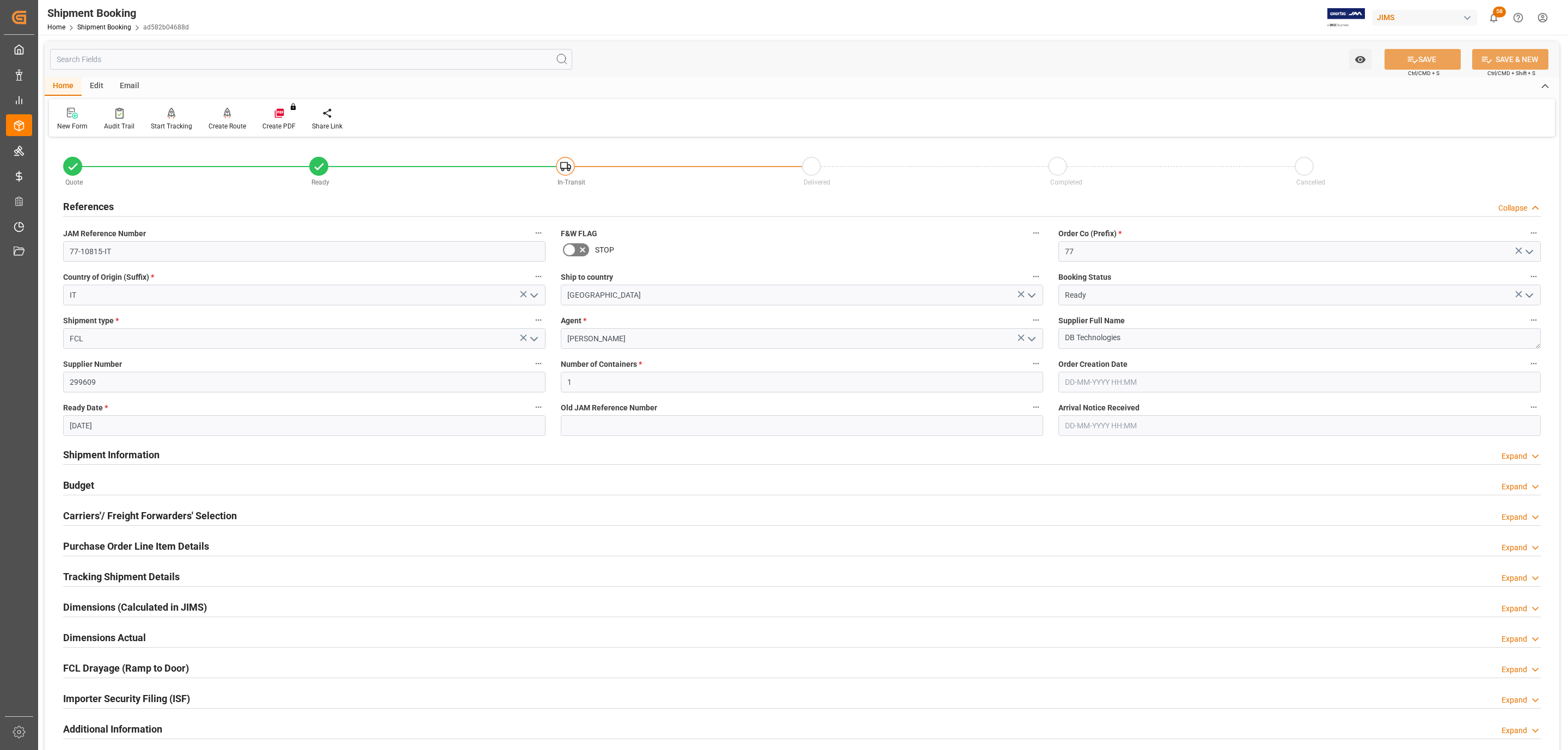
click at [98, 203] on h2 "References" at bounding box center [88, 207] width 51 height 15
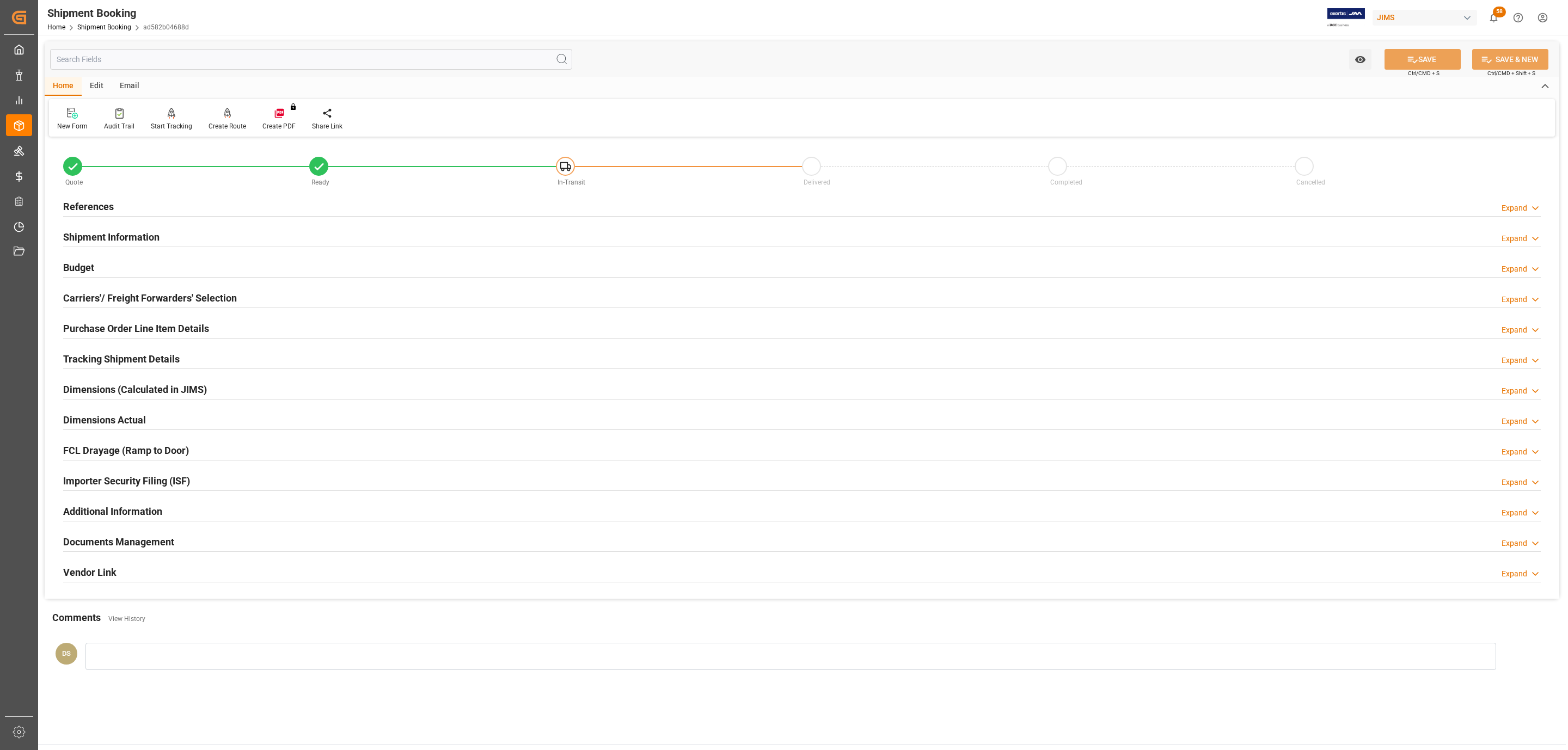
click at [87, 356] on h2 "Tracking Shipment Details" at bounding box center [121, 359] width 116 height 15
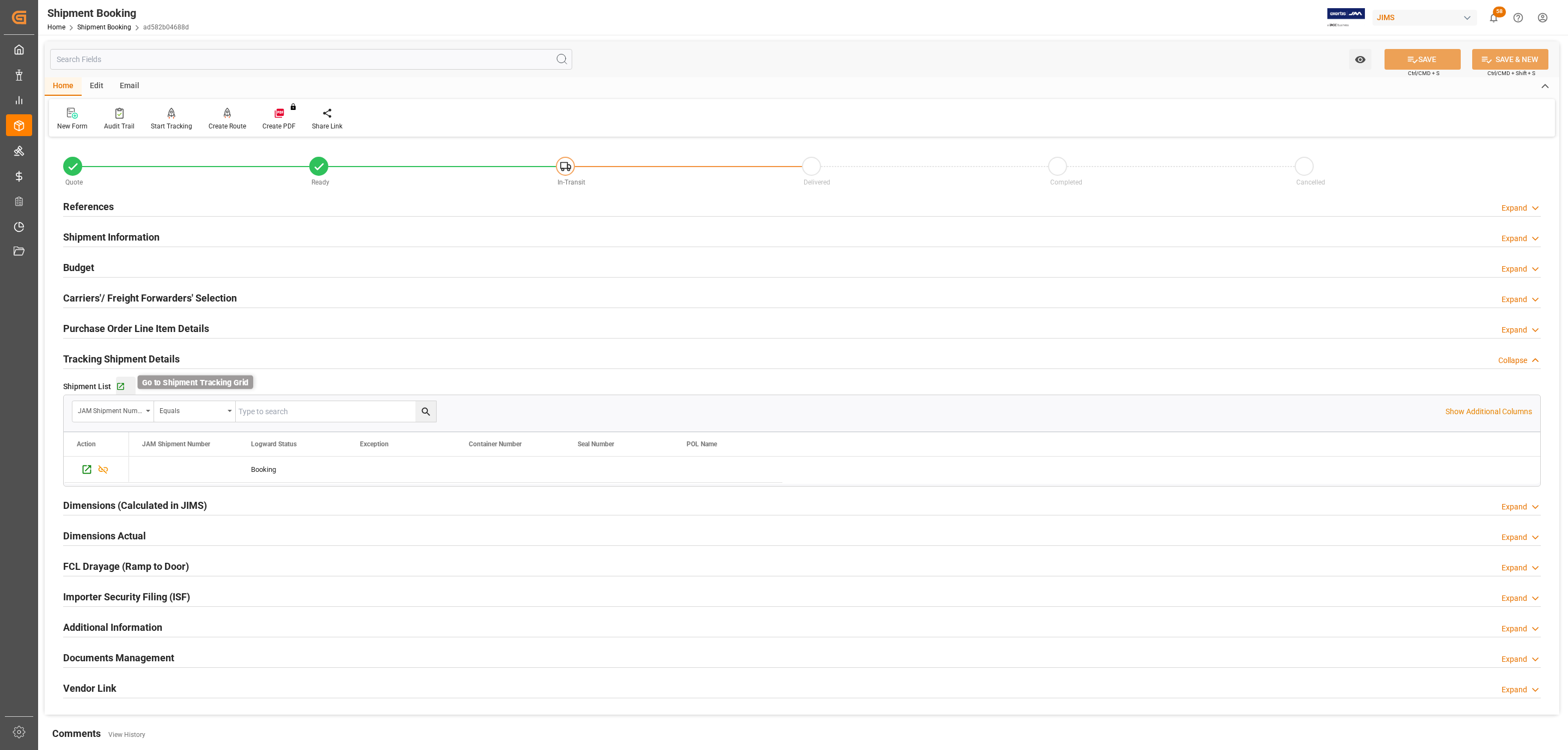
click at [121, 385] on icon "button" at bounding box center [121, 387] width 9 height 9
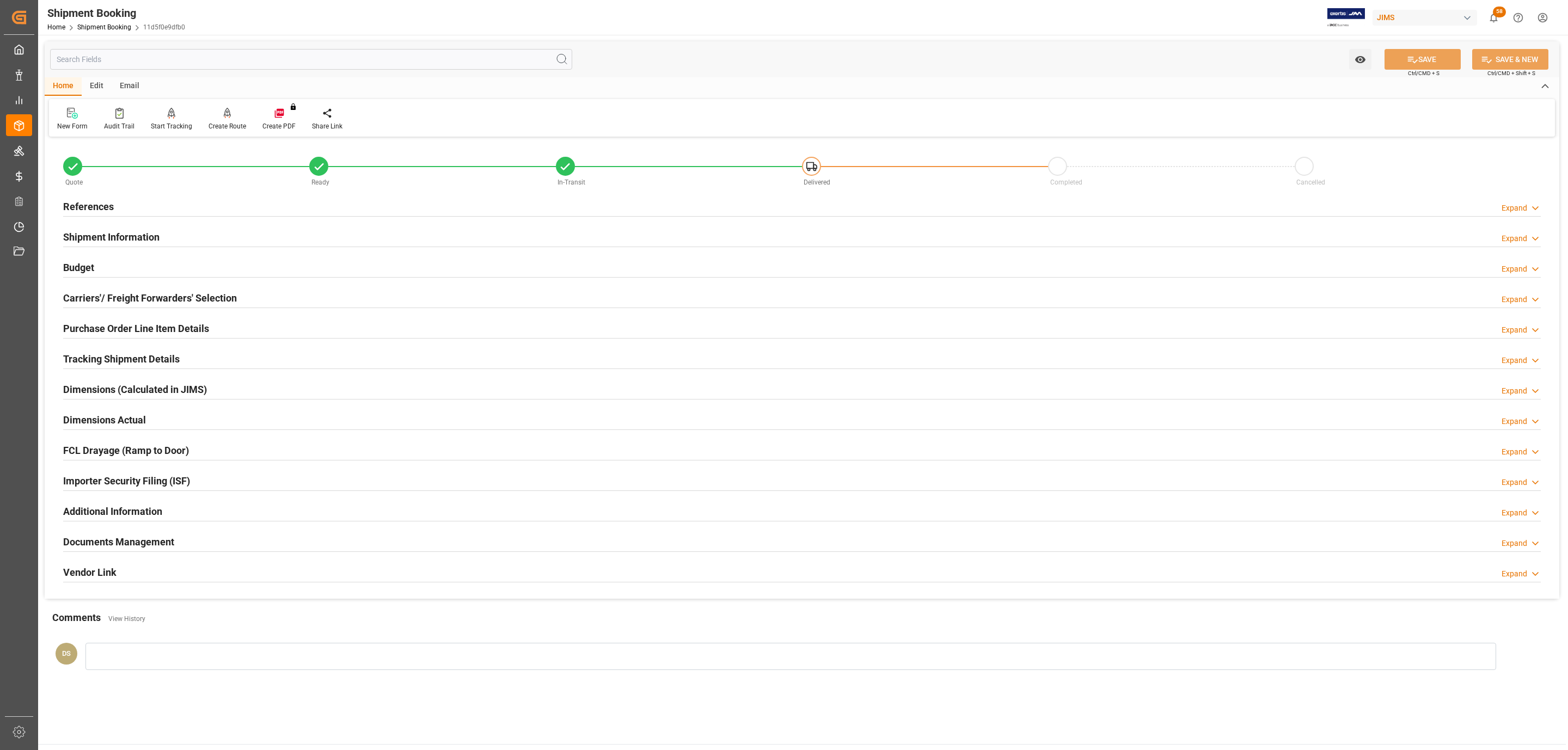
click at [196, 205] on div "References Expand" at bounding box center [802, 206] width 1478 height 21
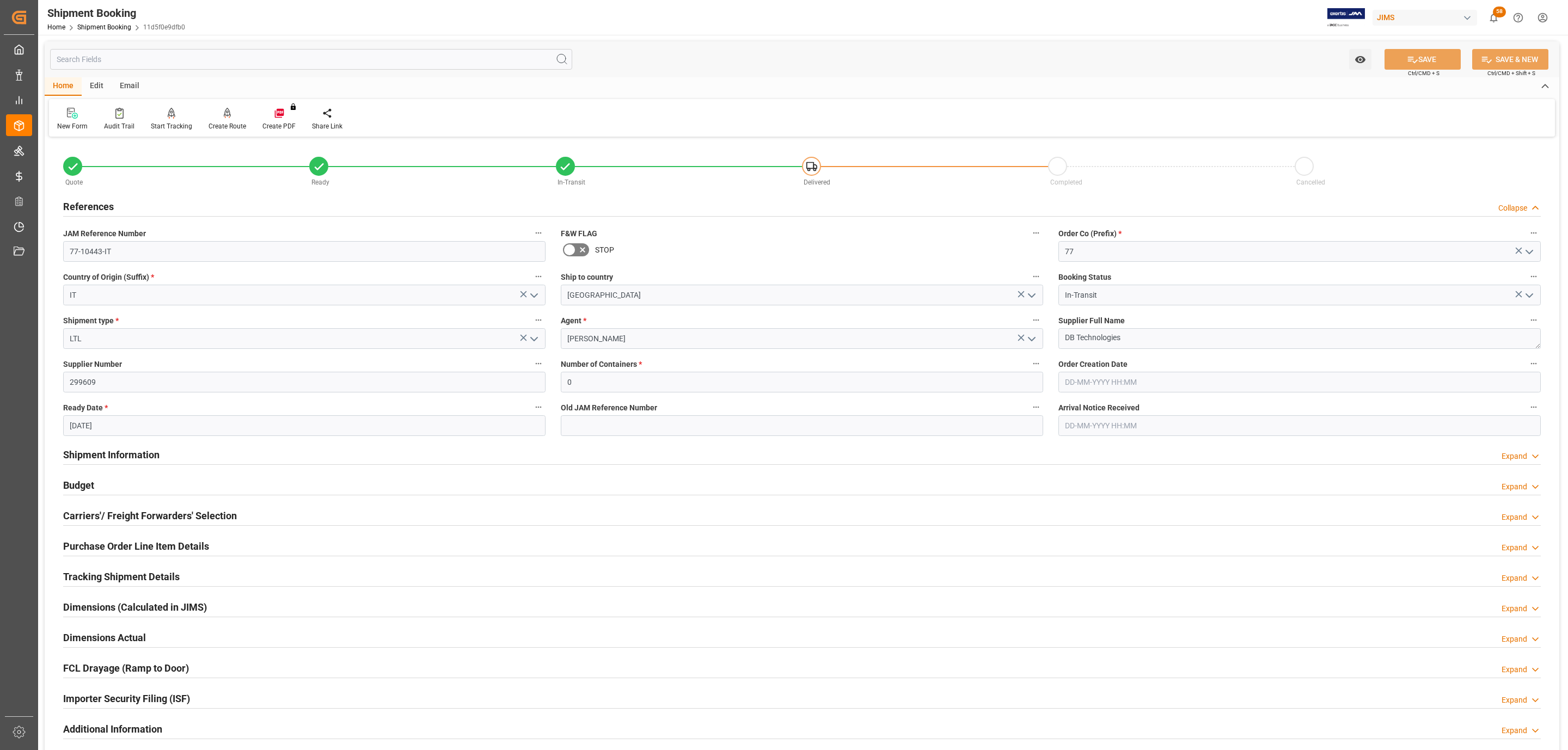
click at [196, 205] on div "References Collapse" at bounding box center [802, 206] width 1478 height 21
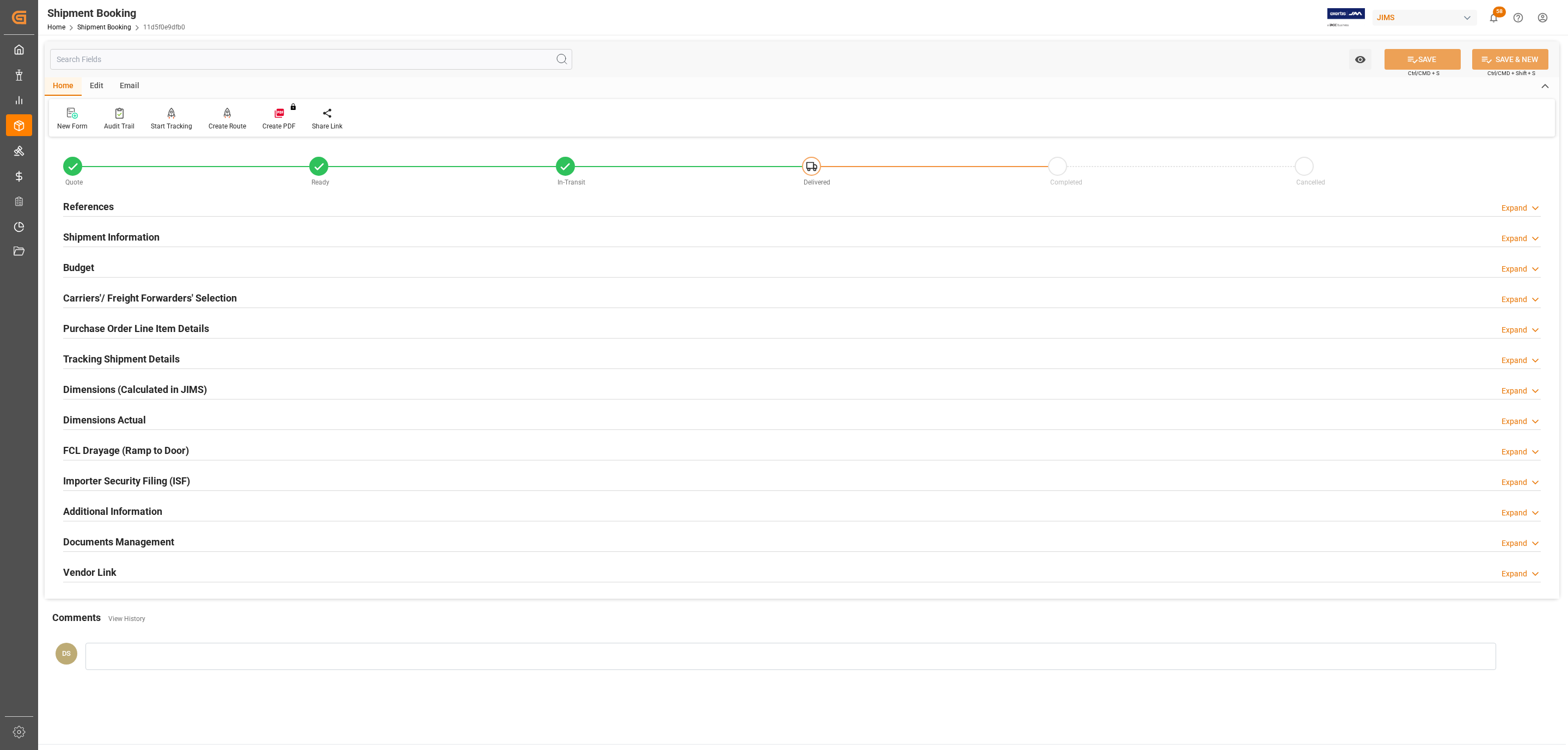
click at [106, 210] on h2 "References" at bounding box center [88, 207] width 51 height 15
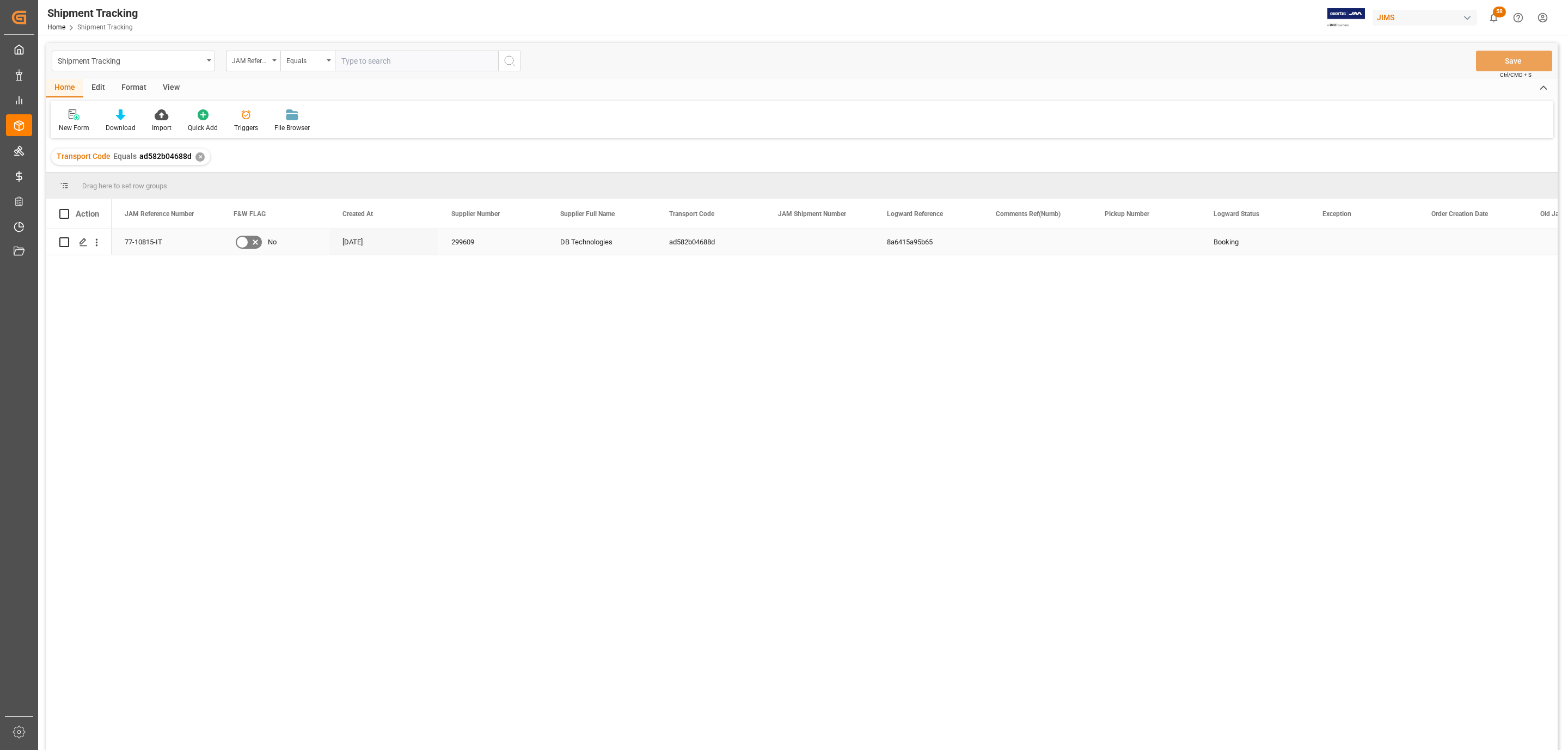
click at [73, 244] on div "Press SPACE to select this row." at bounding box center [79, 242] width 39 height 25
click at [82, 244] on icon "Press SPACE to select this row." at bounding box center [83, 242] width 9 height 9
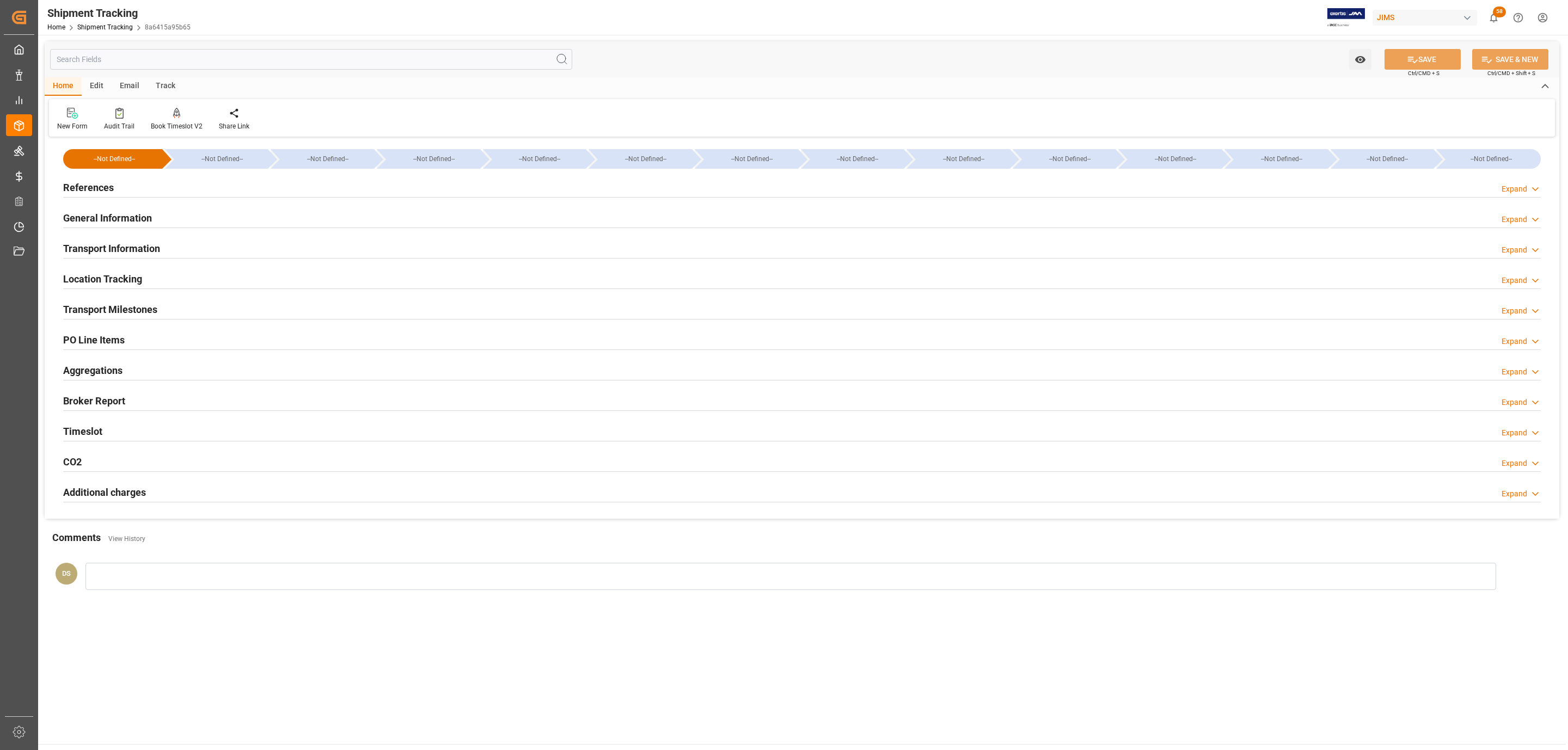
click at [190, 318] on div "Transport Milestones Expand" at bounding box center [802, 309] width 1478 height 21
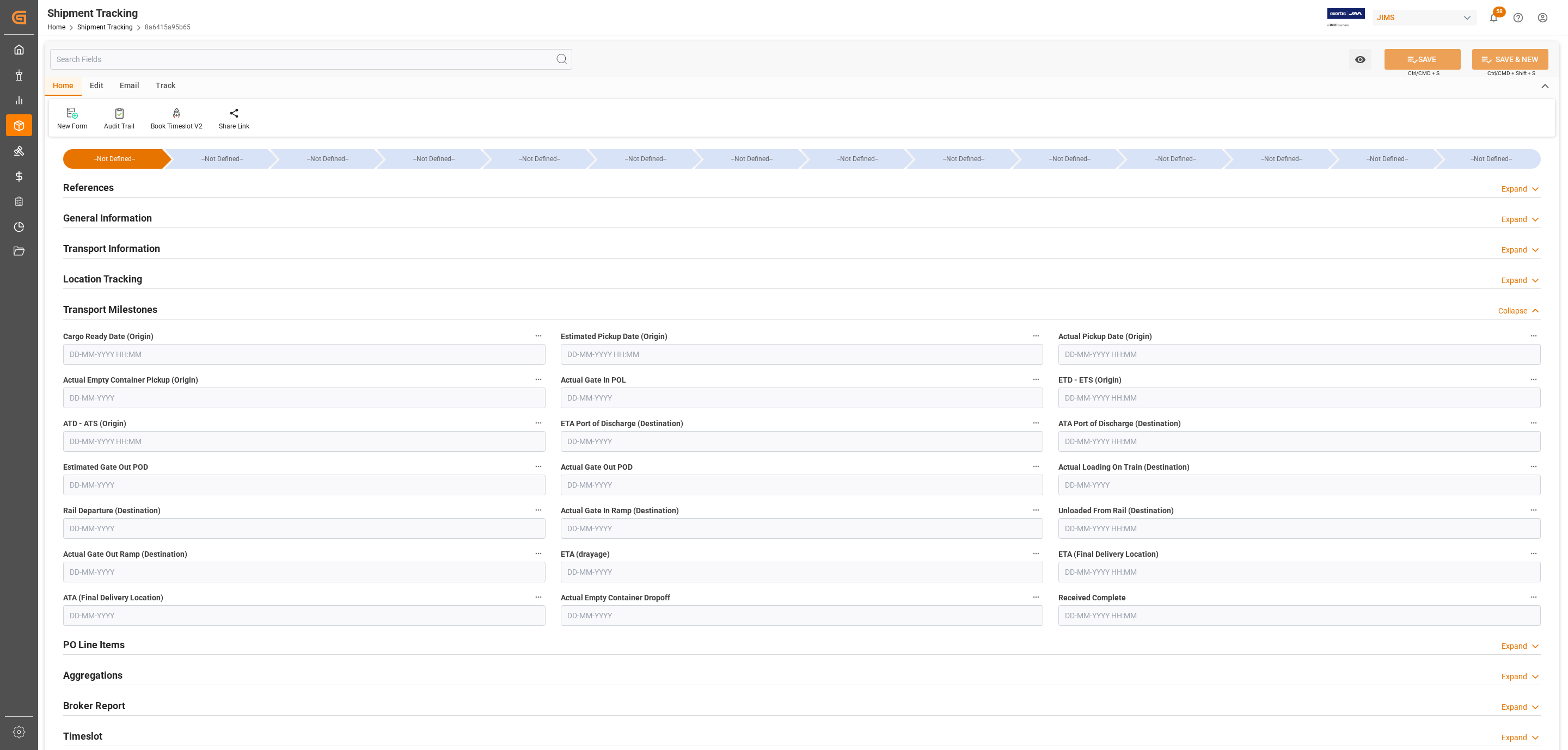
click at [131, 357] on input "text" at bounding box center [304, 354] width 483 height 21
click at [127, 510] on div "29 30 1 2 3 4 5" at bounding box center [141, 506] width 148 height 21
click at [186, 461] on span "20" at bounding box center [183, 464] width 7 height 7
type input "20-09-2025 00:00"
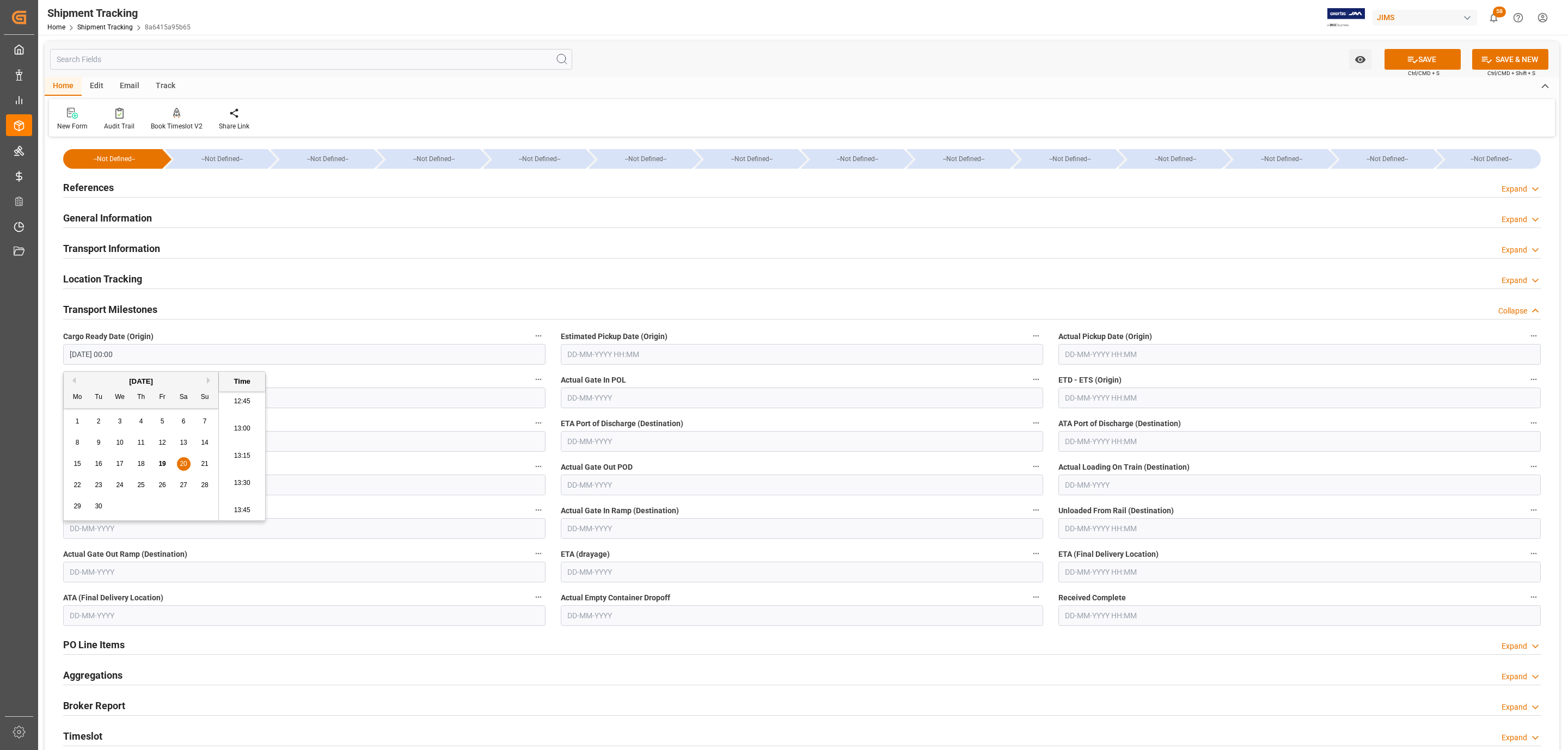
click at [609, 359] on input "text" at bounding box center [802, 354] width 483 height 21
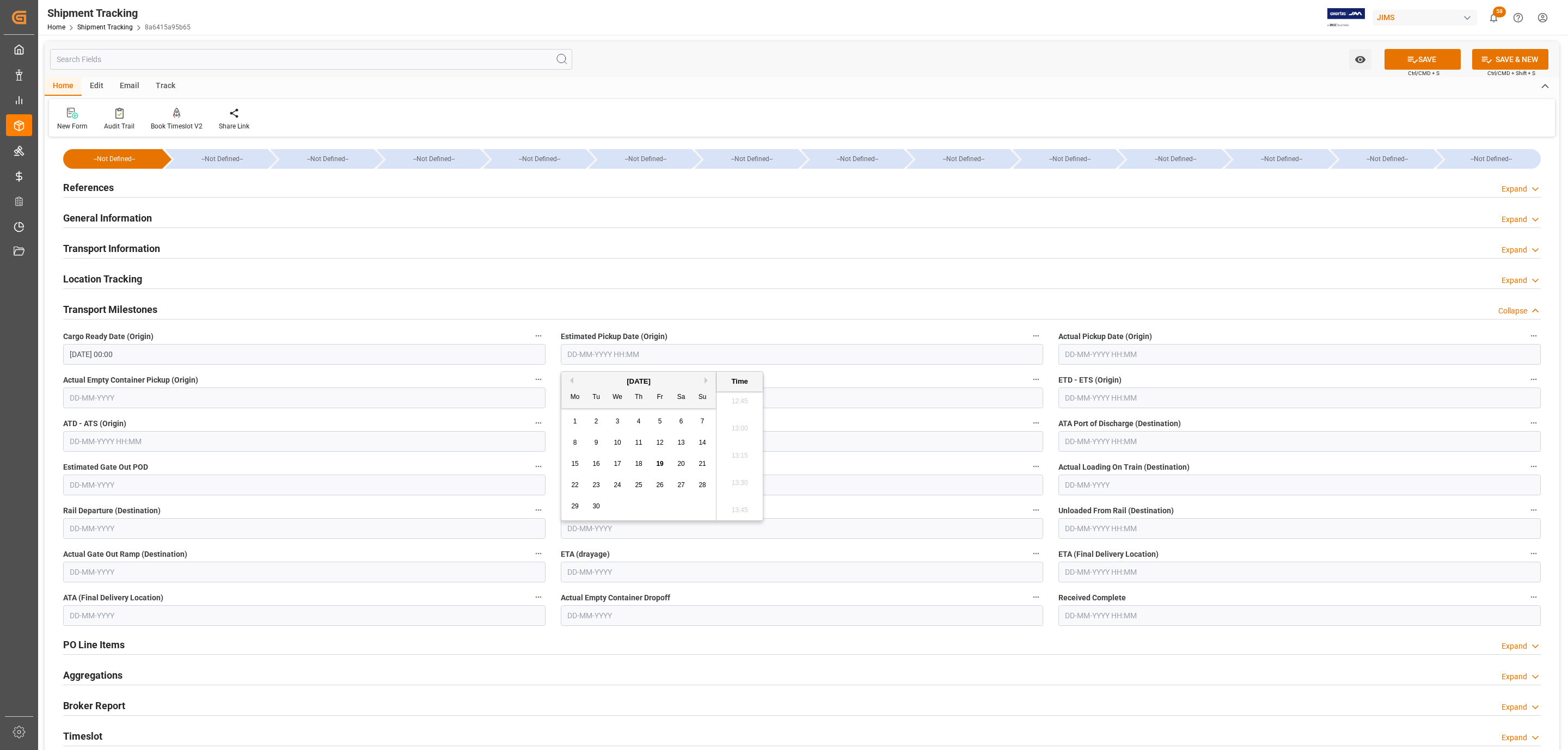
click at [628, 502] on div "29 30 1 2 3 4 5" at bounding box center [639, 506] width 148 height 21
click at [678, 461] on span "20" at bounding box center [681, 464] width 7 height 7
type input "20-09-2025 00:00"
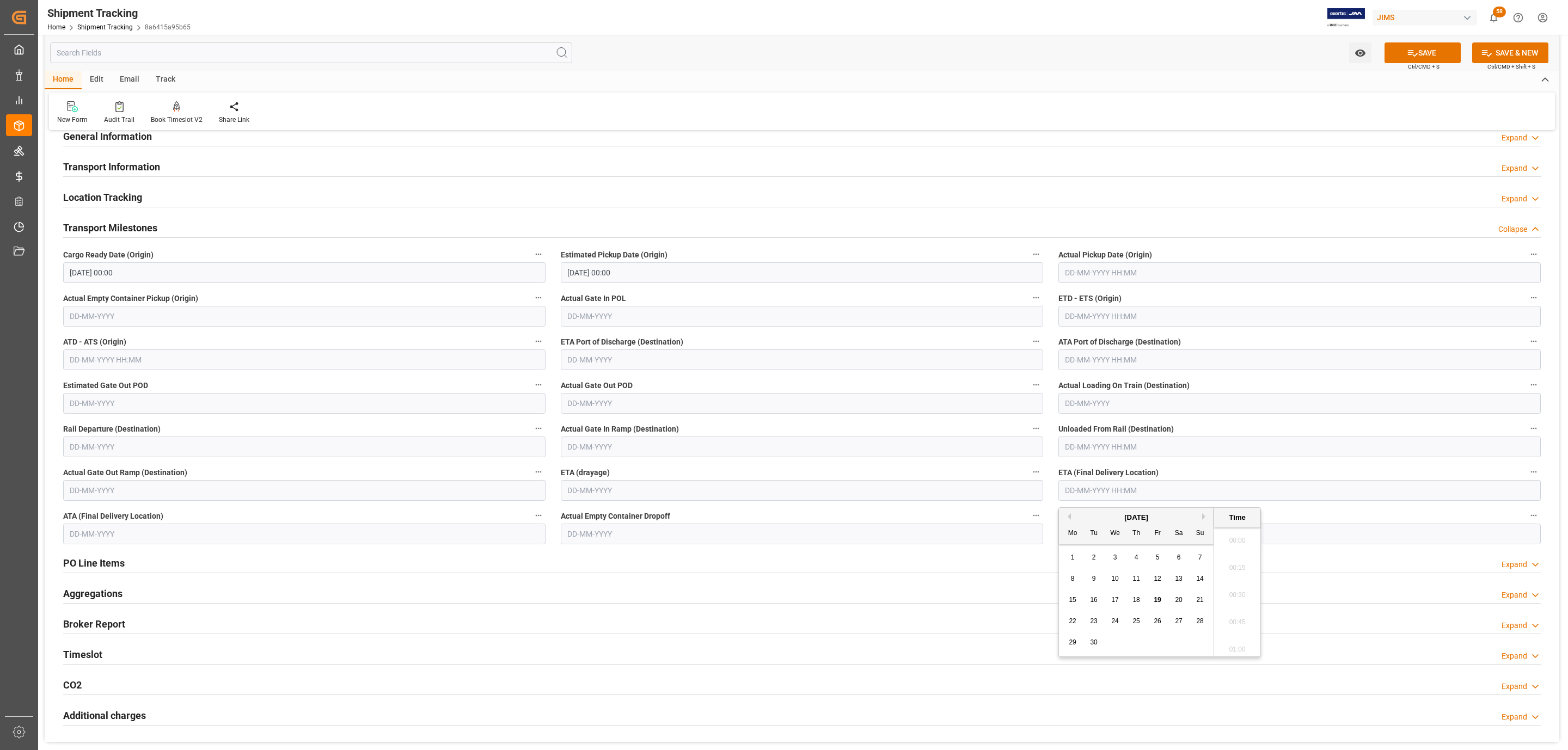
click at [1108, 485] on input "text" at bounding box center [1300, 491] width 483 height 21
drag, startPoint x: 1090, startPoint y: 512, endPoint x: 1157, endPoint y: 512, distance: 67.0
click at [1090, 511] on div "September 2025 Mo Tu We Th Fr Sa Su" at bounding box center [1136, 526] width 154 height 37
click at [1206, 520] on button "Next Month" at bounding box center [1205, 516] width 7 height 7
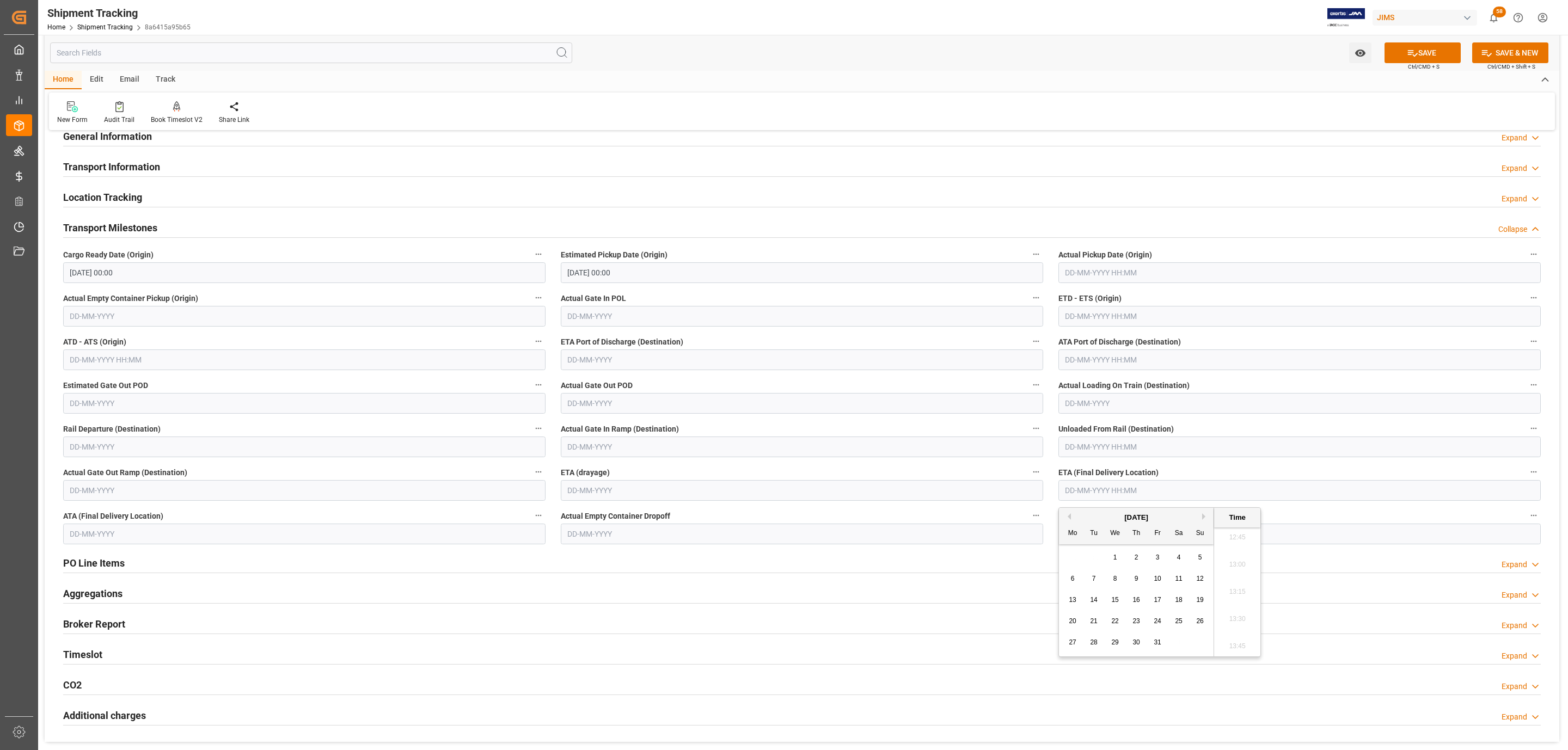
click at [1072, 644] on span "27" at bounding box center [1072, 642] width 7 height 7
type input "27-10-2025 00:00"
click at [1414, 49] on icon at bounding box center [1412, 52] width 11 height 11
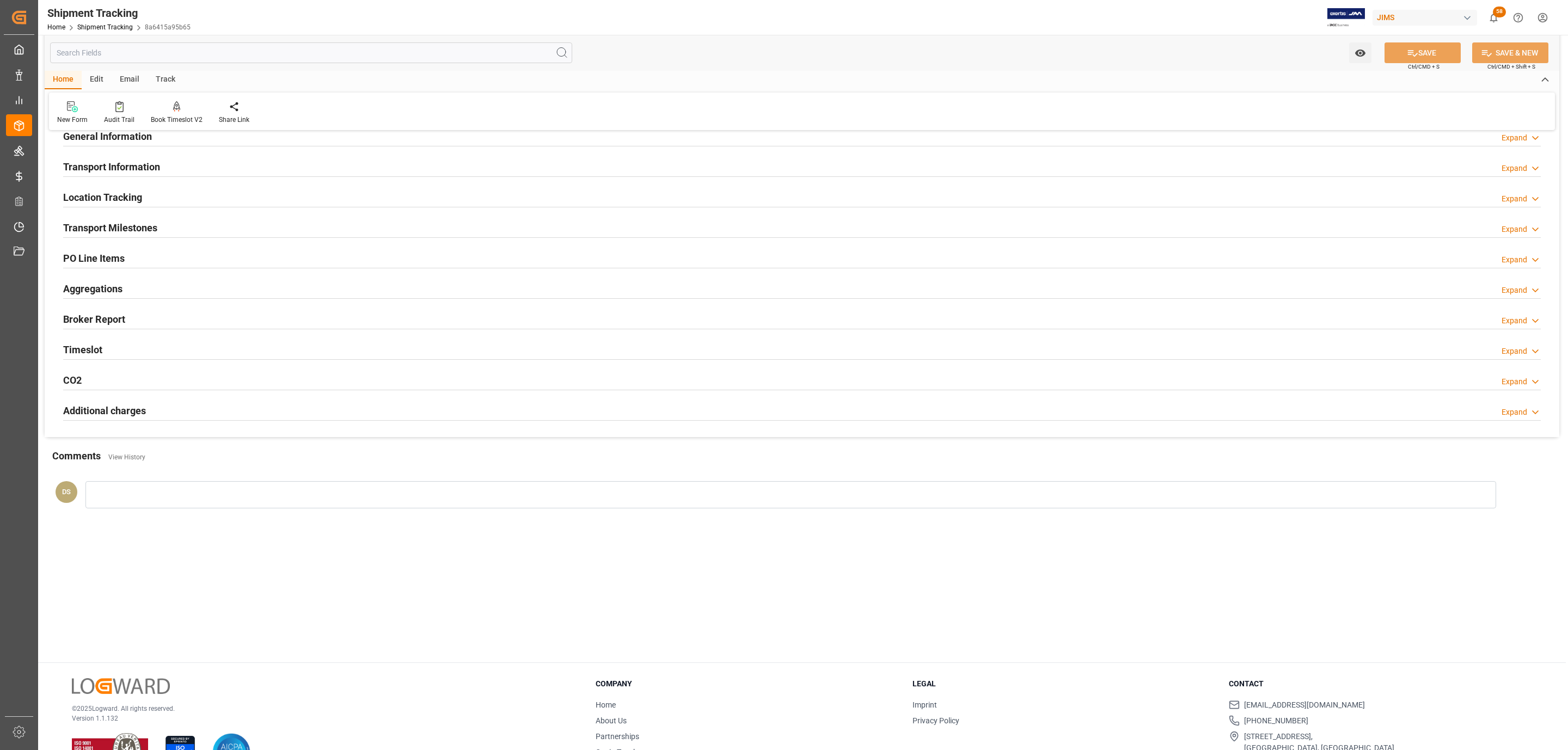
scroll to position [0, 0]
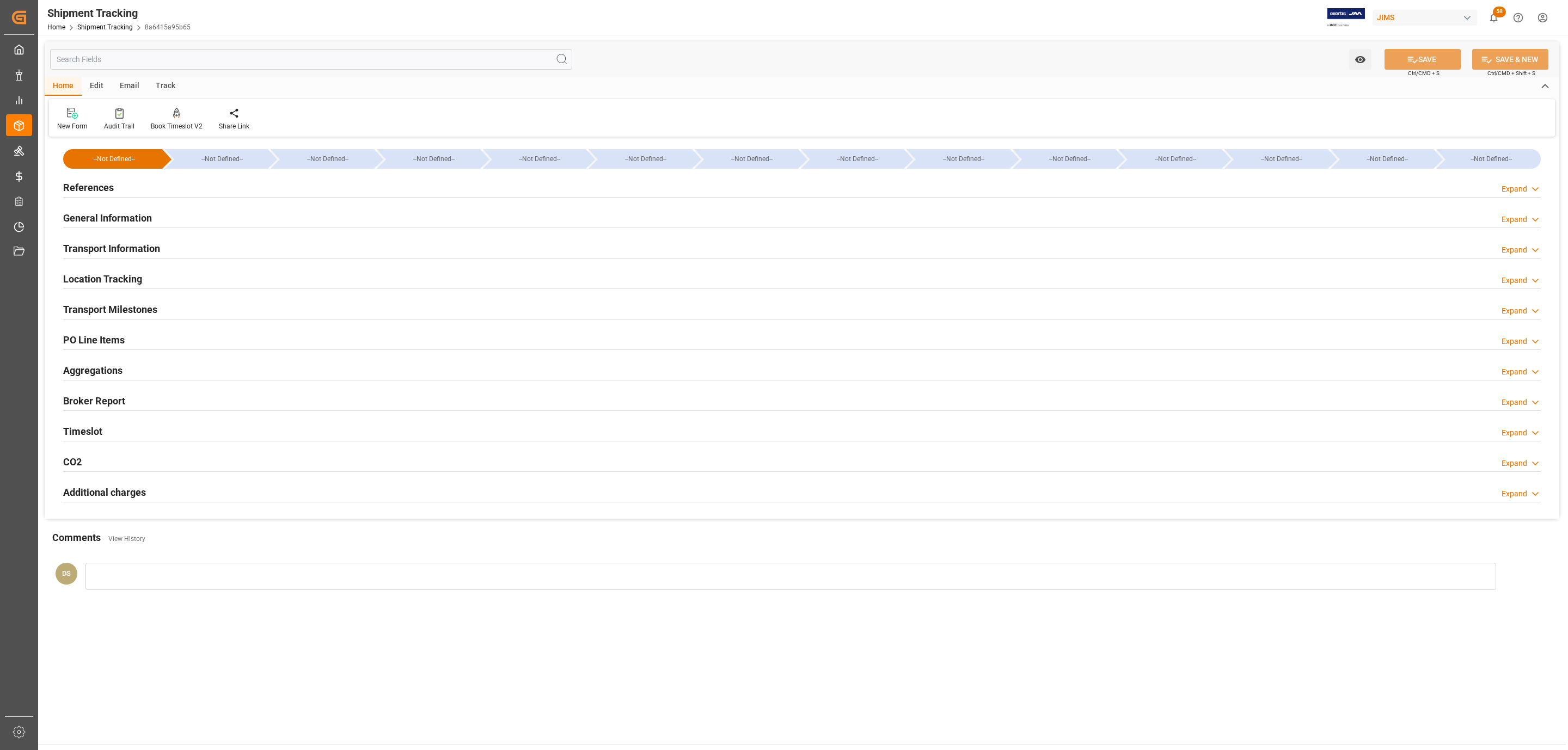
click at [134, 191] on div "References Expand" at bounding box center [802, 187] width 1478 height 21
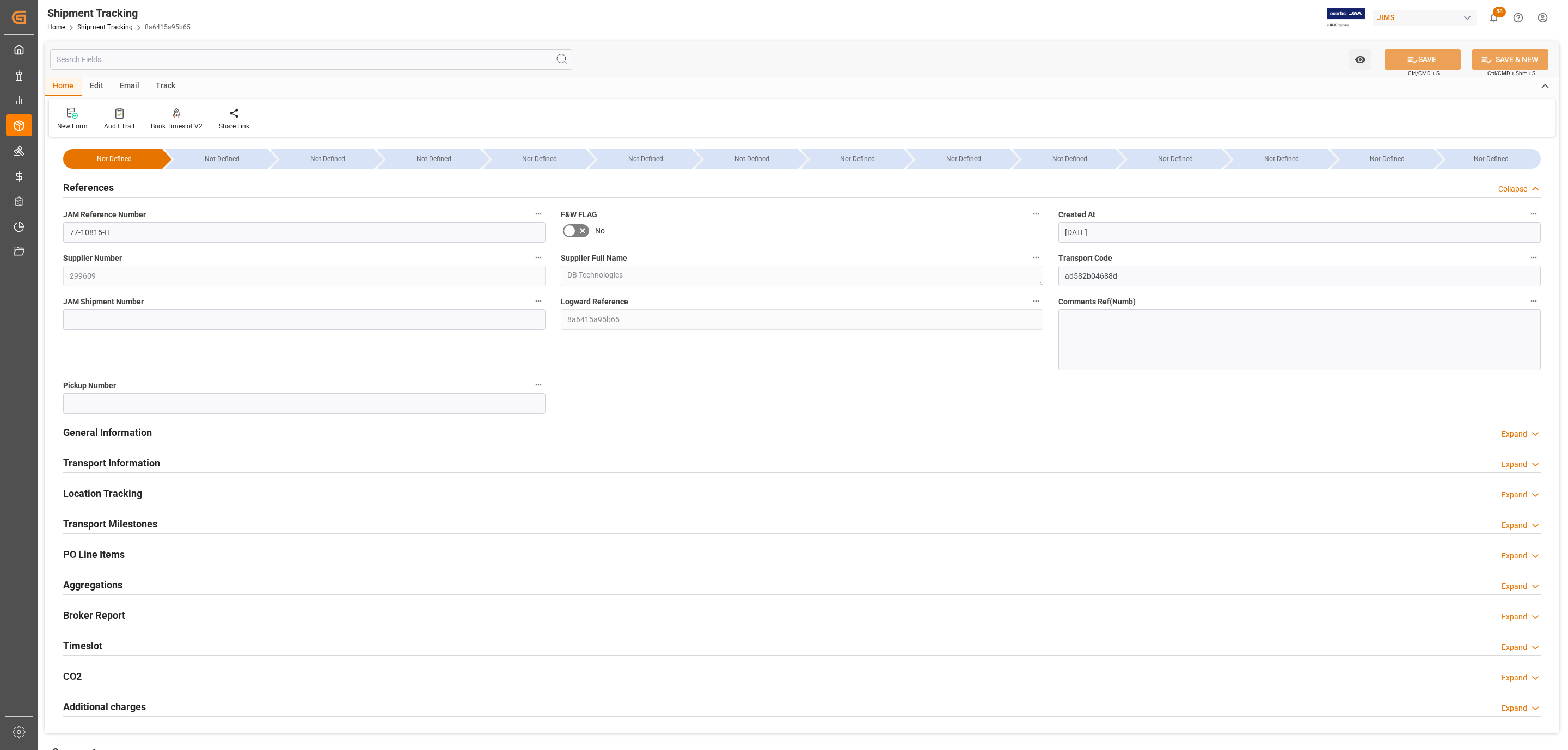
click at [134, 191] on div "References Collapse" at bounding box center [802, 187] width 1478 height 21
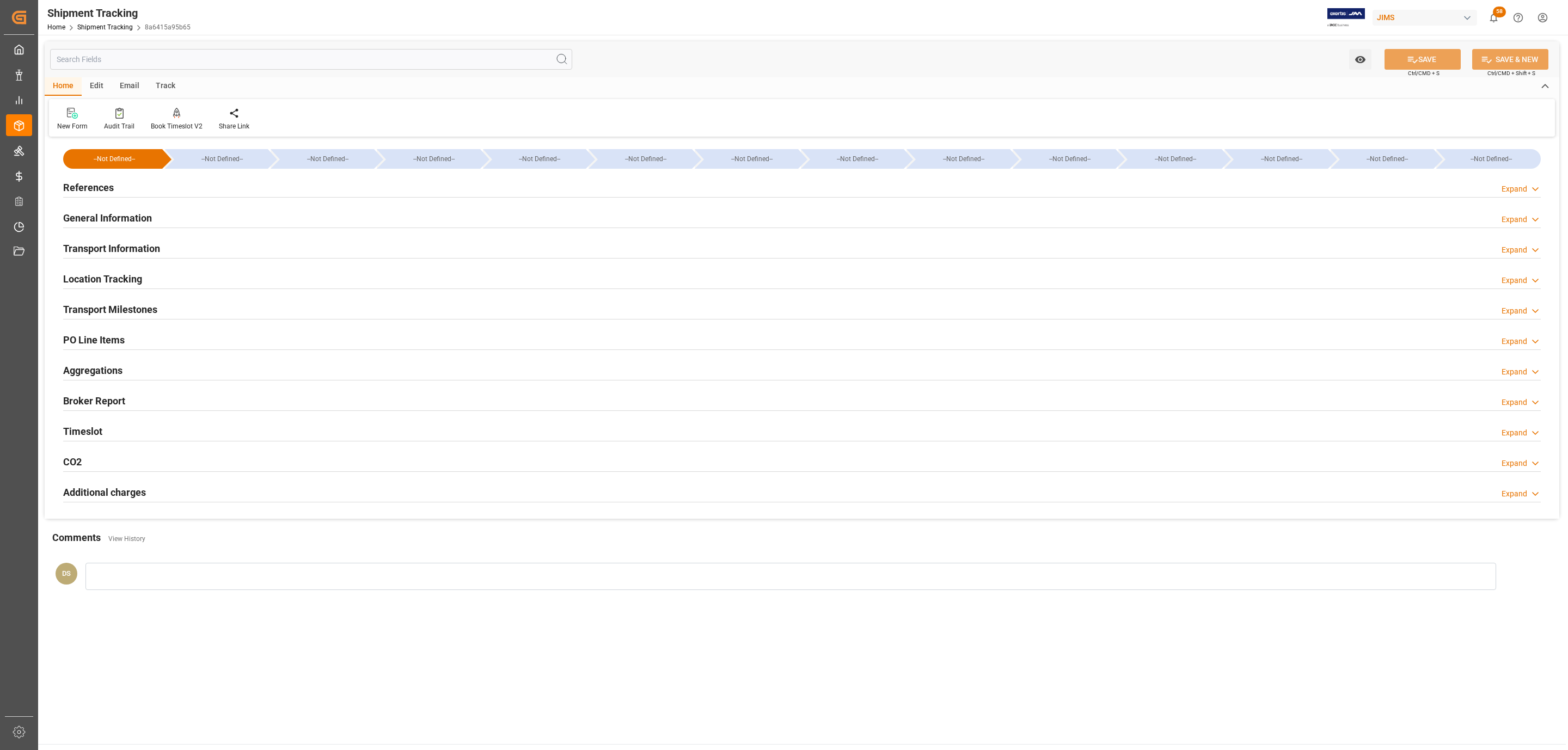
click at [147, 297] on div "Transport Milestones Expand" at bounding box center [802, 309] width 1493 height 31
click at [151, 306] on h2 "Transport Milestones" at bounding box center [110, 309] width 94 height 15
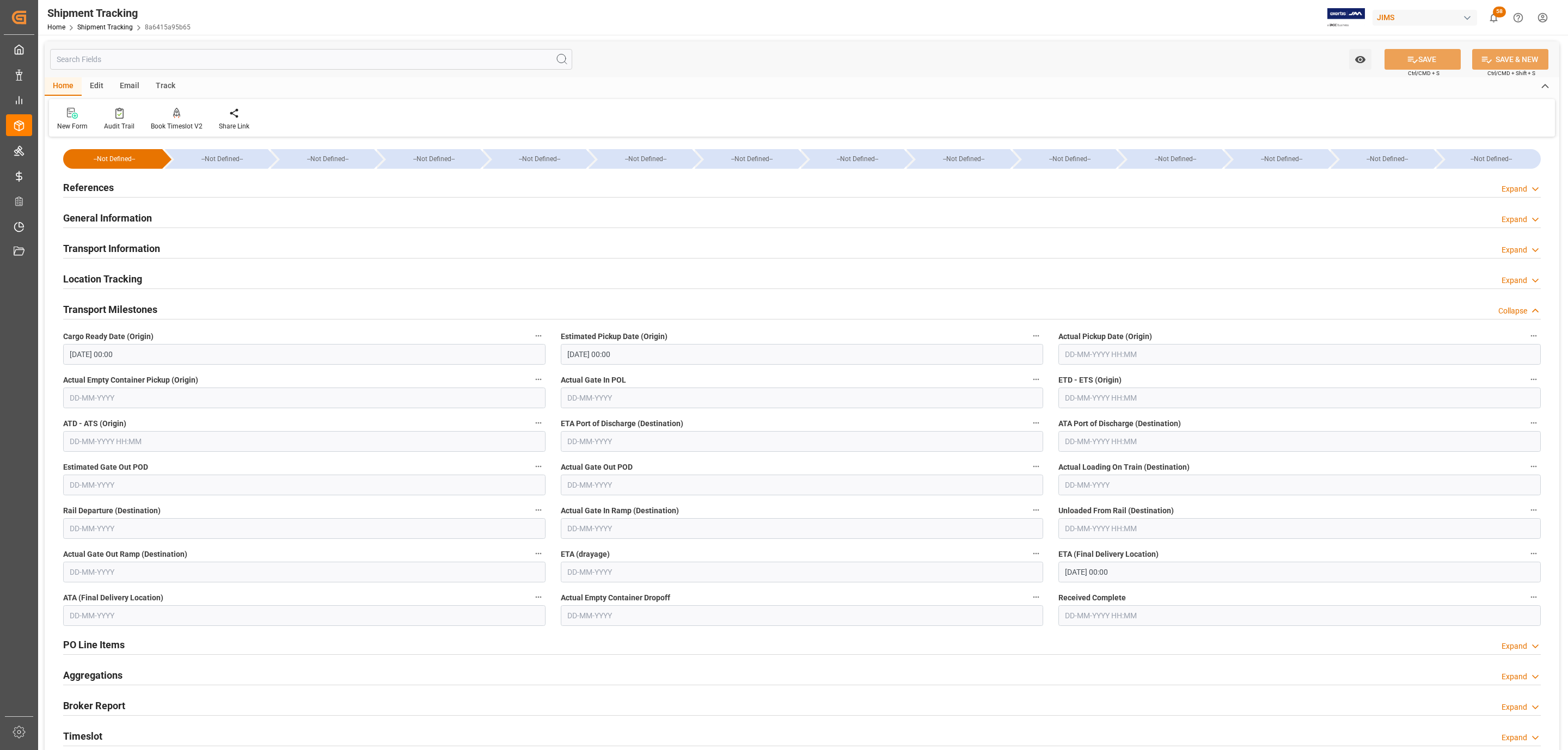
click at [1112, 570] on input "27-10-2025 00:00" at bounding box center [1300, 572] width 483 height 21
click at [570, 435] on input "text" at bounding box center [802, 441] width 483 height 21
drag, startPoint x: 590, startPoint y: 467, endPoint x: 602, endPoint y: 466, distance: 12.0
click at [590, 467] on div "September 2025" at bounding box center [639, 468] width 154 height 11
click at [708, 468] on button "Next Month" at bounding box center [708, 468] width 7 height 7
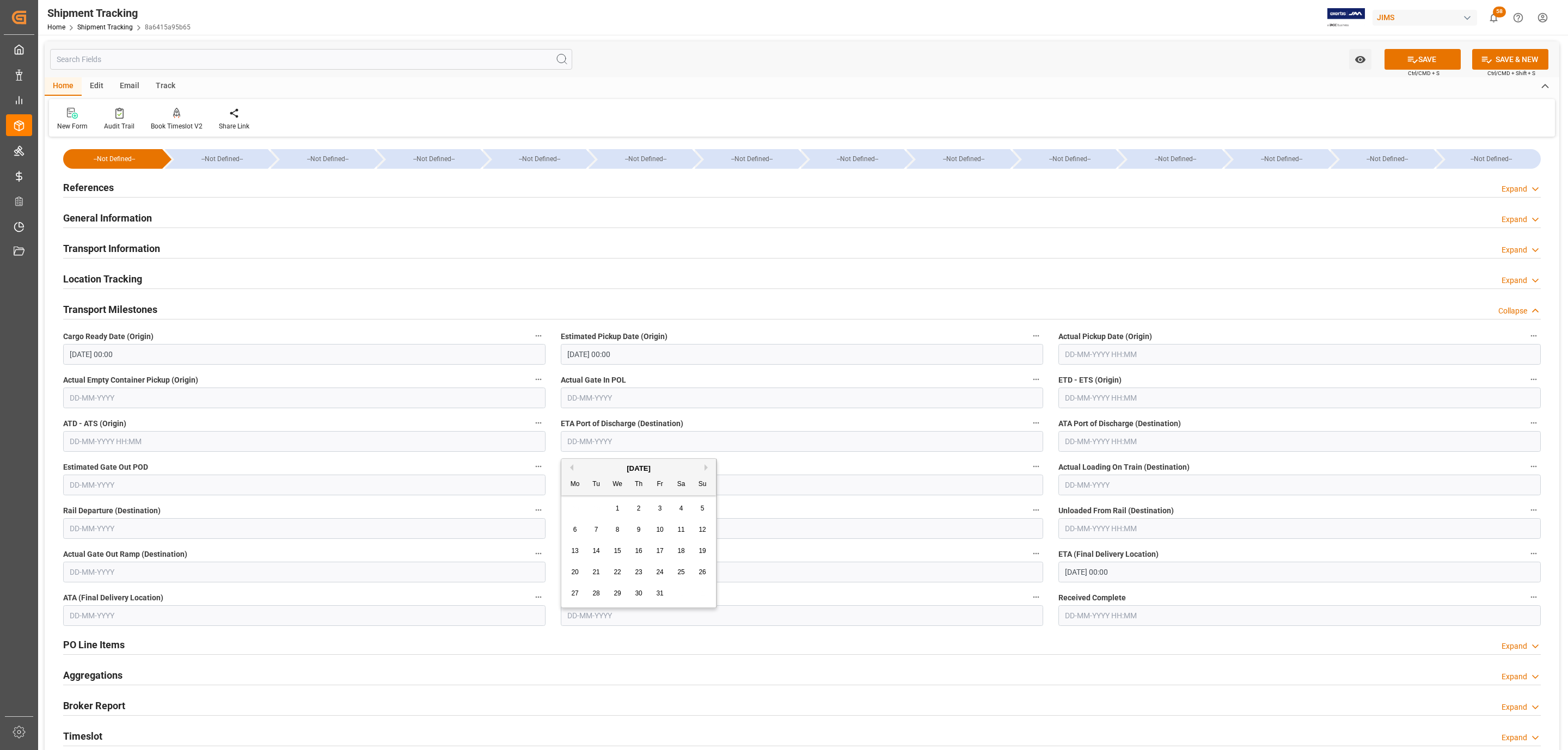
click at [576, 529] on span "6" at bounding box center [575, 530] width 4 height 7
type input "06-10-2025"
click at [1088, 575] on input "27-10-2025 00:00" at bounding box center [1300, 572] width 483 height 21
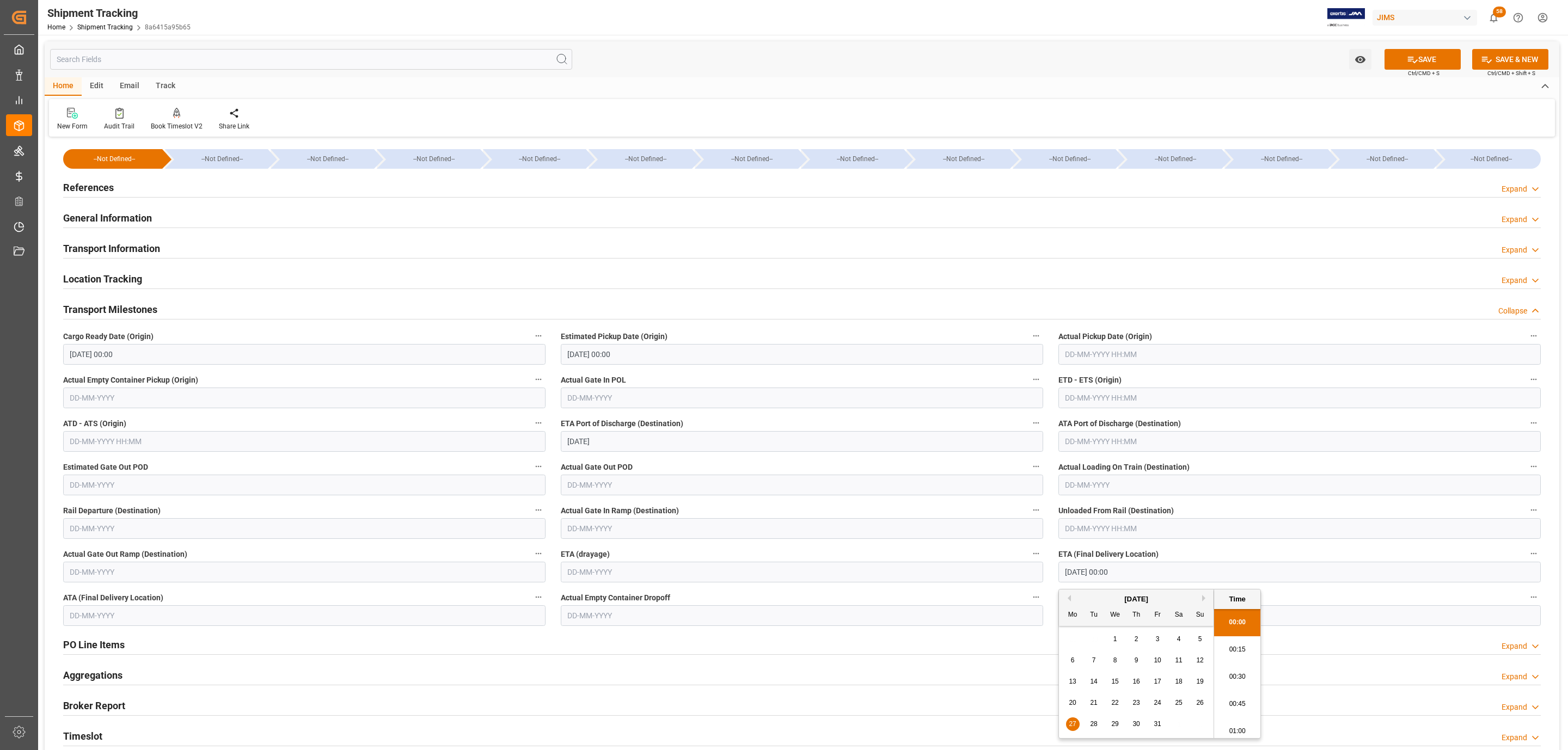
click at [1075, 704] on span "20" at bounding box center [1072, 703] width 7 height 7
type input "20-10-2025 00:00"
click at [1408, 62] on icon at bounding box center [1412, 59] width 11 height 11
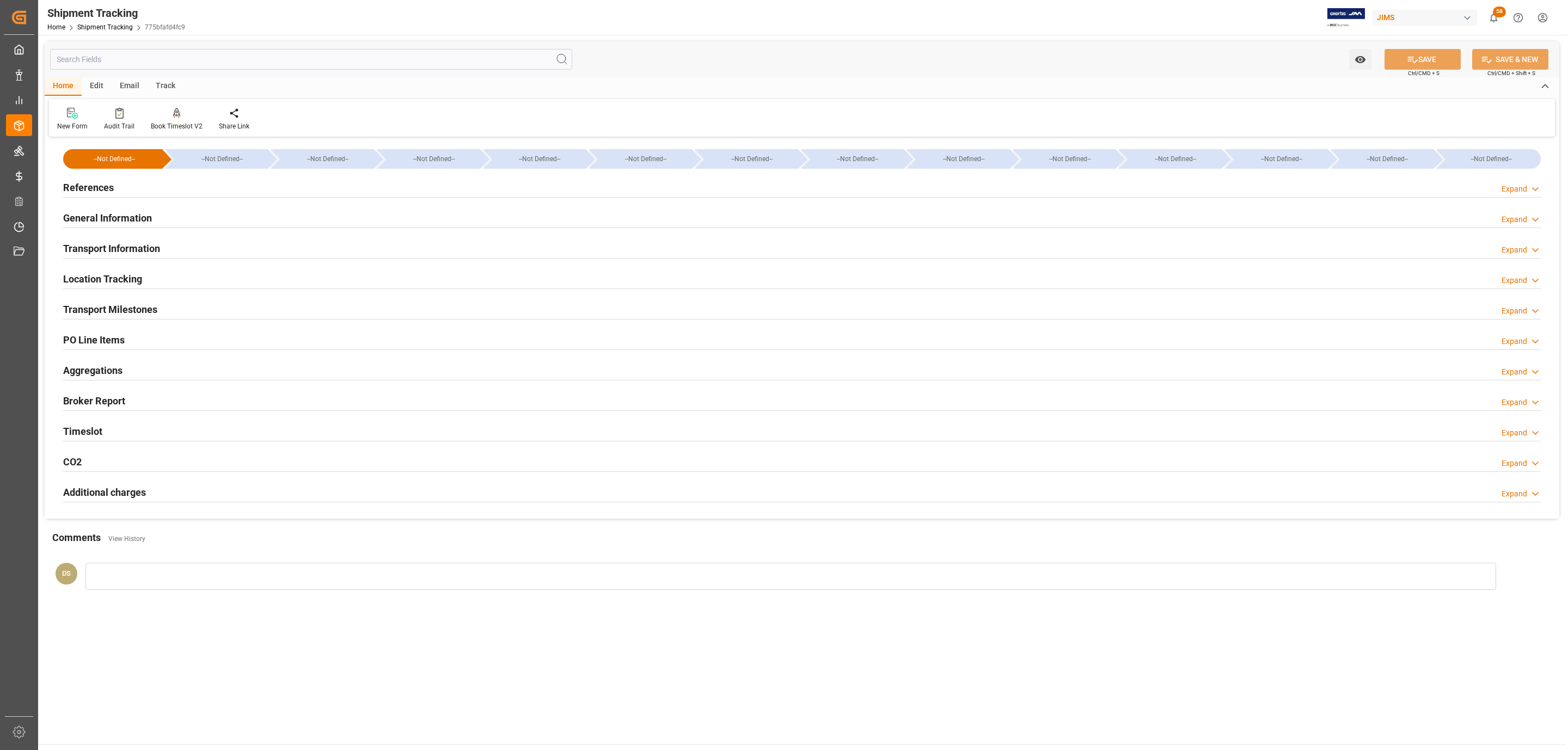
type input "[DATE] 00:00"
click at [142, 315] on h2 "Transport Milestones" at bounding box center [110, 309] width 94 height 15
